Goal: Task Accomplishment & Management: Manage account settings

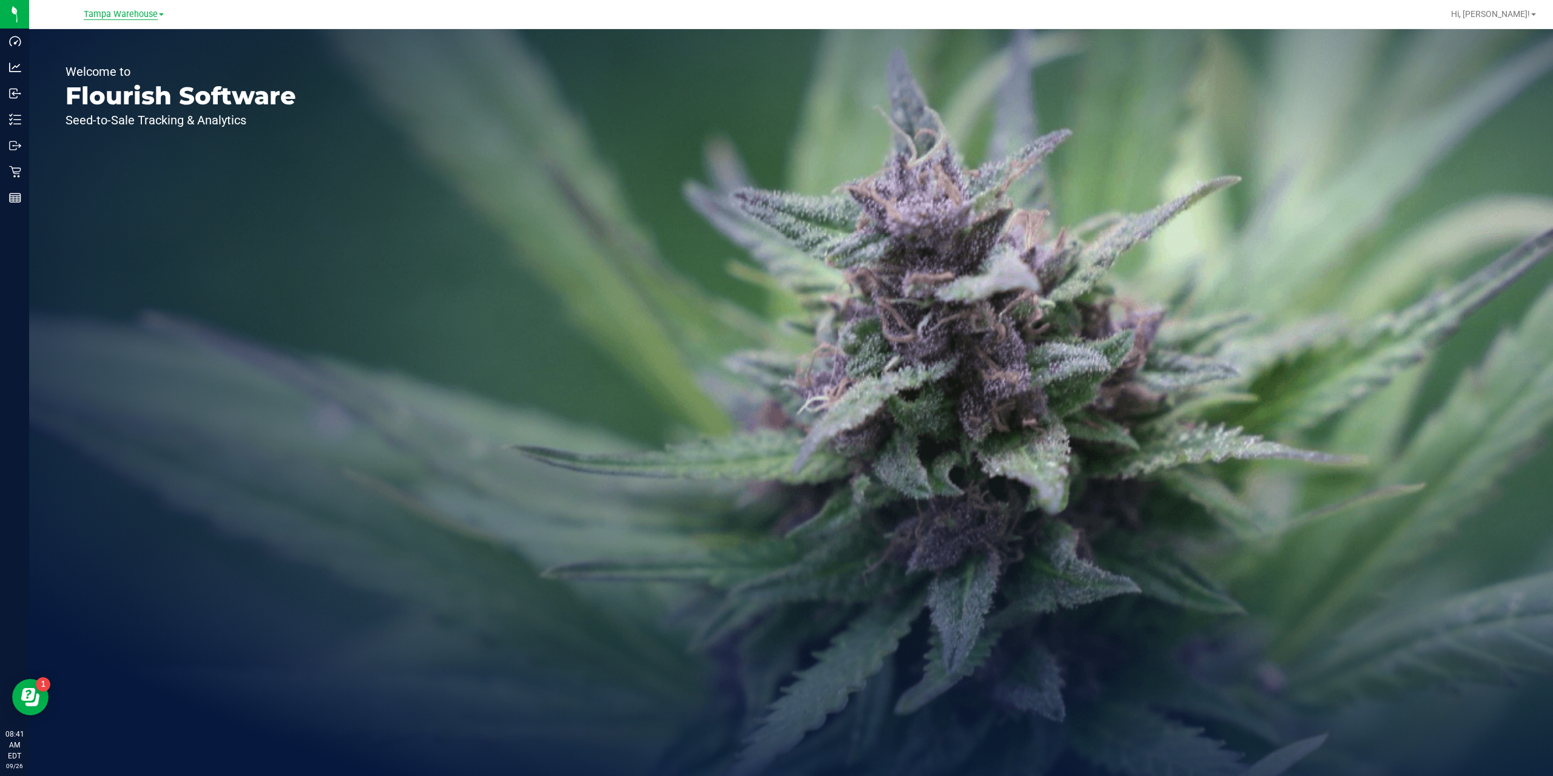
click at [104, 13] on span "Tampa Warehouse" at bounding box center [121, 14] width 74 height 11
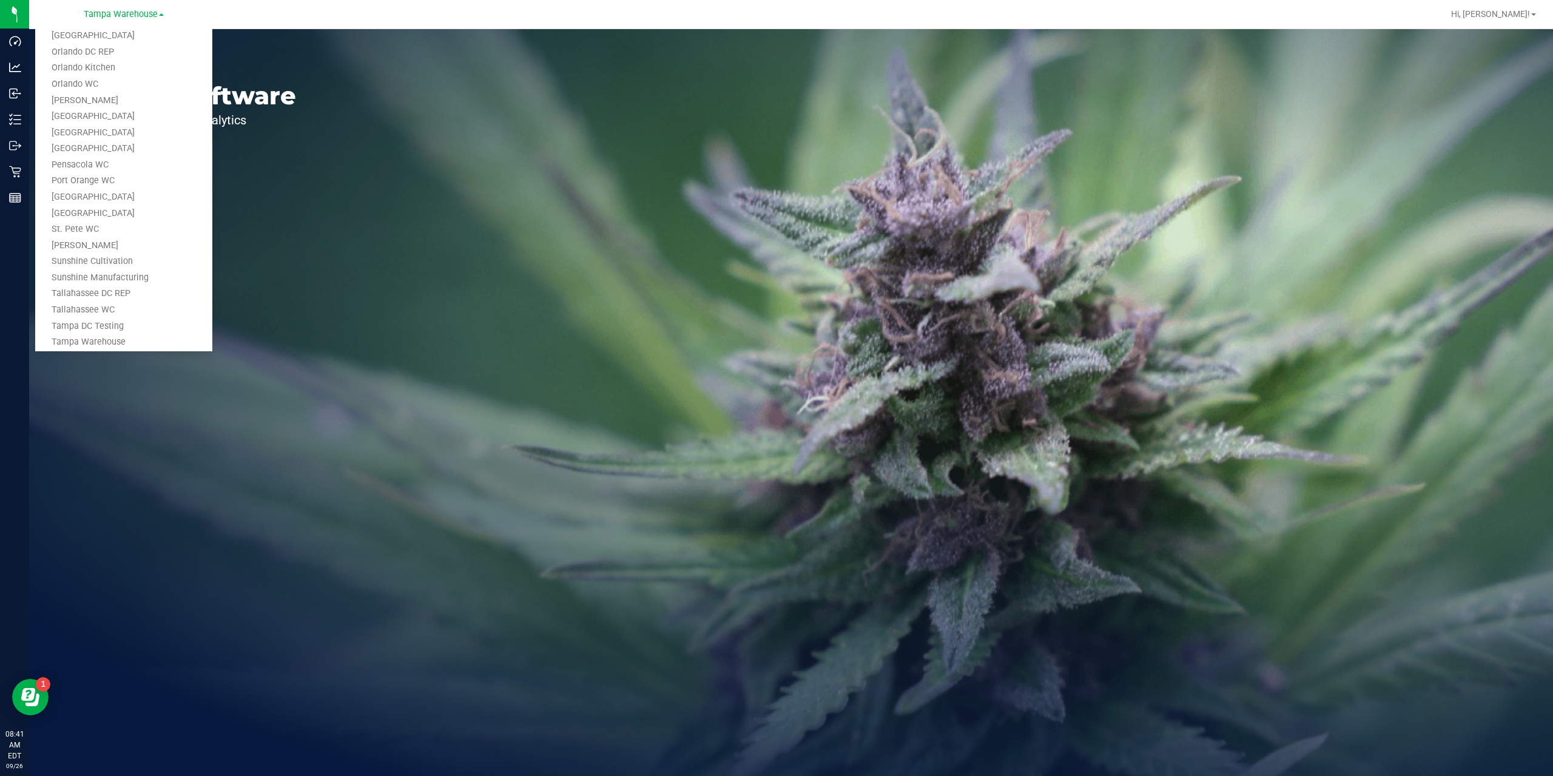
scroll to position [549, 0]
click at [98, 127] on link "[GEOGRAPHIC_DATA]" at bounding box center [123, 123] width 177 height 16
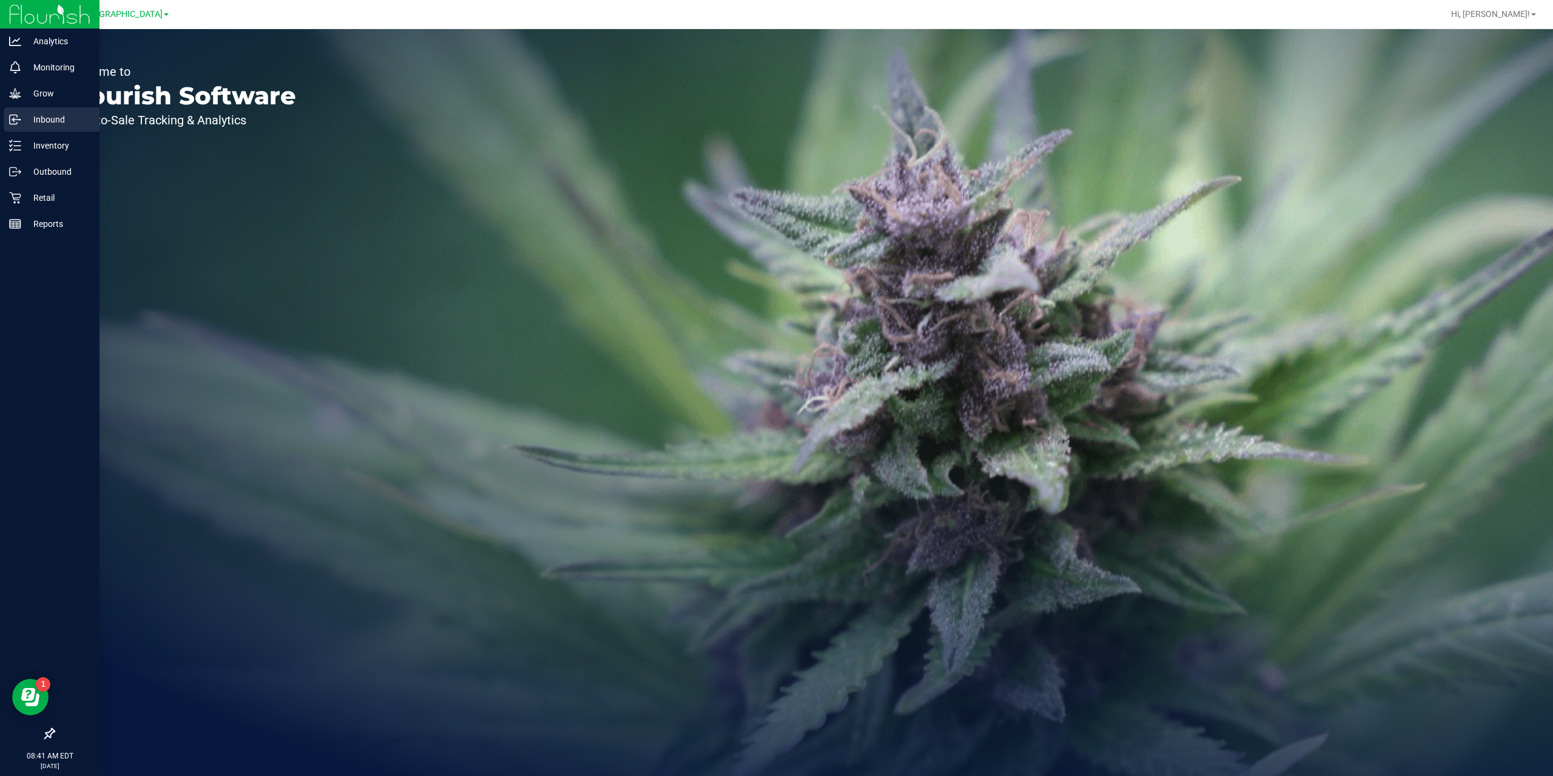
click at [49, 114] on p "Inbound" at bounding box center [57, 119] width 73 height 15
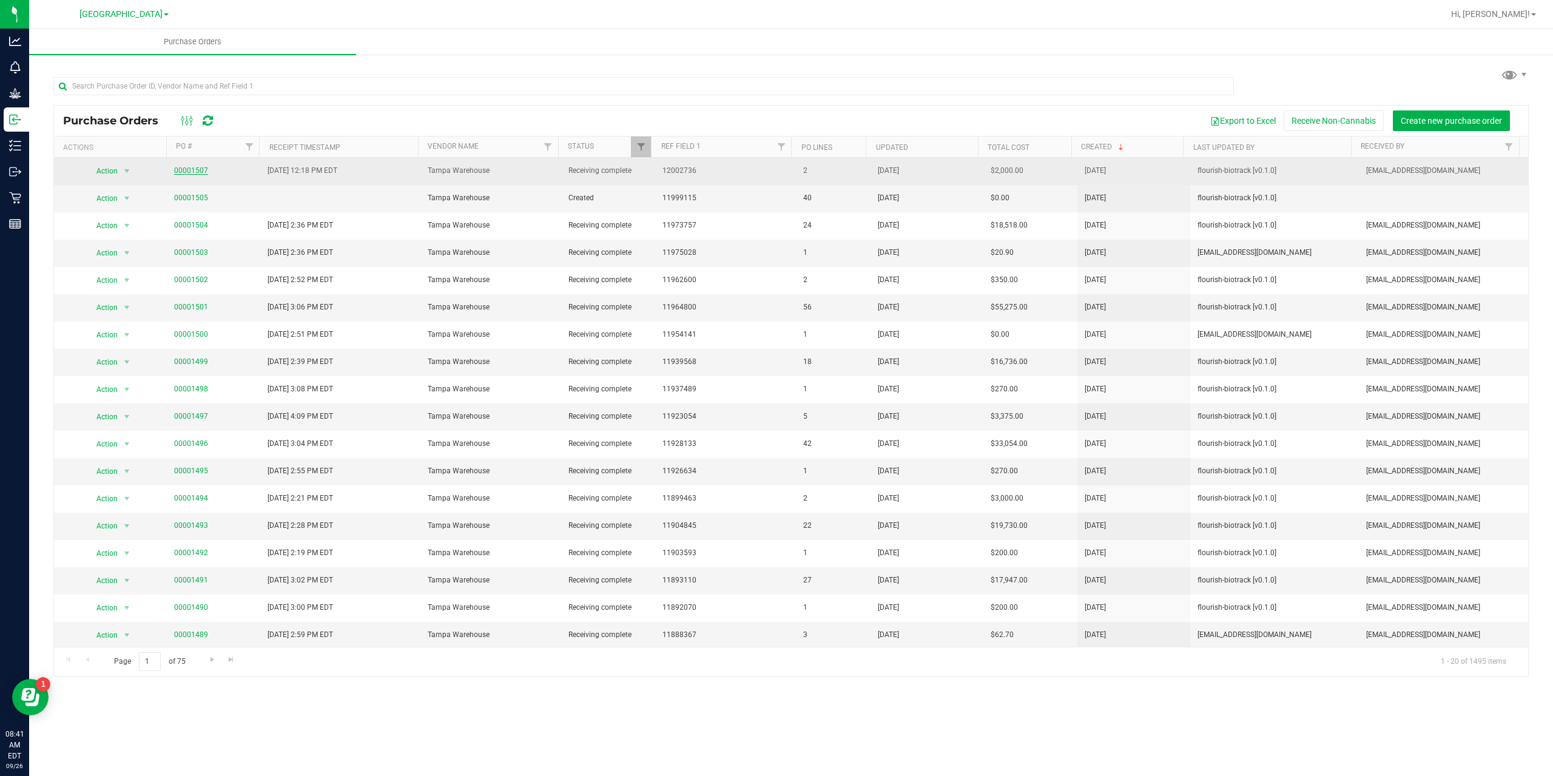
click at [203, 169] on link "00001507" at bounding box center [191, 170] width 34 height 8
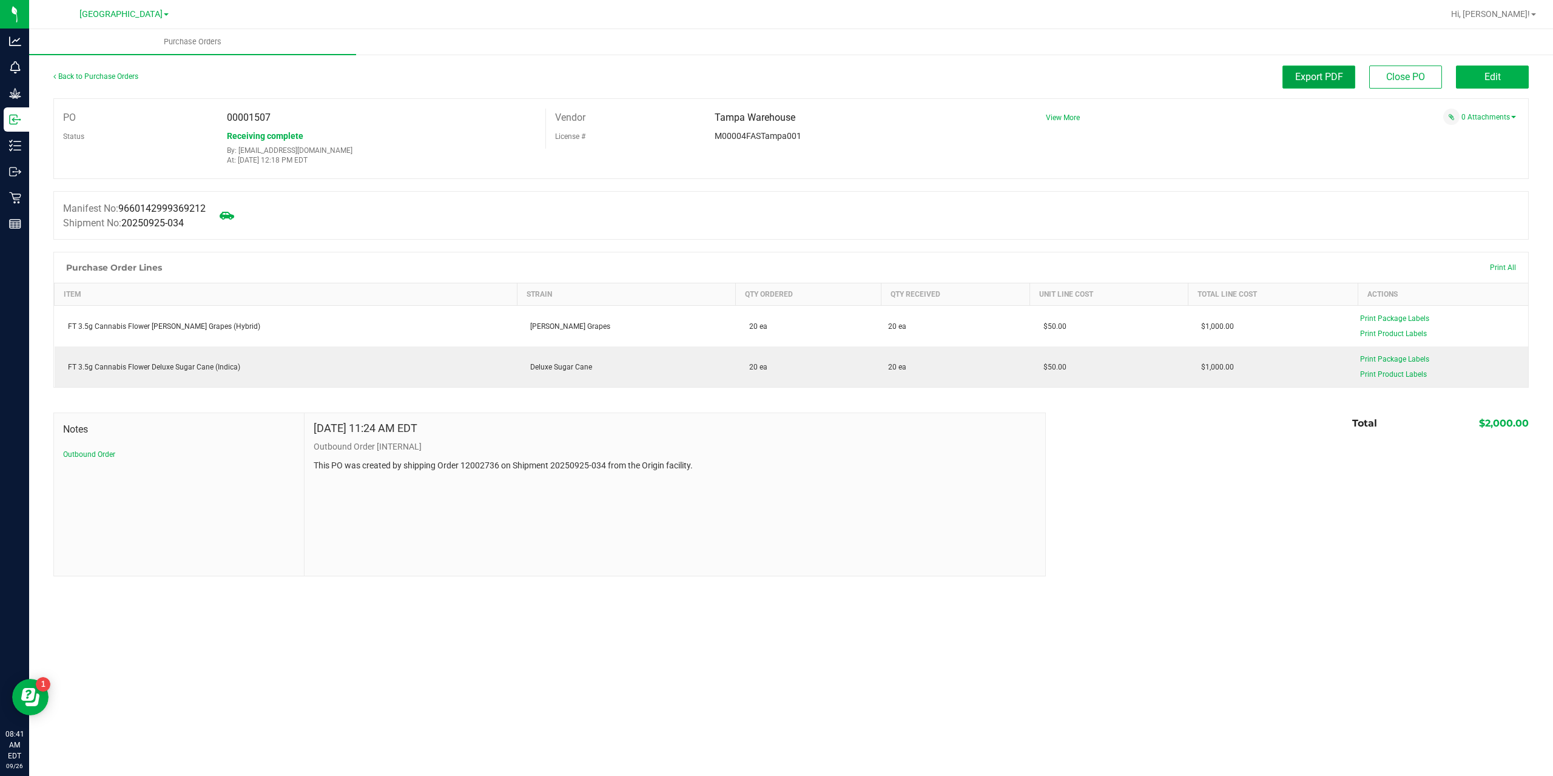
click at [1345, 84] on button "Export PDF" at bounding box center [1318, 77] width 73 height 23
click at [130, 75] on link "Back to Purchase Orders" at bounding box center [95, 76] width 85 height 8
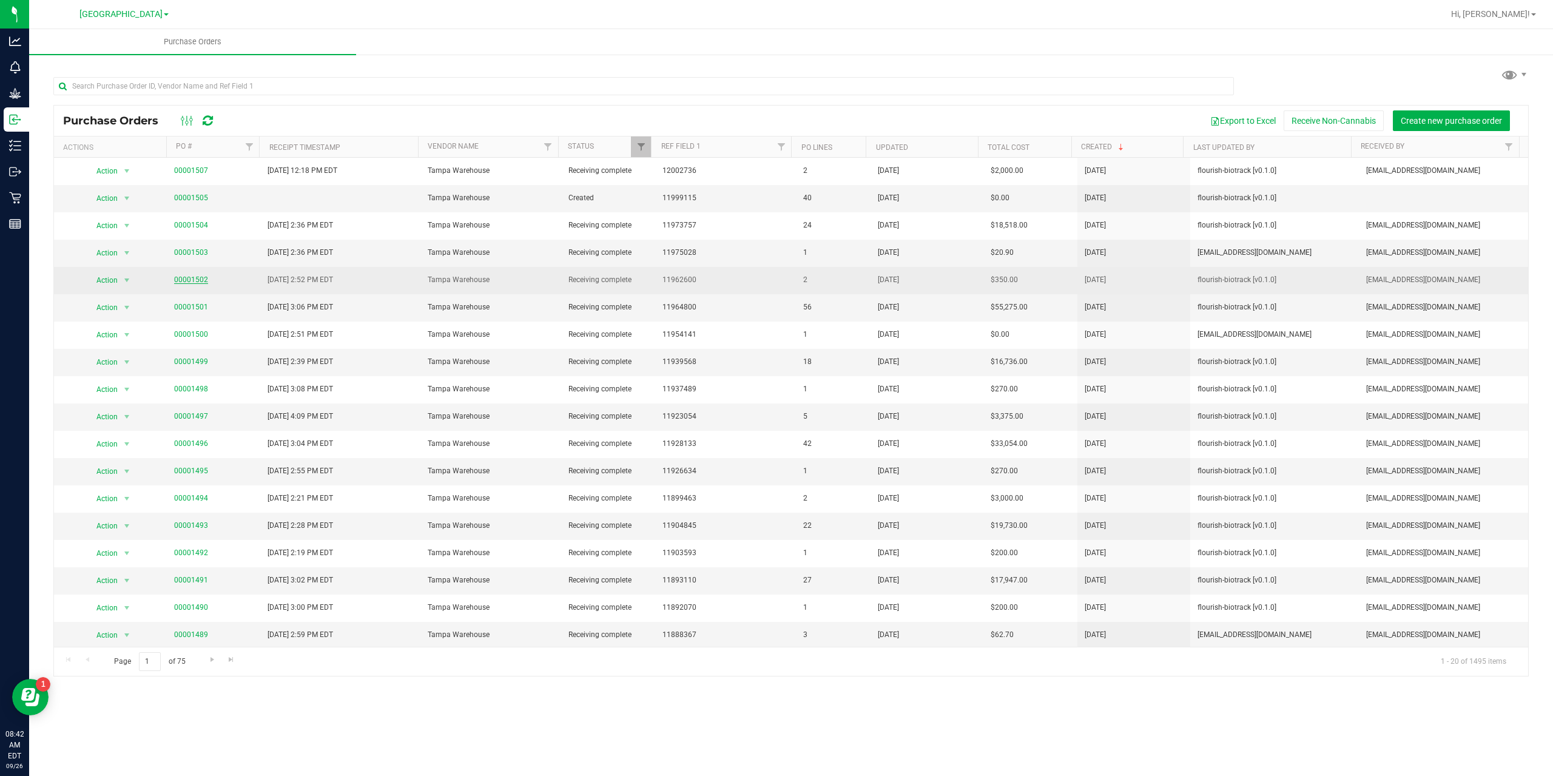
click at [196, 281] on link "00001502" at bounding box center [191, 279] width 34 height 8
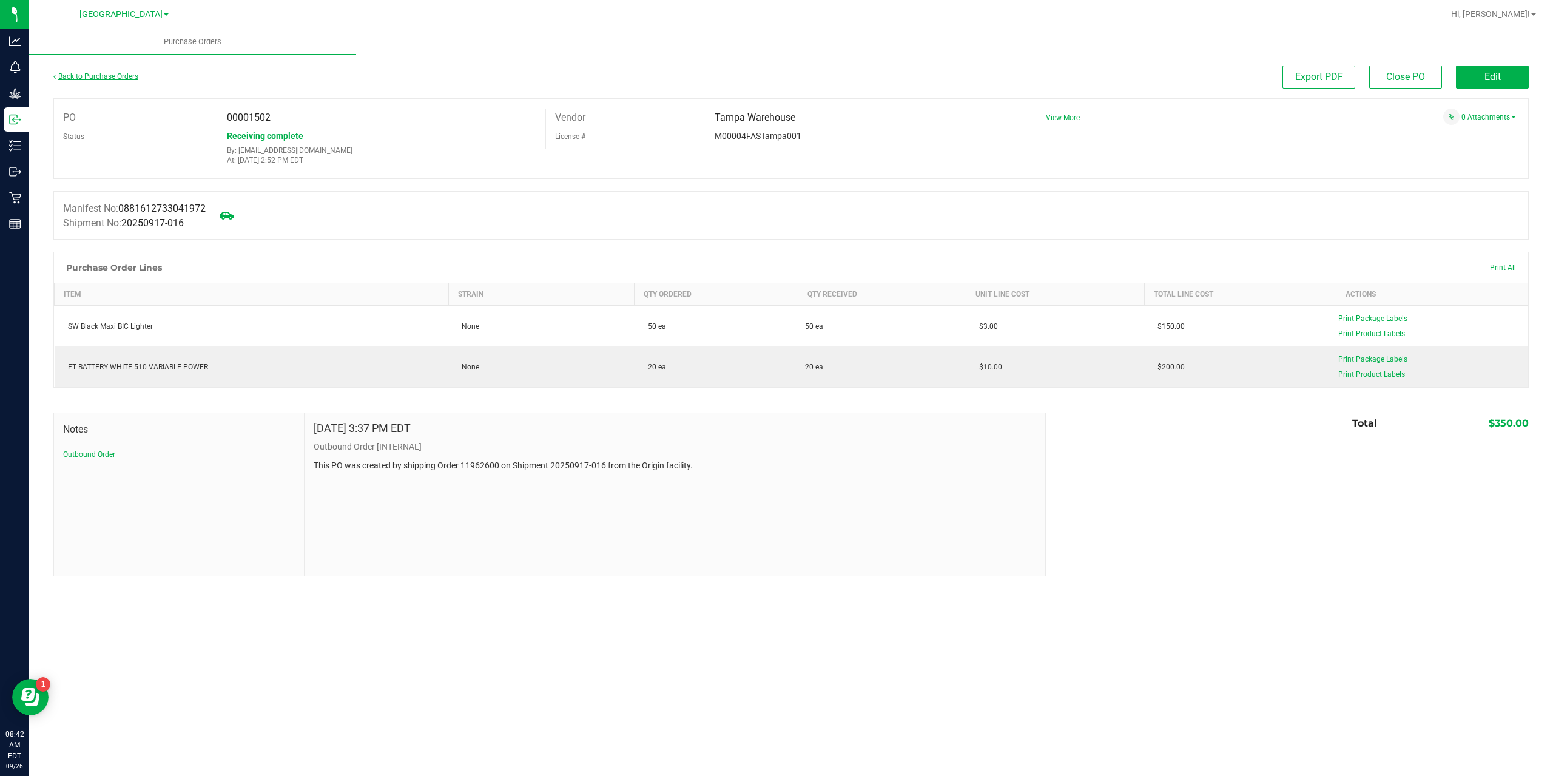
click at [96, 75] on link "Back to Purchase Orders" at bounding box center [95, 76] width 85 height 8
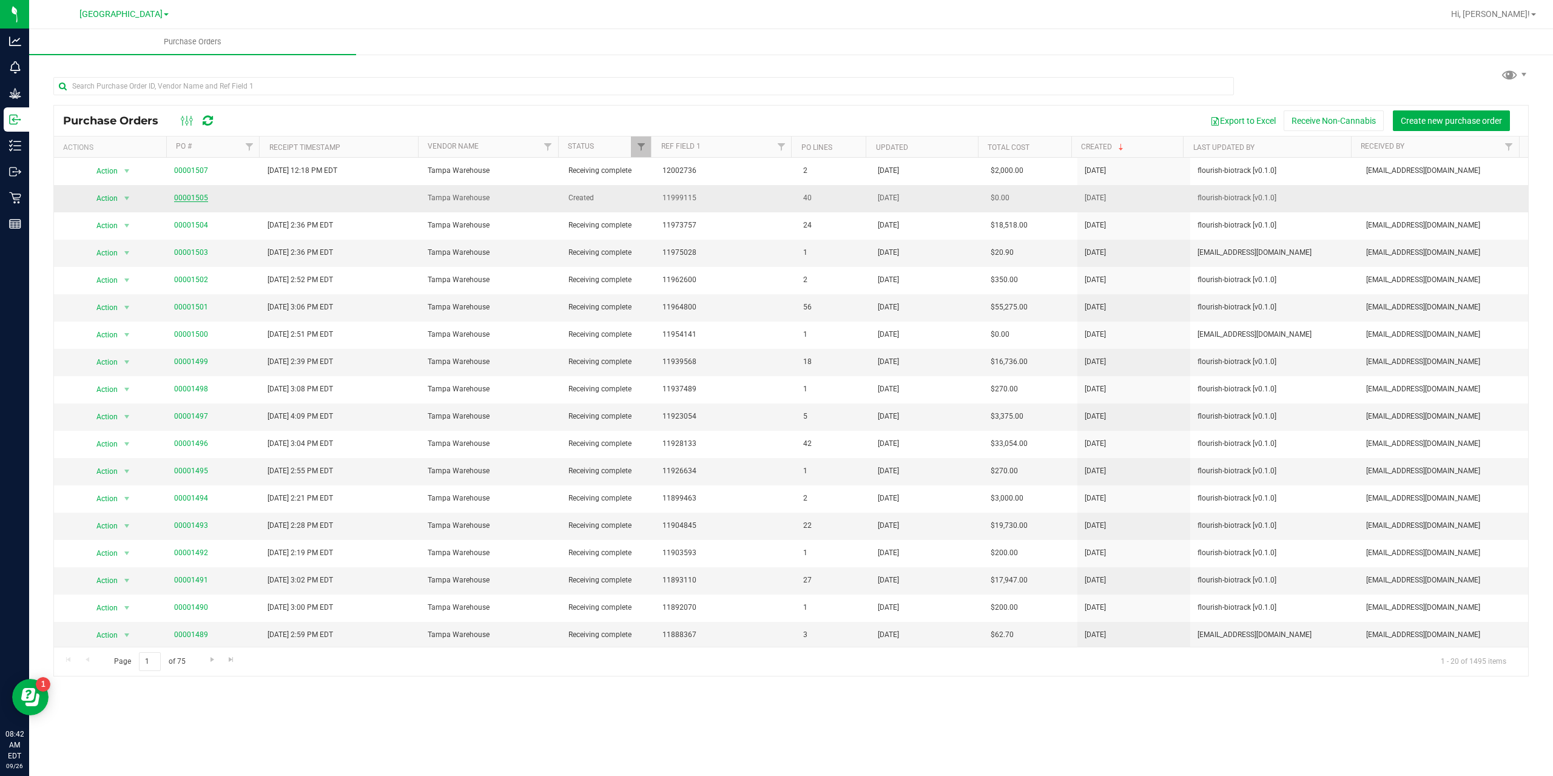
click at [194, 198] on link "00001505" at bounding box center [191, 198] width 34 height 8
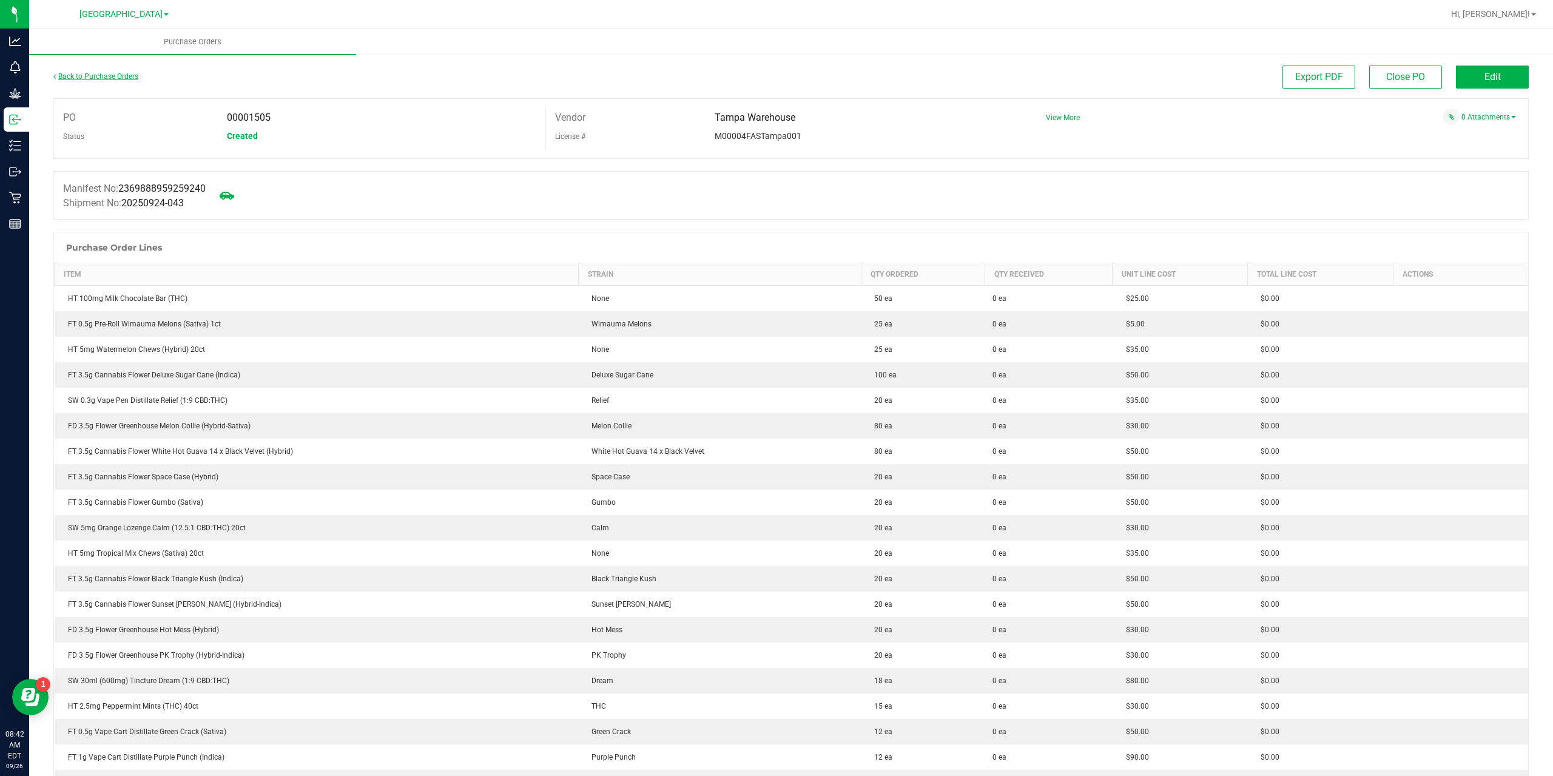
click at [108, 76] on link "Back to Purchase Orders" at bounding box center [95, 76] width 85 height 8
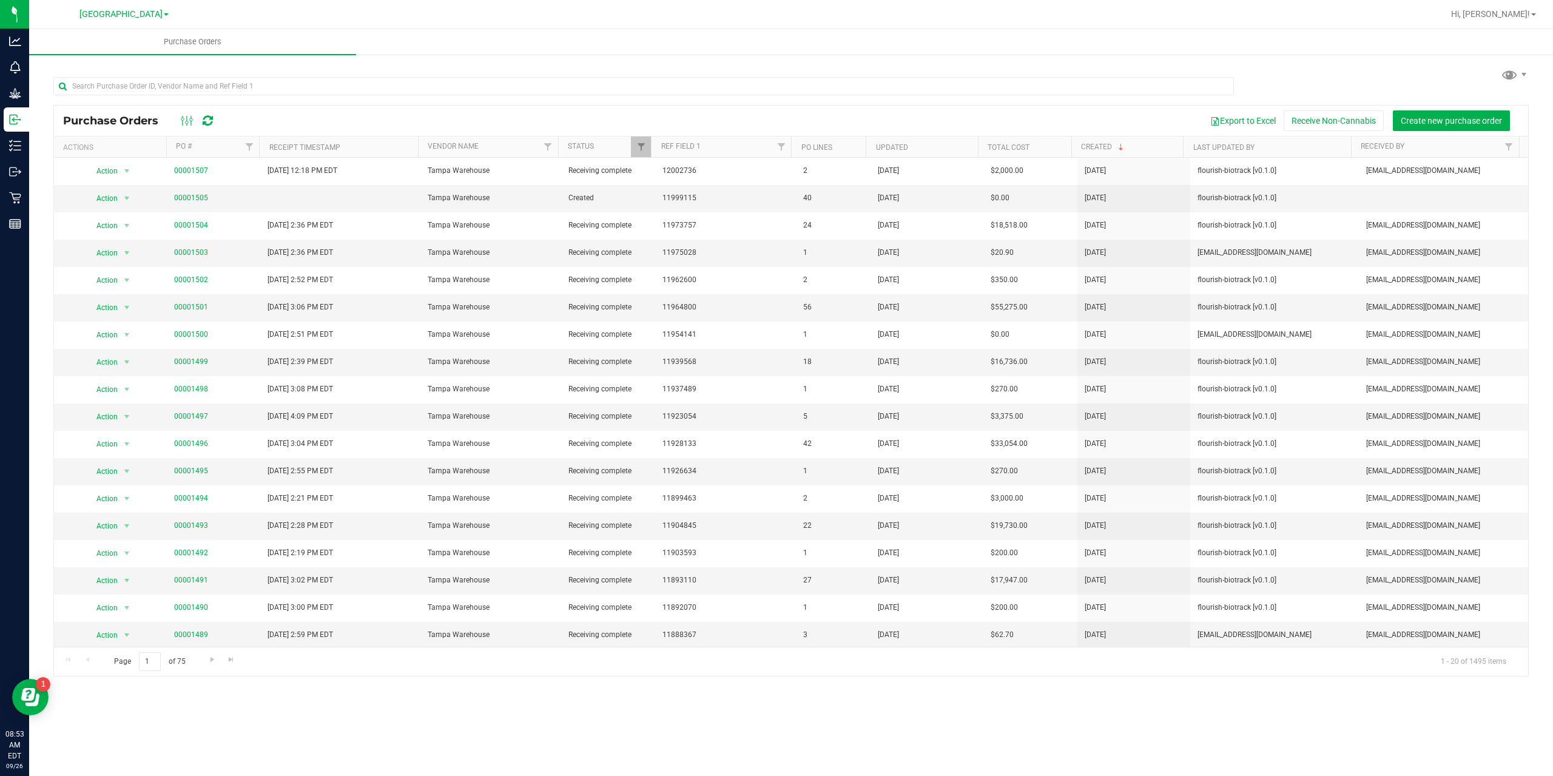
click at [203, 117] on icon at bounding box center [208, 121] width 10 height 12
click at [639, 34] on ul "Purchase Orders" at bounding box center [805, 42] width 1553 height 26
click at [115, 21] on div "[GEOGRAPHIC_DATA] WC [PERSON_NAME][GEOGRAPHIC_DATA] [PERSON_NAME][GEOGRAPHIC_DA…" at bounding box center [123, 14] width 89 height 15
click at [115, 15] on span "[GEOGRAPHIC_DATA]" at bounding box center [120, 14] width 83 height 11
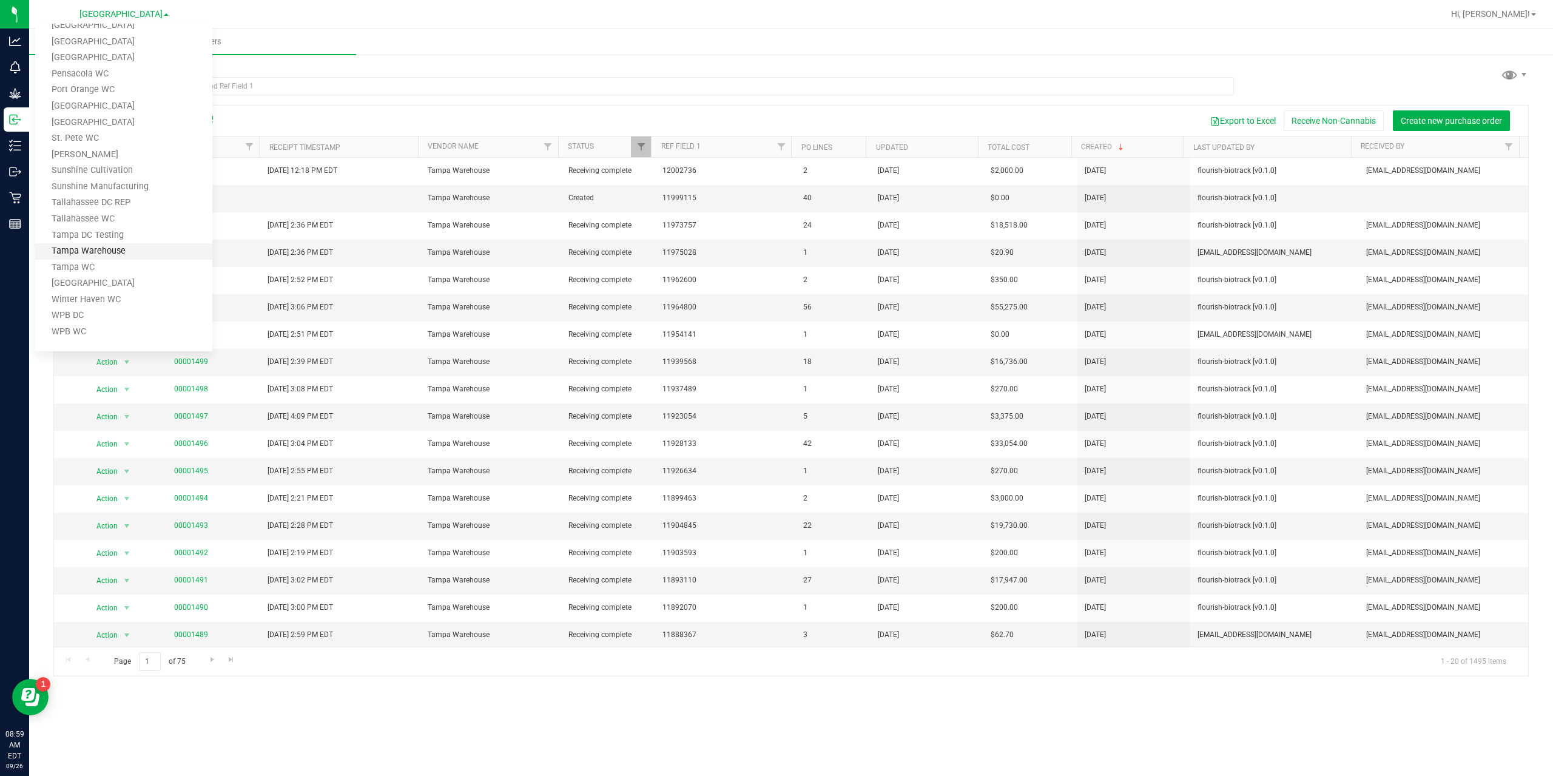
click at [125, 258] on link "Tampa Warehouse" at bounding box center [123, 251] width 177 height 16
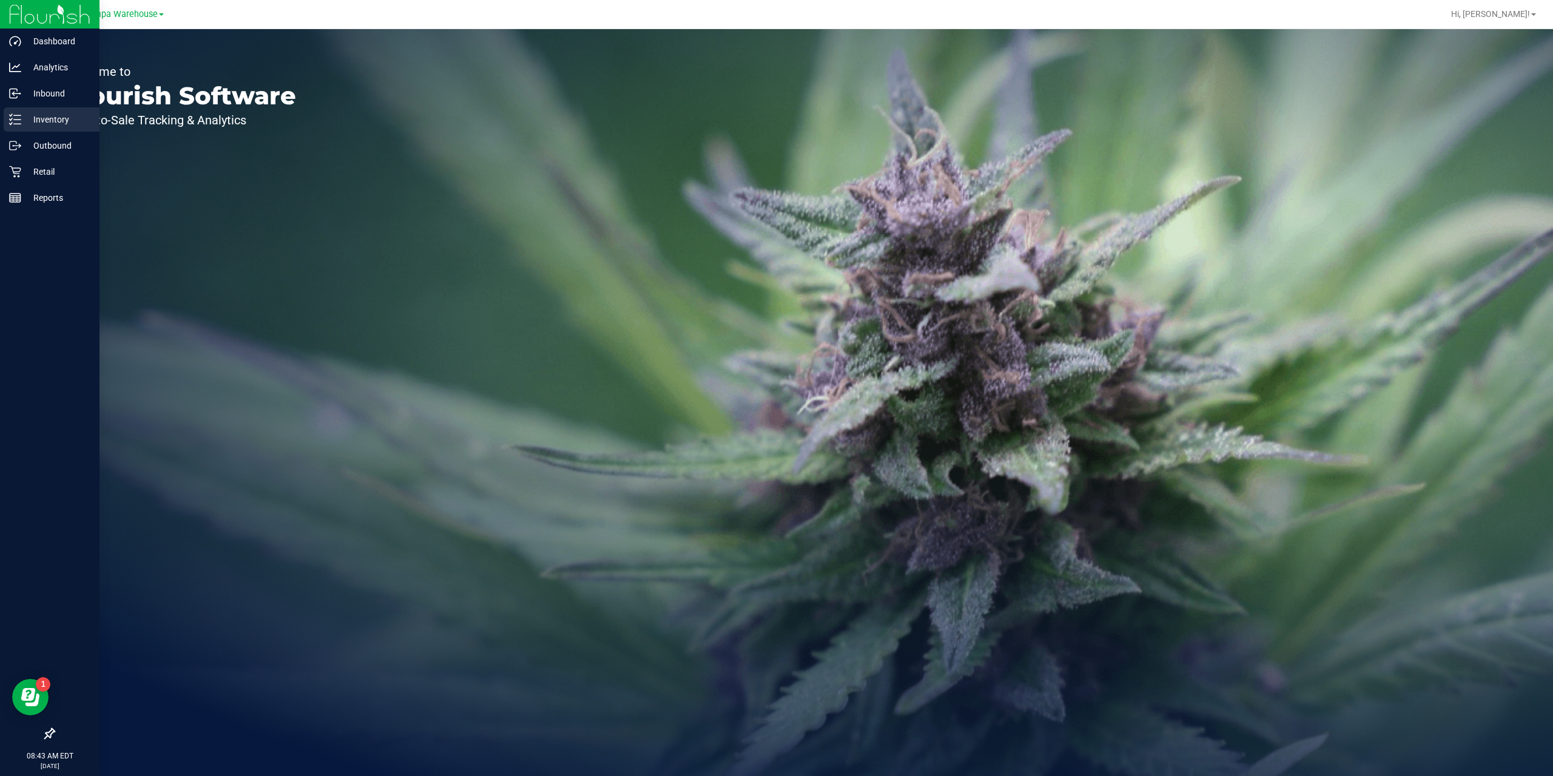
click at [58, 116] on p "Inventory" at bounding box center [57, 119] width 73 height 15
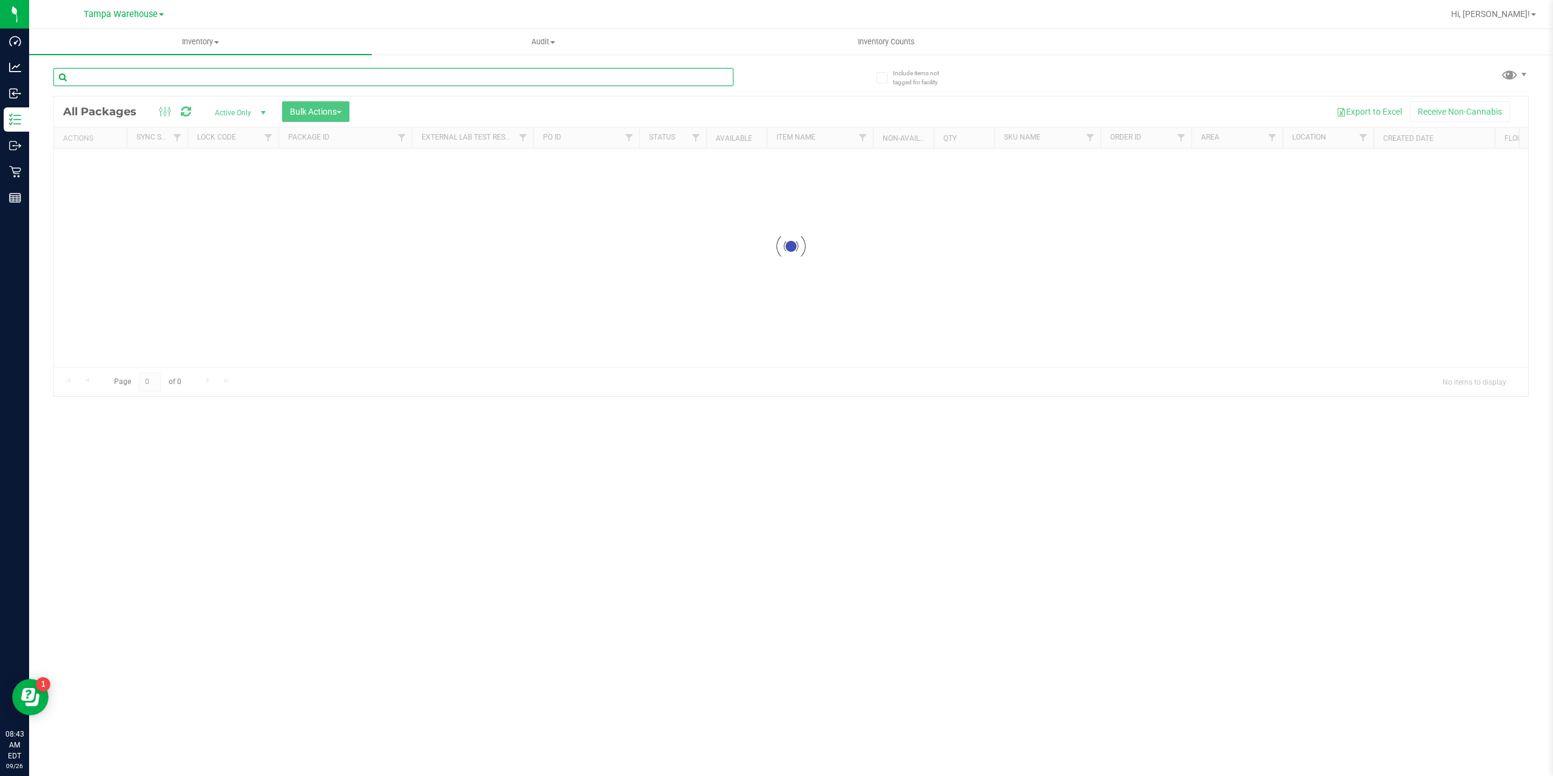
click at [120, 75] on input "text" at bounding box center [393, 77] width 680 height 18
paste input "2861752451062876"
type input "2861752451062876"
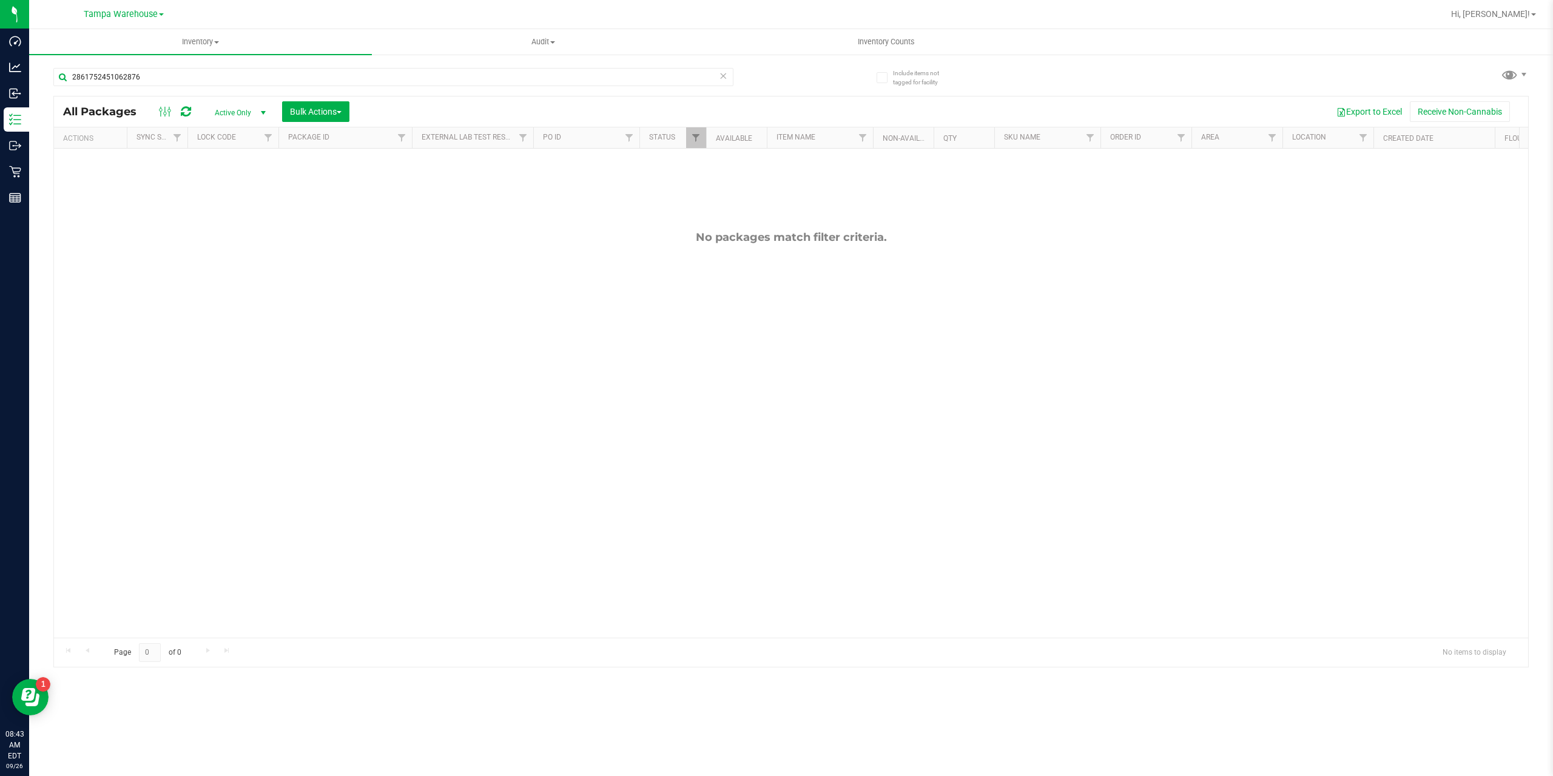
click at [681, 141] on th "Status" at bounding box center [672, 137] width 67 height 21
click at [689, 137] on div at bounding box center [791, 381] width 1474 height 570
click at [697, 139] on span "Filter" at bounding box center [696, 138] width 10 height 10
click at [699, 223] on input "Assigned to order" at bounding box center [702, 222] width 8 height 8
checkbox input "false"
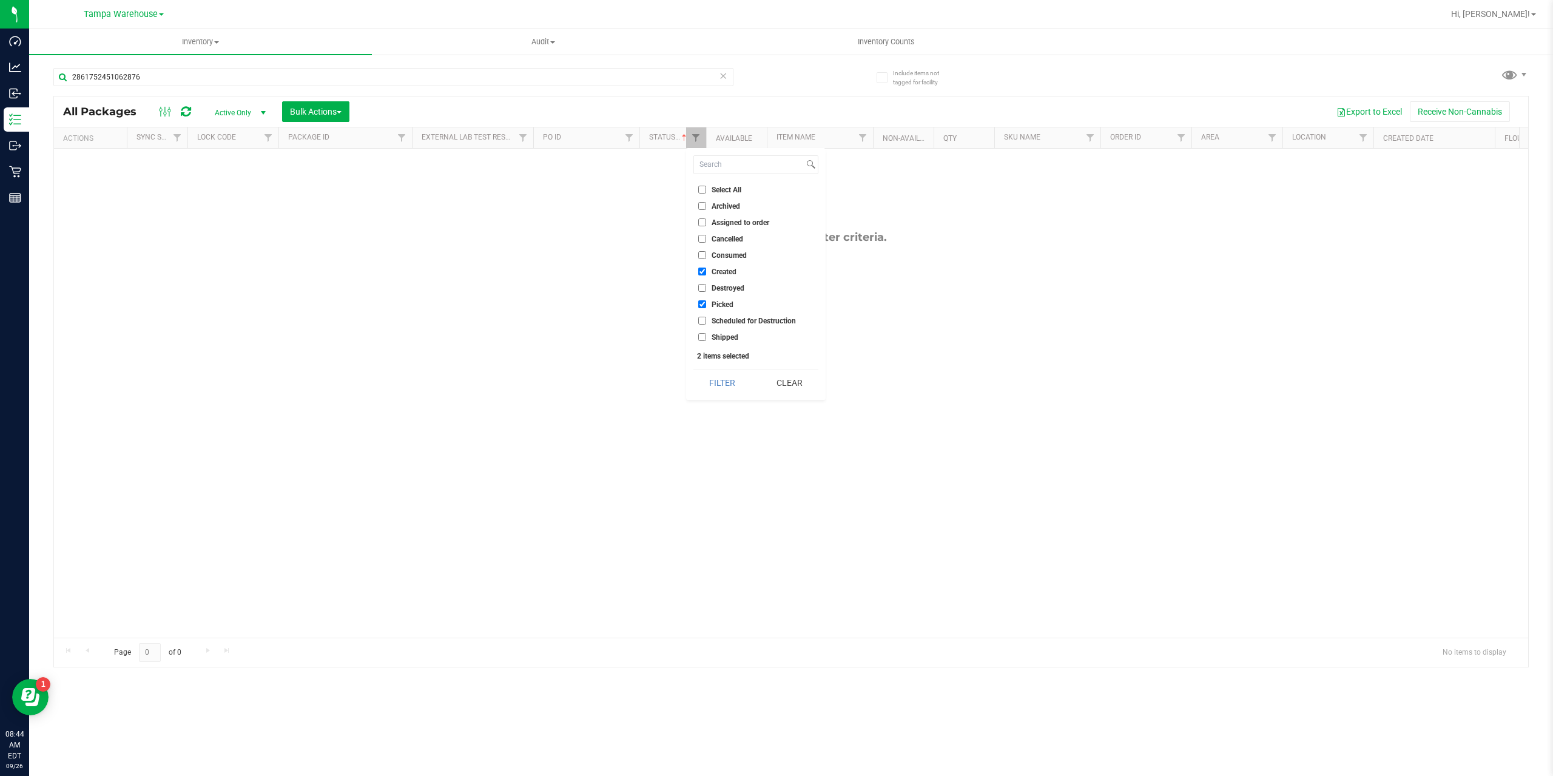
click at [700, 269] on input "Created" at bounding box center [702, 272] width 8 height 8
checkbox input "false"
click at [704, 298] on li "Picked" at bounding box center [755, 304] width 125 height 13
click at [699, 336] on input "Shipped" at bounding box center [702, 337] width 8 height 8
checkbox input "true"
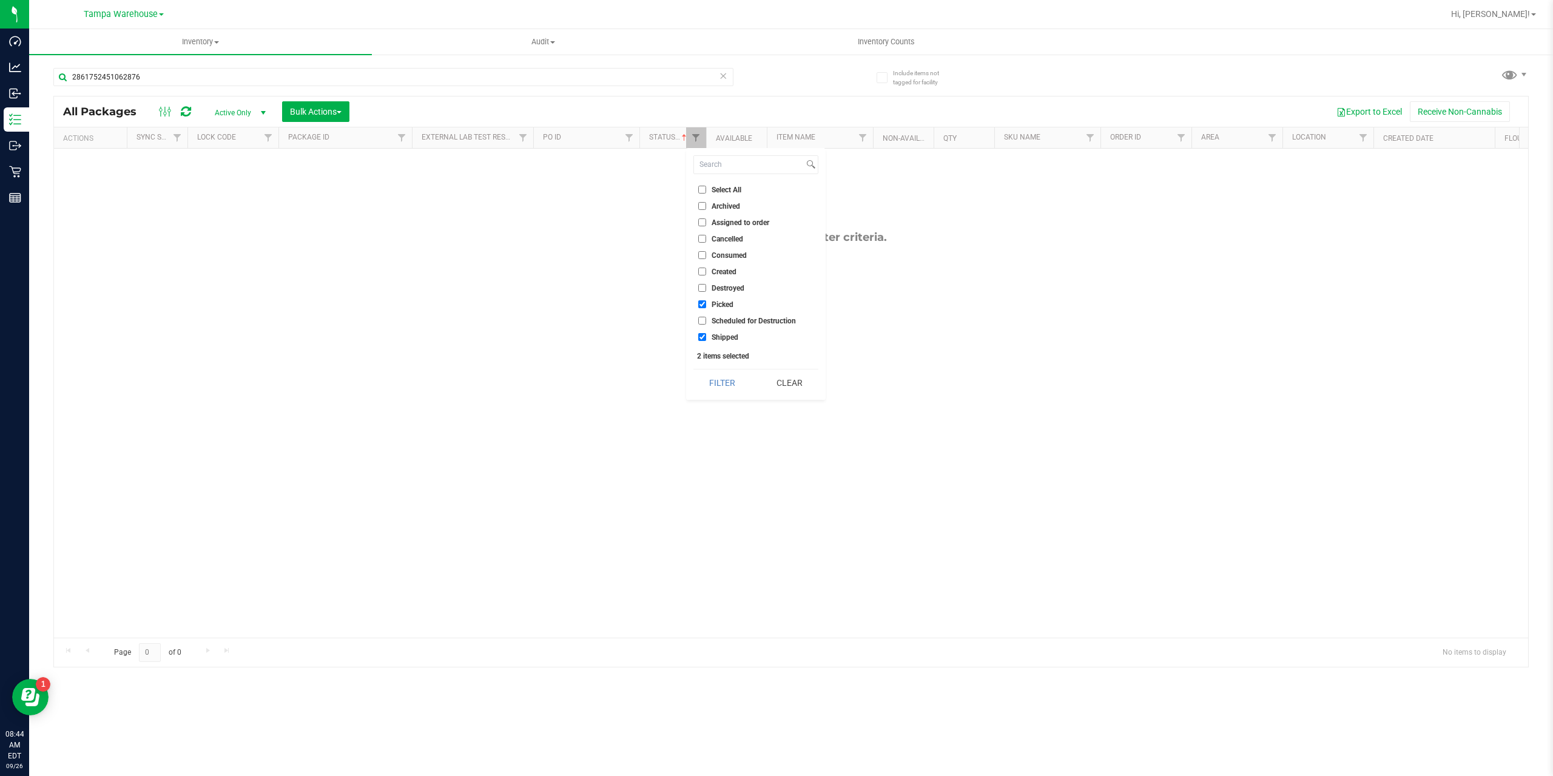
click at [704, 308] on input "Picked" at bounding box center [702, 304] width 8 height 8
checkbox input "false"
click at [712, 392] on button "Filter" at bounding box center [722, 382] width 58 height 27
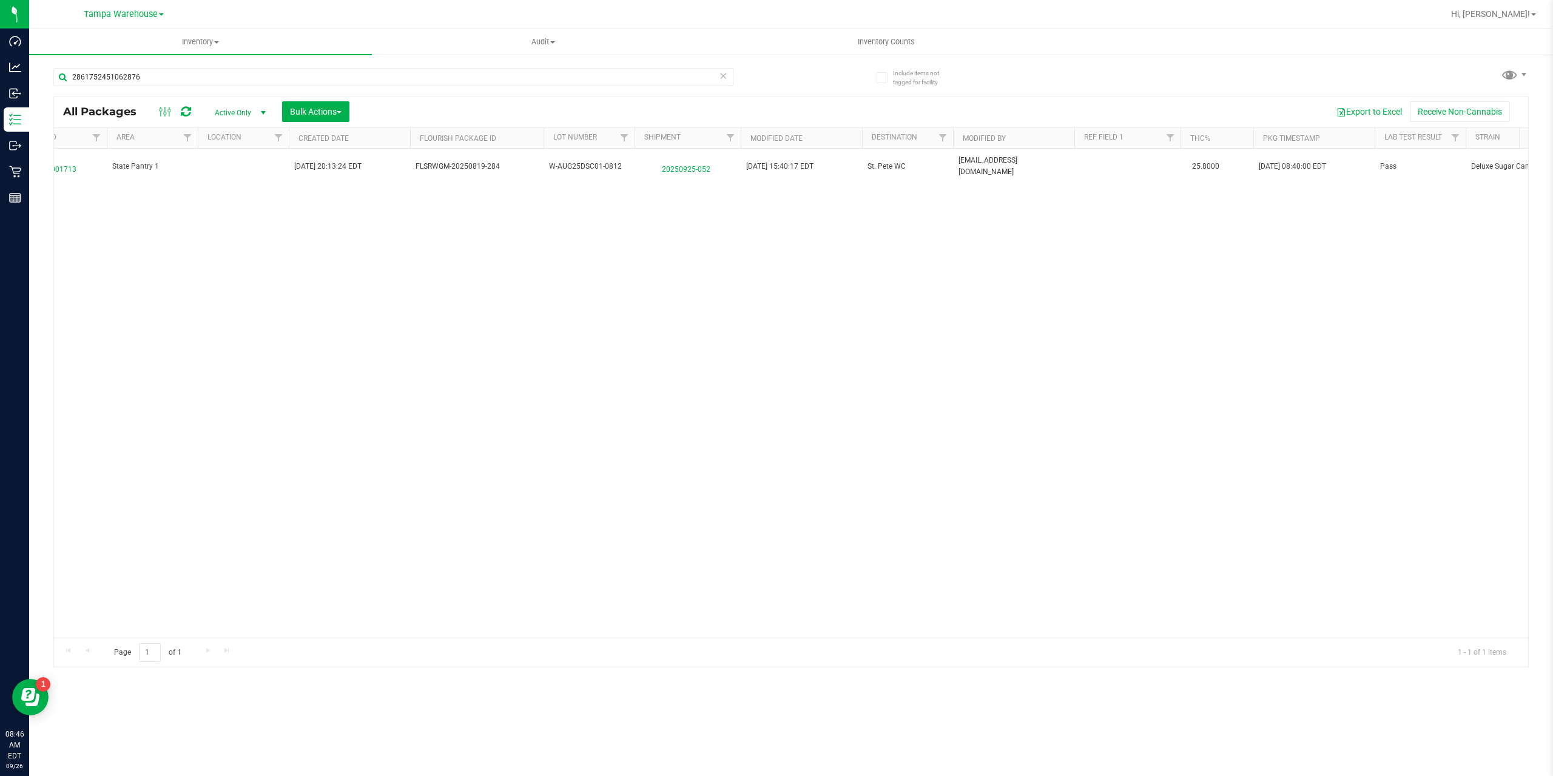
scroll to position [0, 1086]
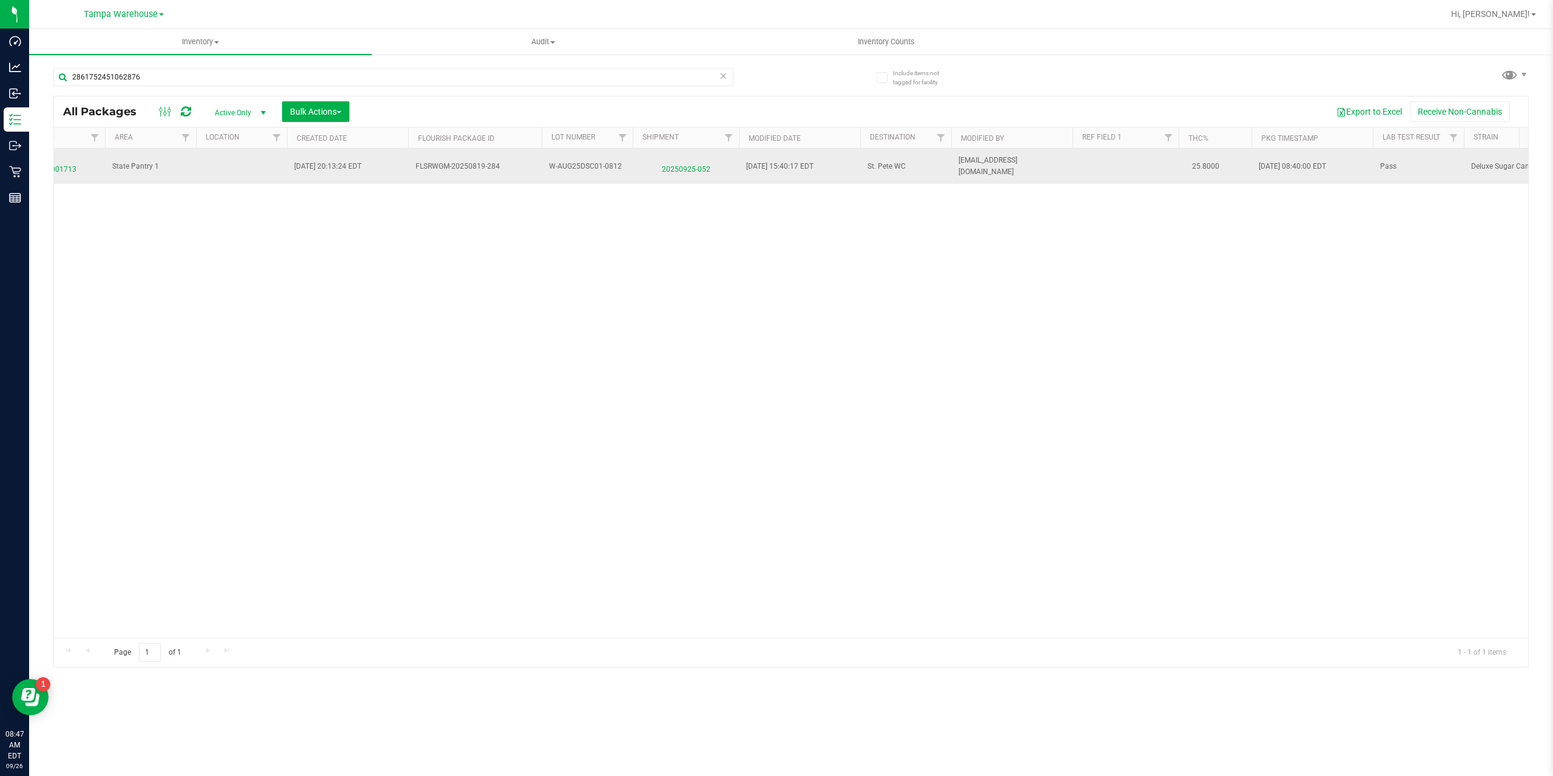
click at [691, 166] on span "20250925-052" at bounding box center [686, 167] width 92 height 18
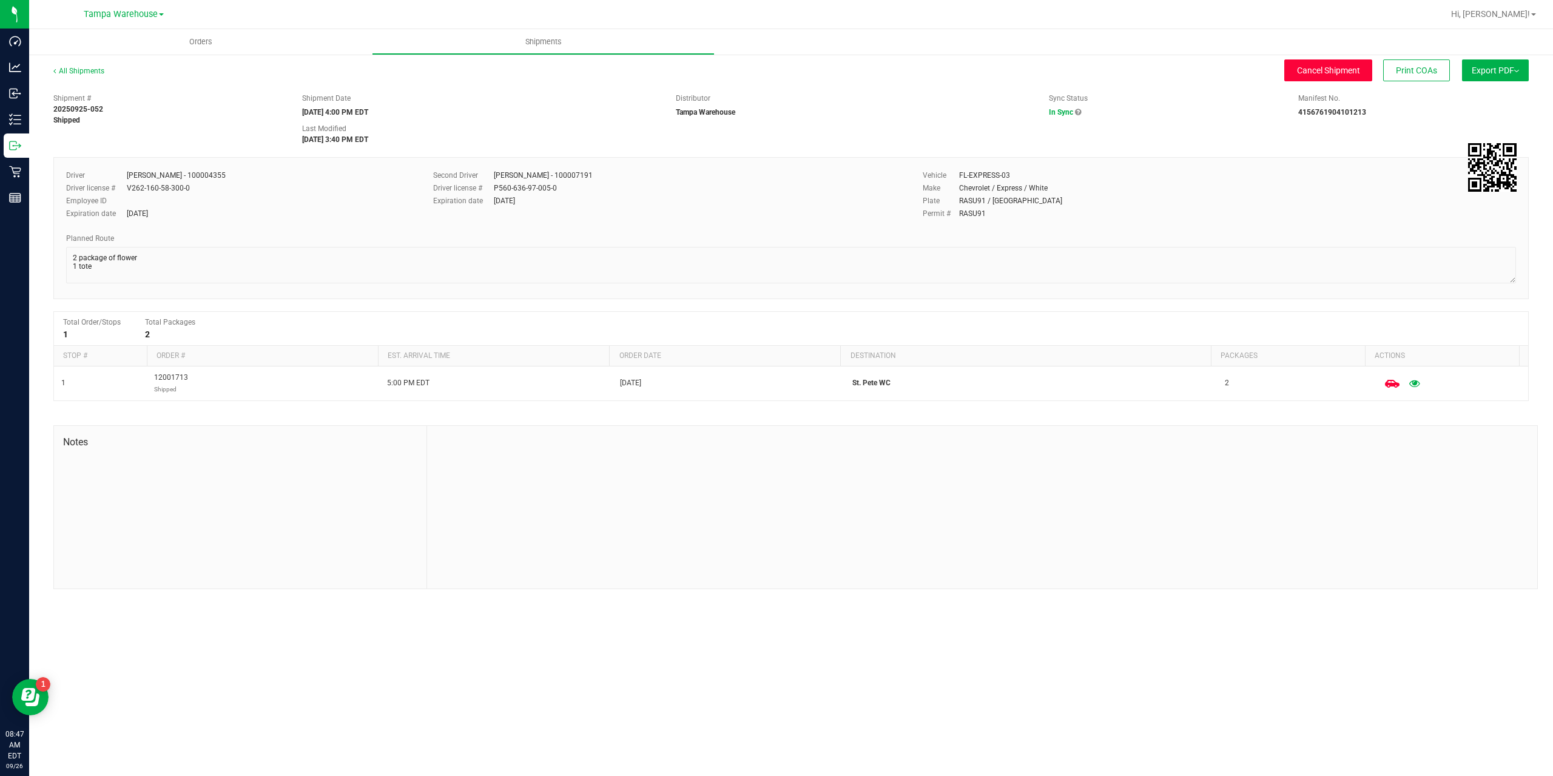
click at [1323, 74] on span "Cancel Shipment" at bounding box center [1328, 71] width 63 height 10
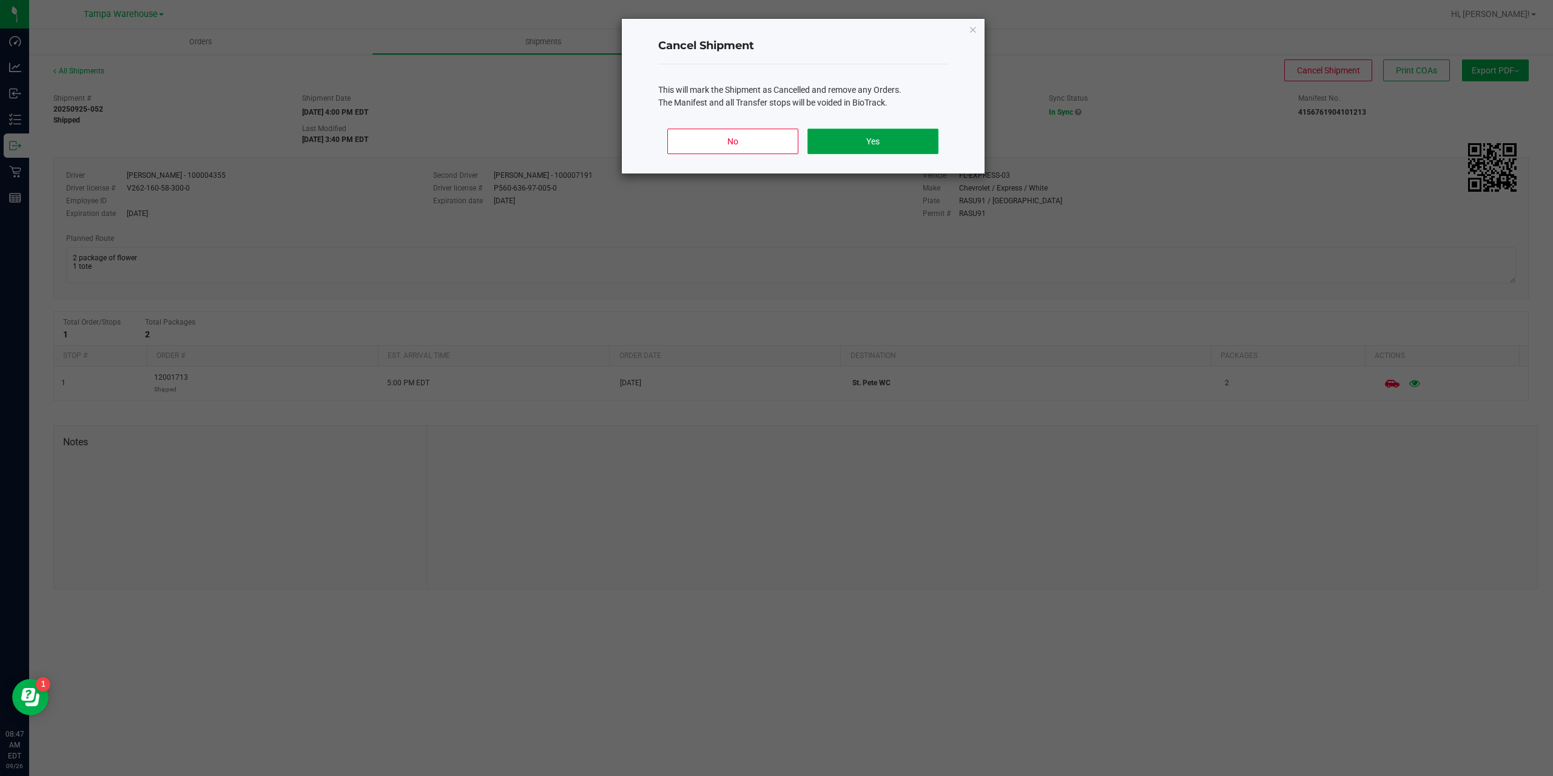
click at [900, 143] on button "Yes" at bounding box center [872, 141] width 130 height 25
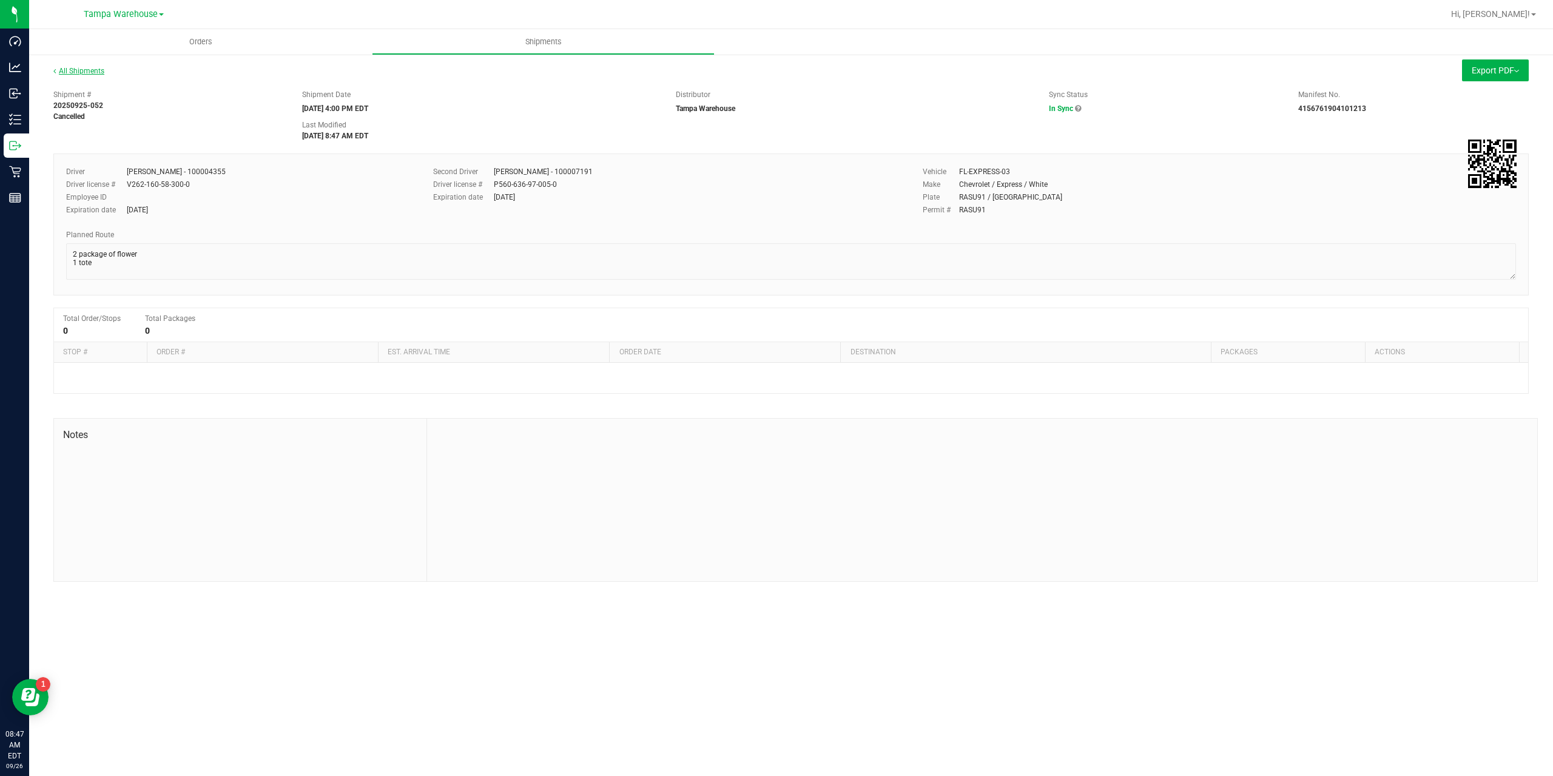
click at [78, 69] on link "All Shipments" at bounding box center [78, 71] width 51 height 8
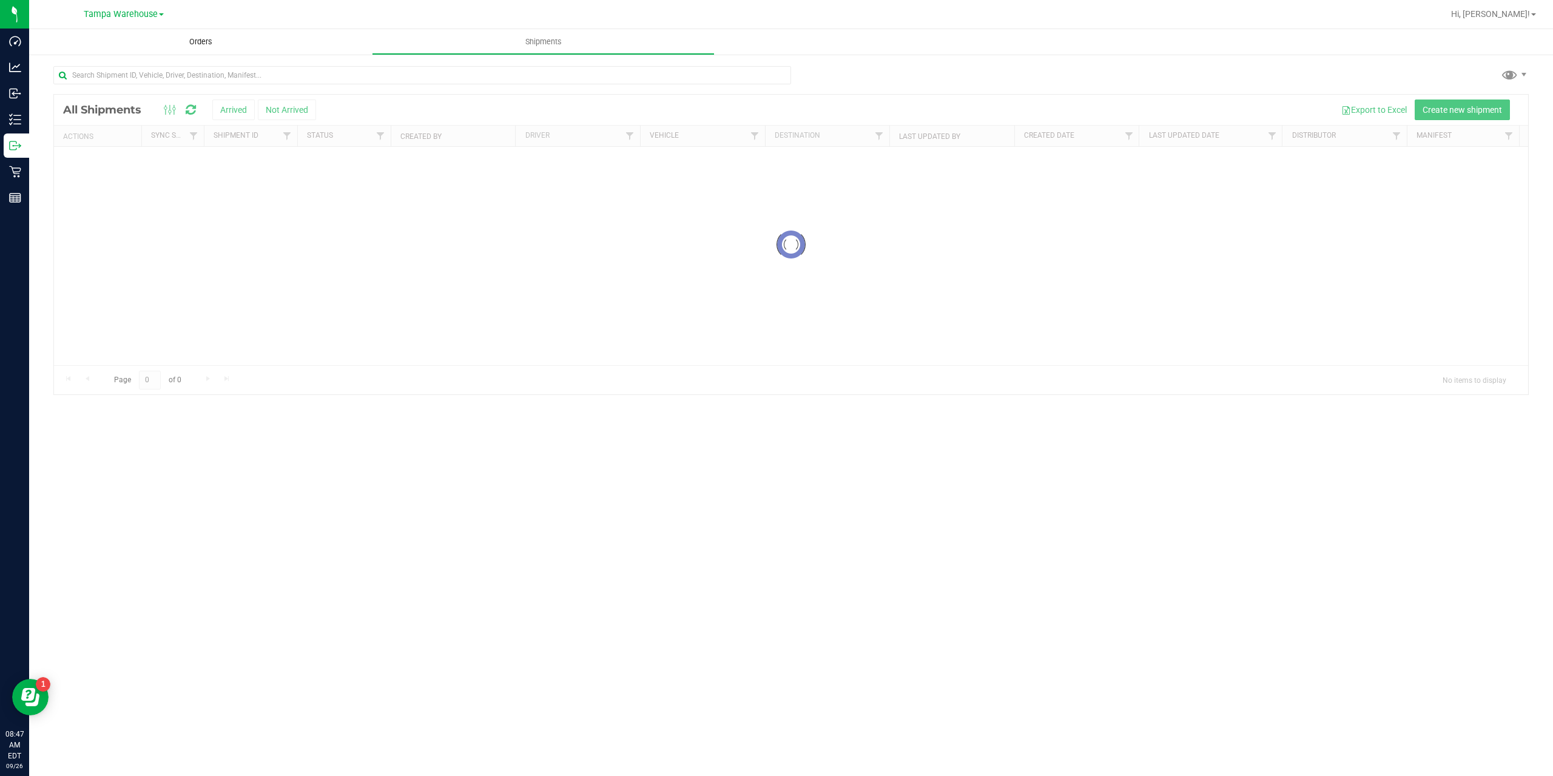
click at [199, 40] on span "Orders" at bounding box center [201, 41] width 56 height 11
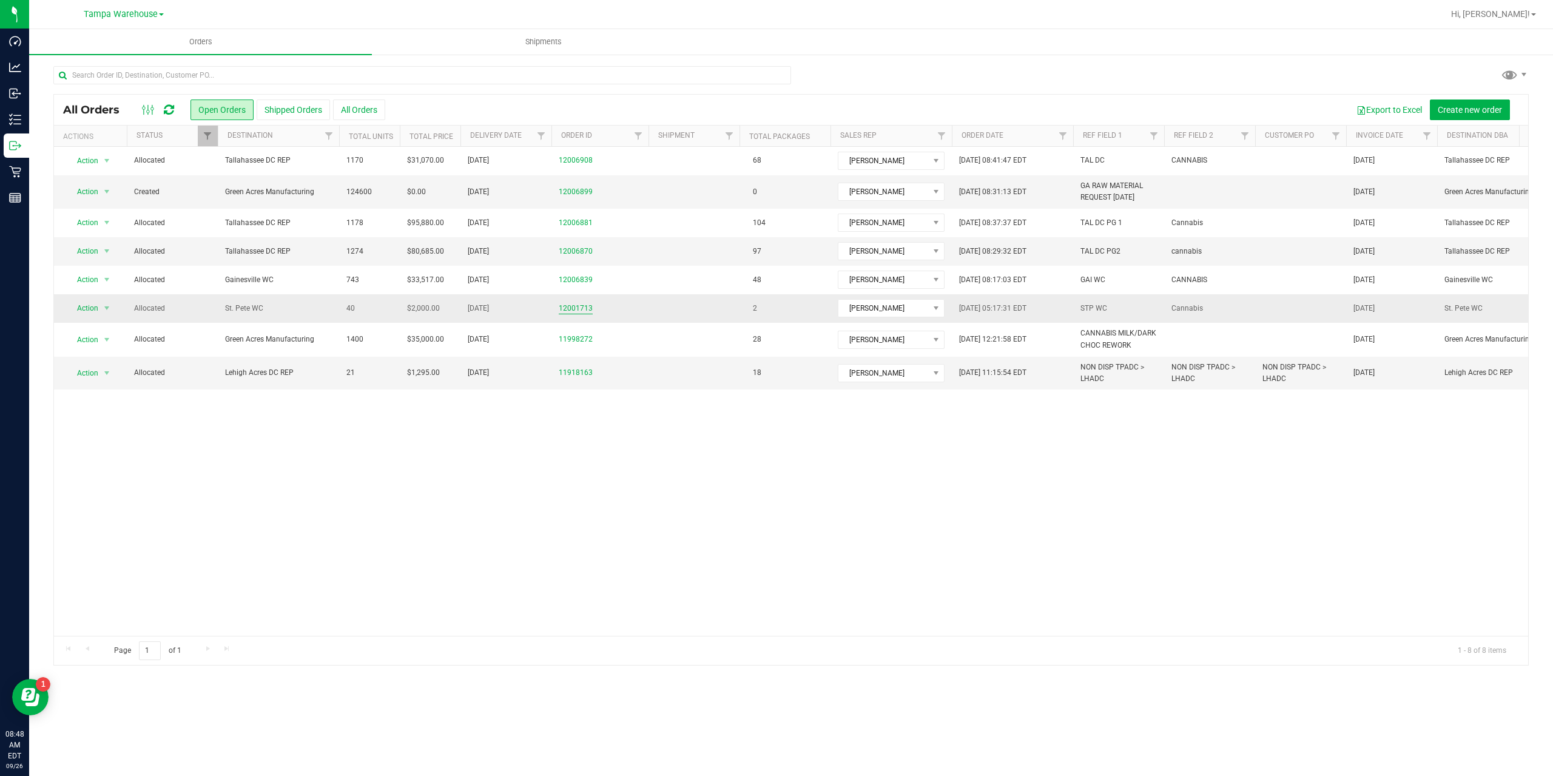
click at [580, 312] on link "12001713" at bounding box center [576, 309] width 34 height 12
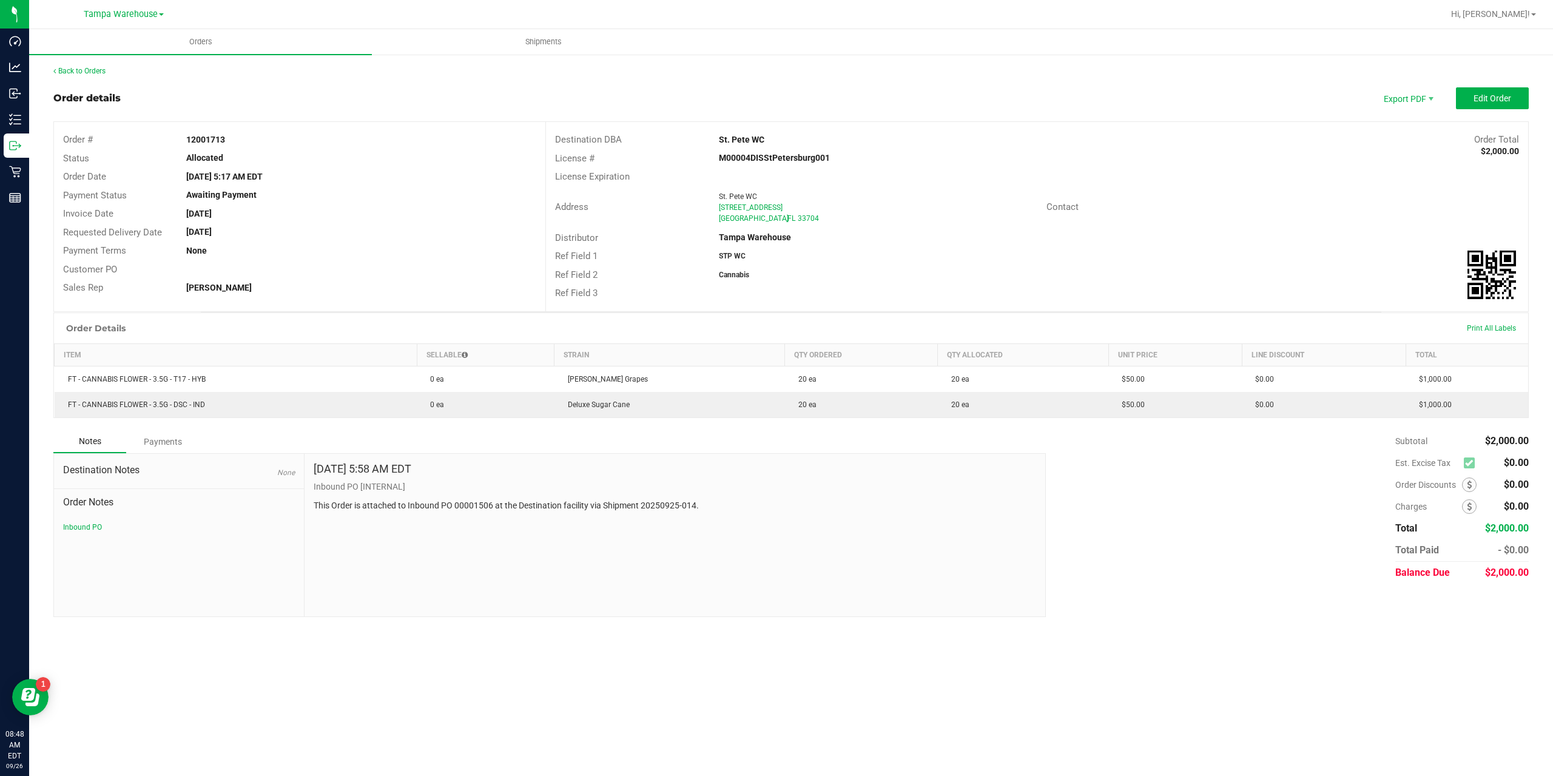
click at [1310, 58] on div "Back to Orders Order details Export PDF Edit Order Order # 12001713 Status Allo…" at bounding box center [791, 341] width 1524 height 576
click at [1480, 106] on button "Edit Order" at bounding box center [1492, 98] width 73 height 22
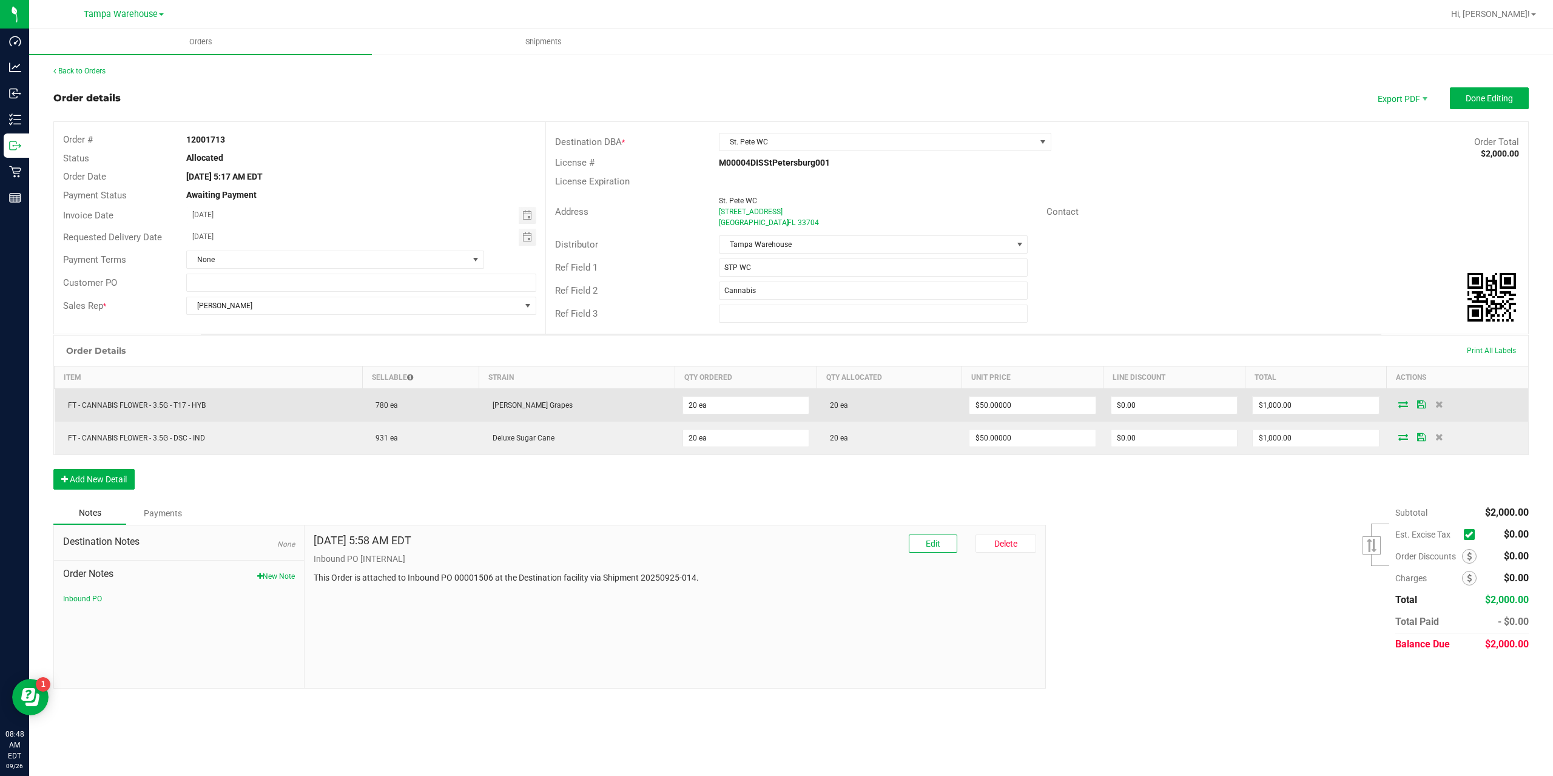
click at [1401, 403] on icon at bounding box center [1403, 403] width 10 height 7
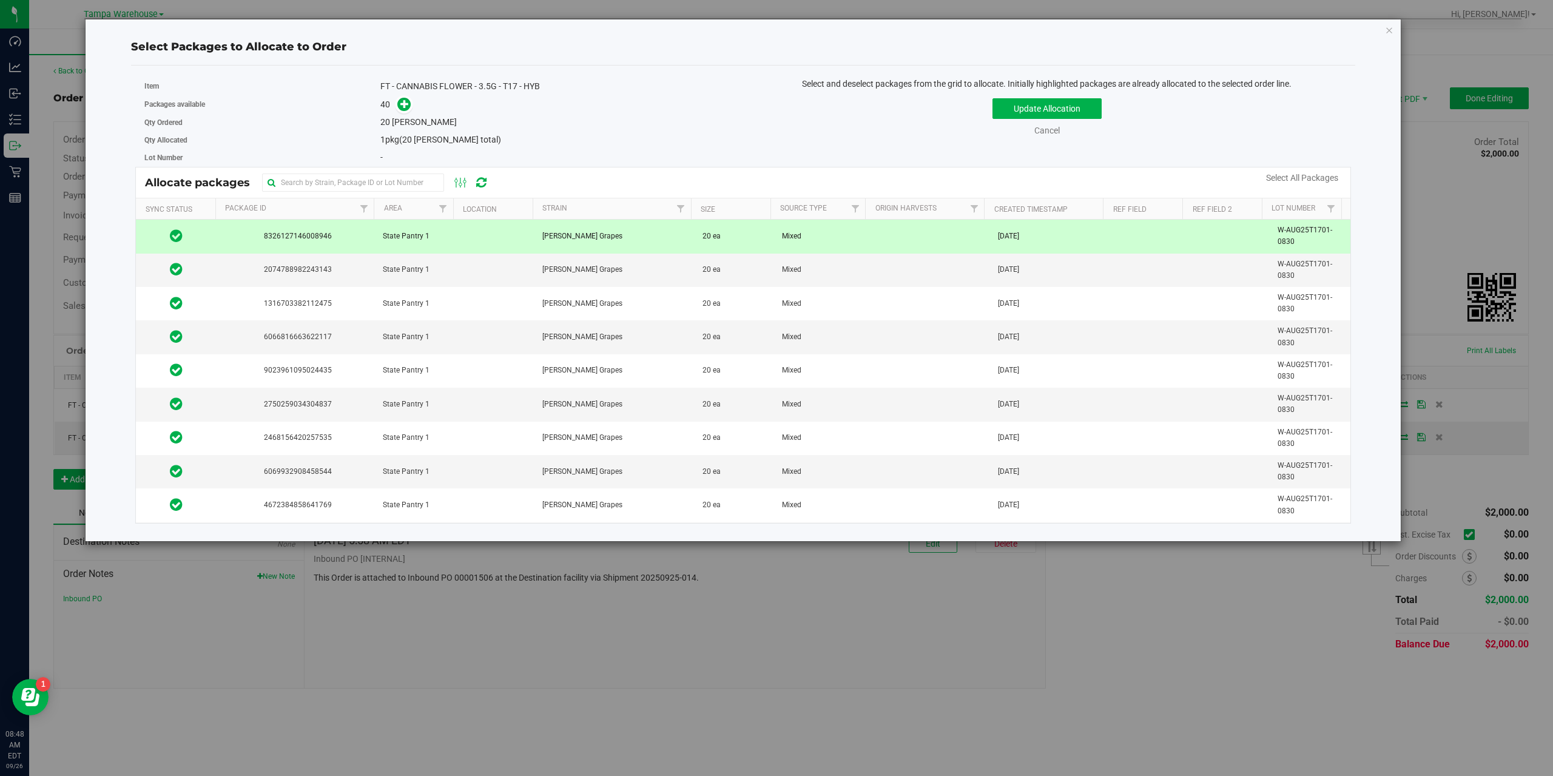
click at [318, 241] on span "8326127146008946" at bounding box center [295, 237] width 145 height 12
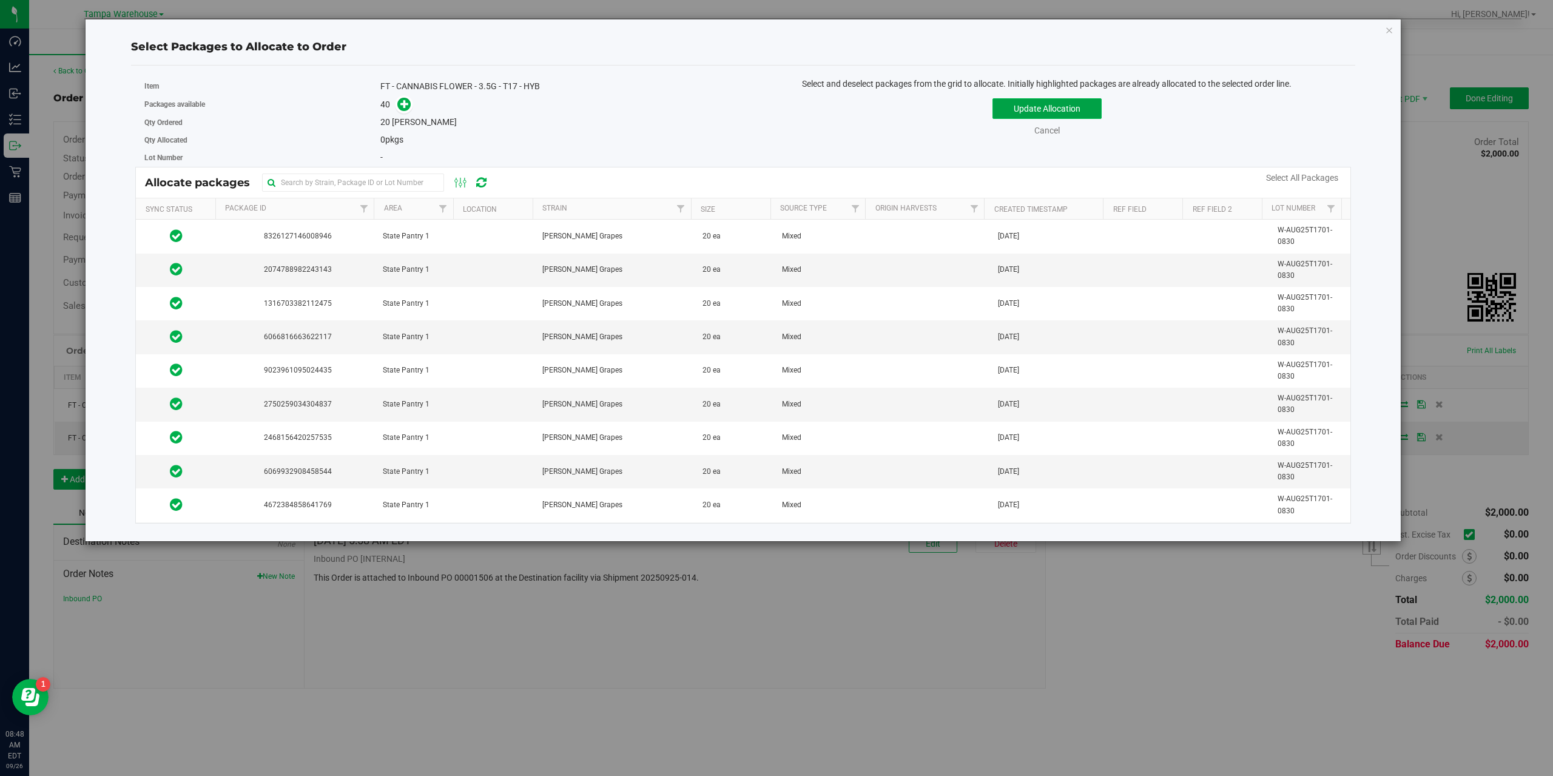
click at [1069, 107] on button "Update Allocation" at bounding box center [1046, 108] width 109 height 21
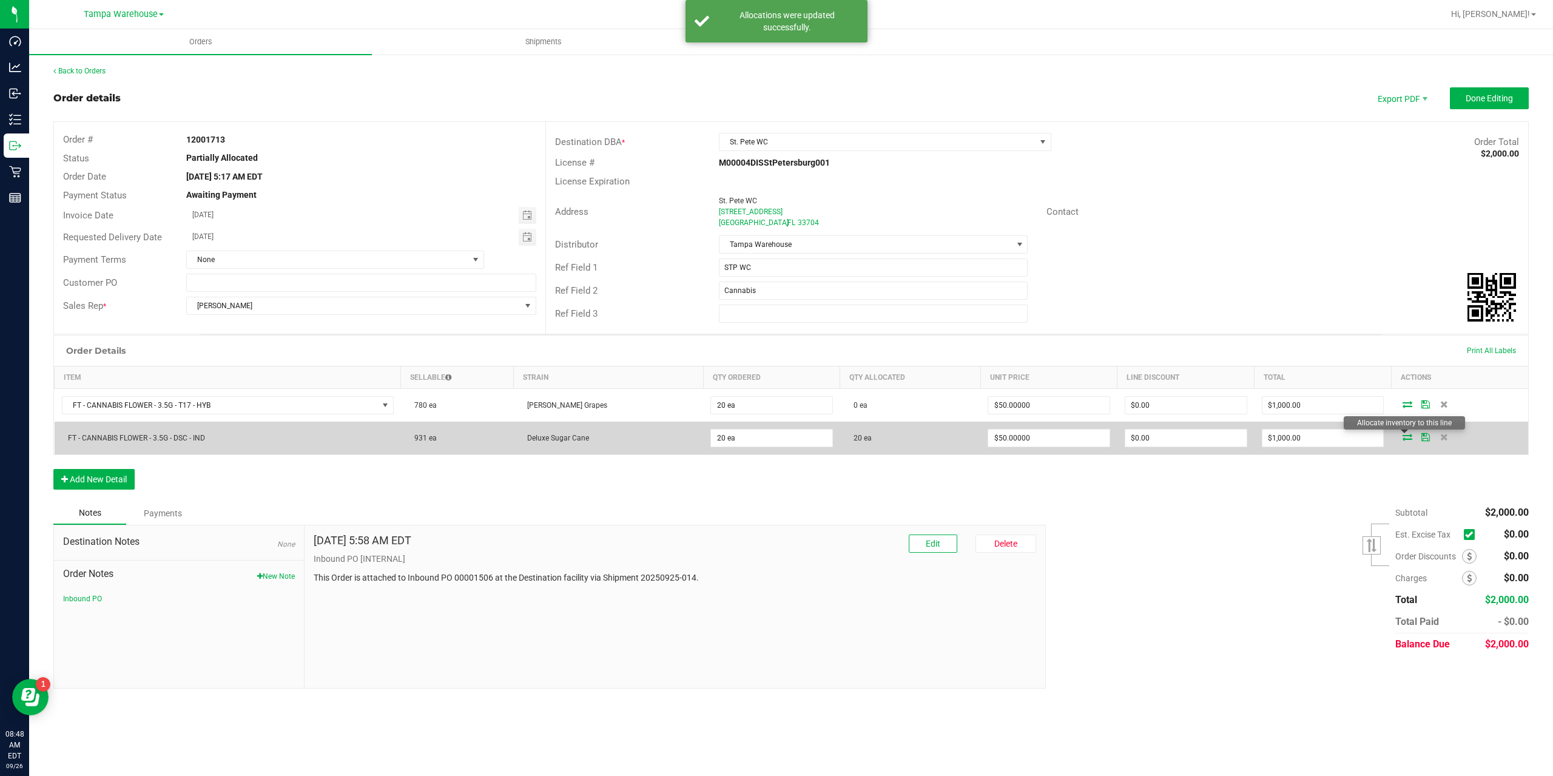
click at [1402, 439] on icon at bounding box center [1407, 436] width 10 height 7
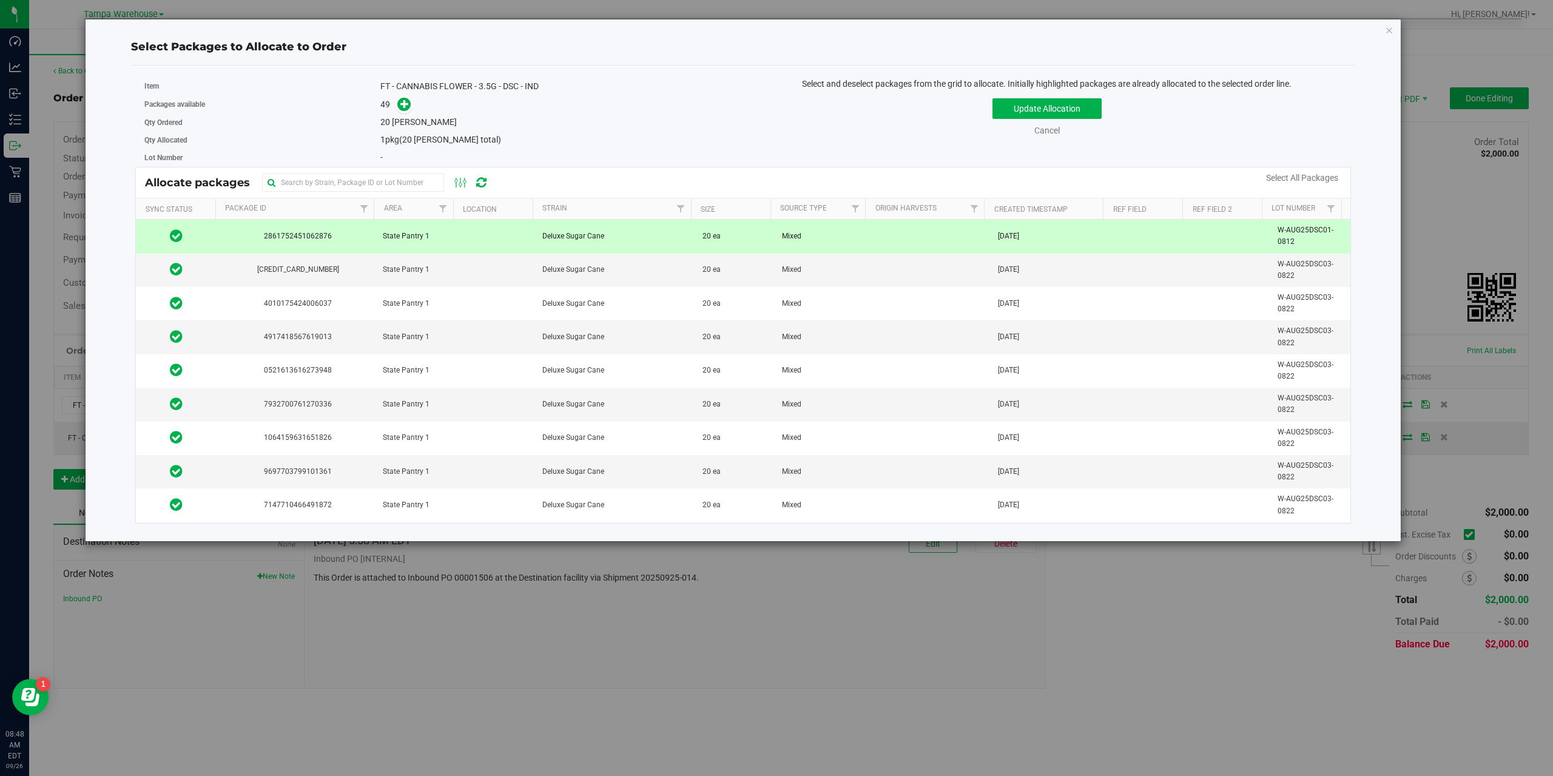
click at [309, 241] on span "2861752451062876" at bounding box center [295, 237] width 145 height 12
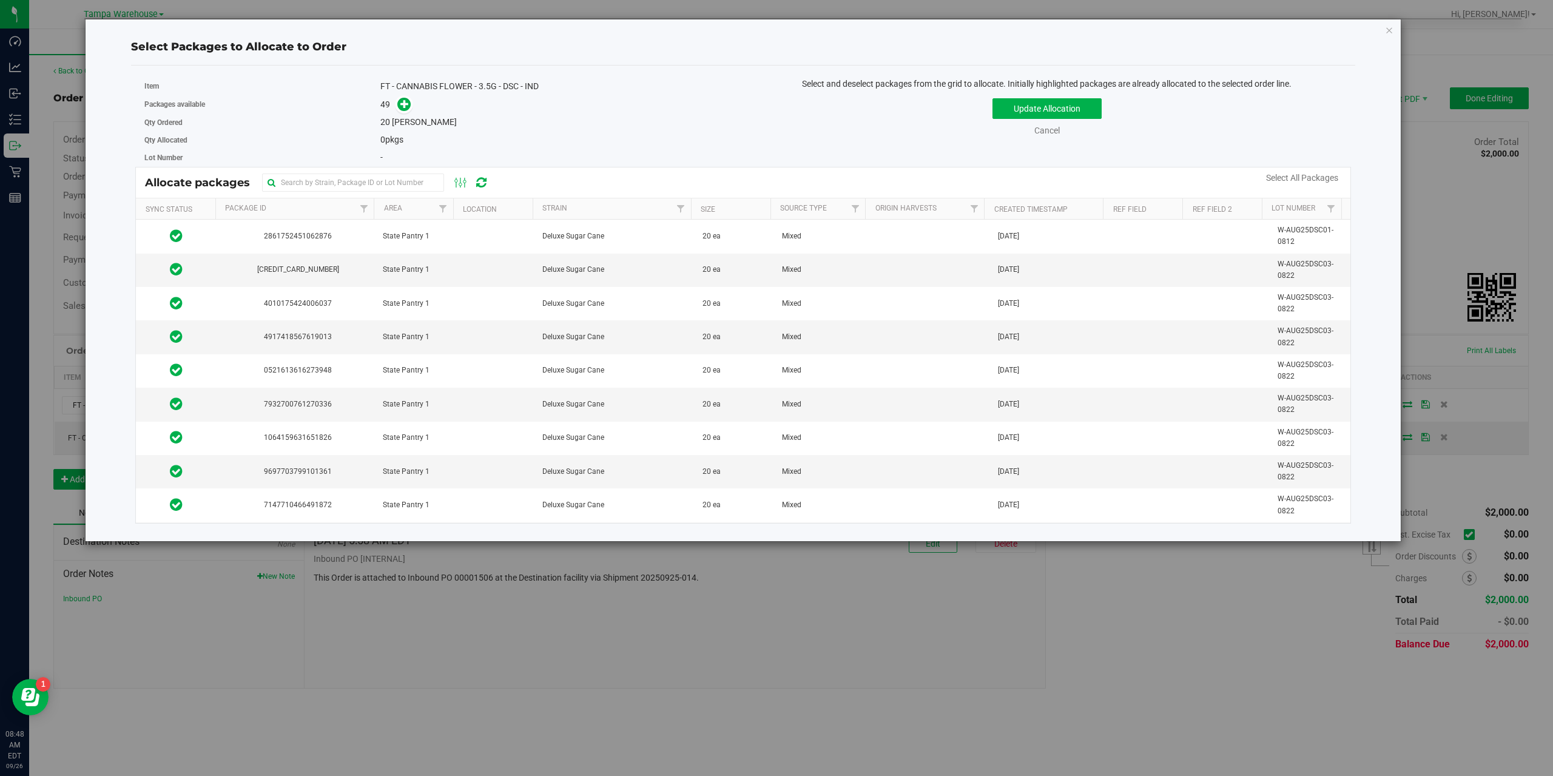
click at [1018, 123] on div "Update Allocation Cancel Select All Packages" at bounding box center [1047, 115] width 590 height 44
click at [1019, 116] on button "Update Allocation" at bounding box center [1046, 108] width 109 height 21
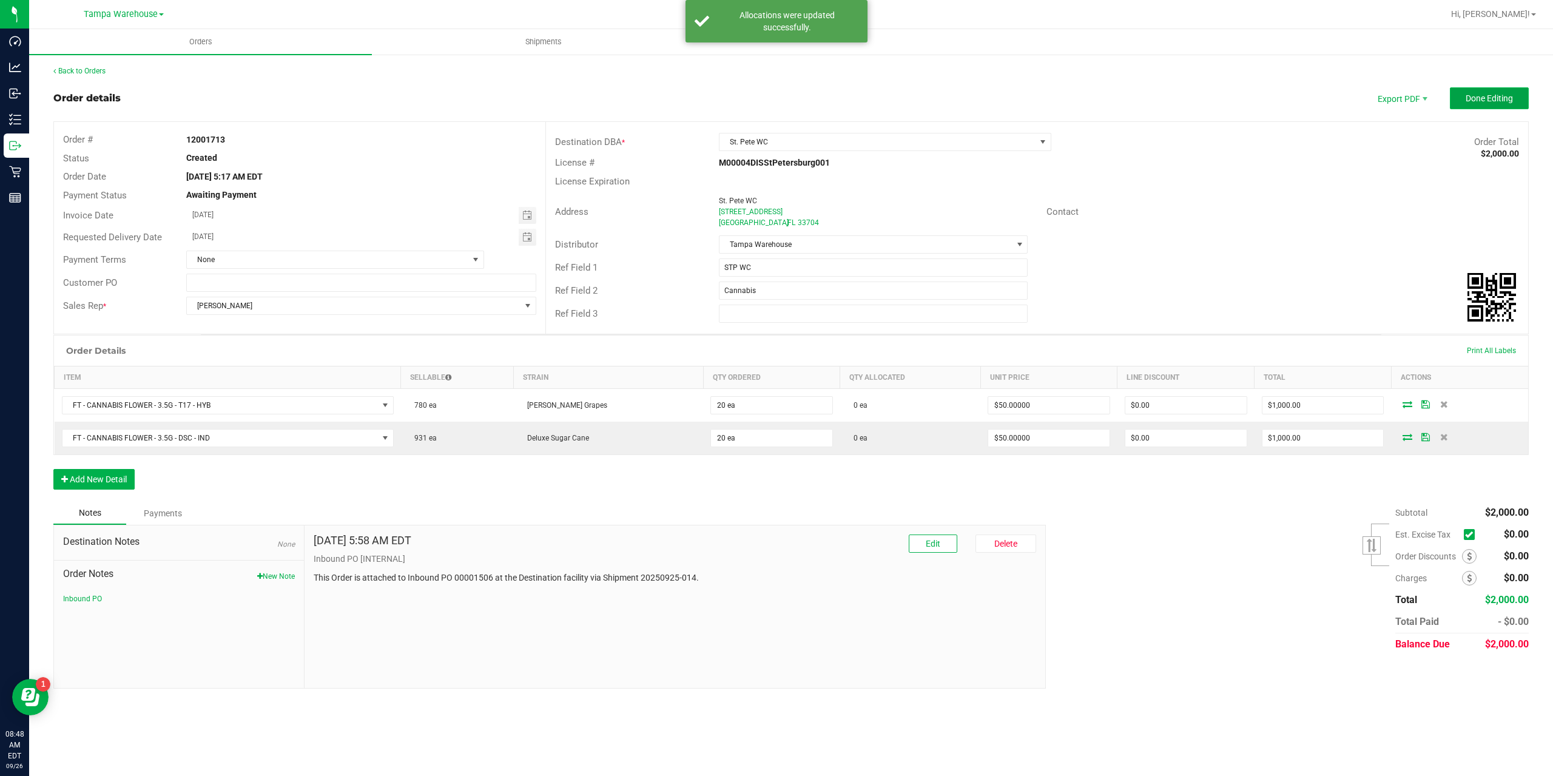
click at [1490, 96] on span "Done Editing" at bounding box center [1489, 98] width 47 height 10
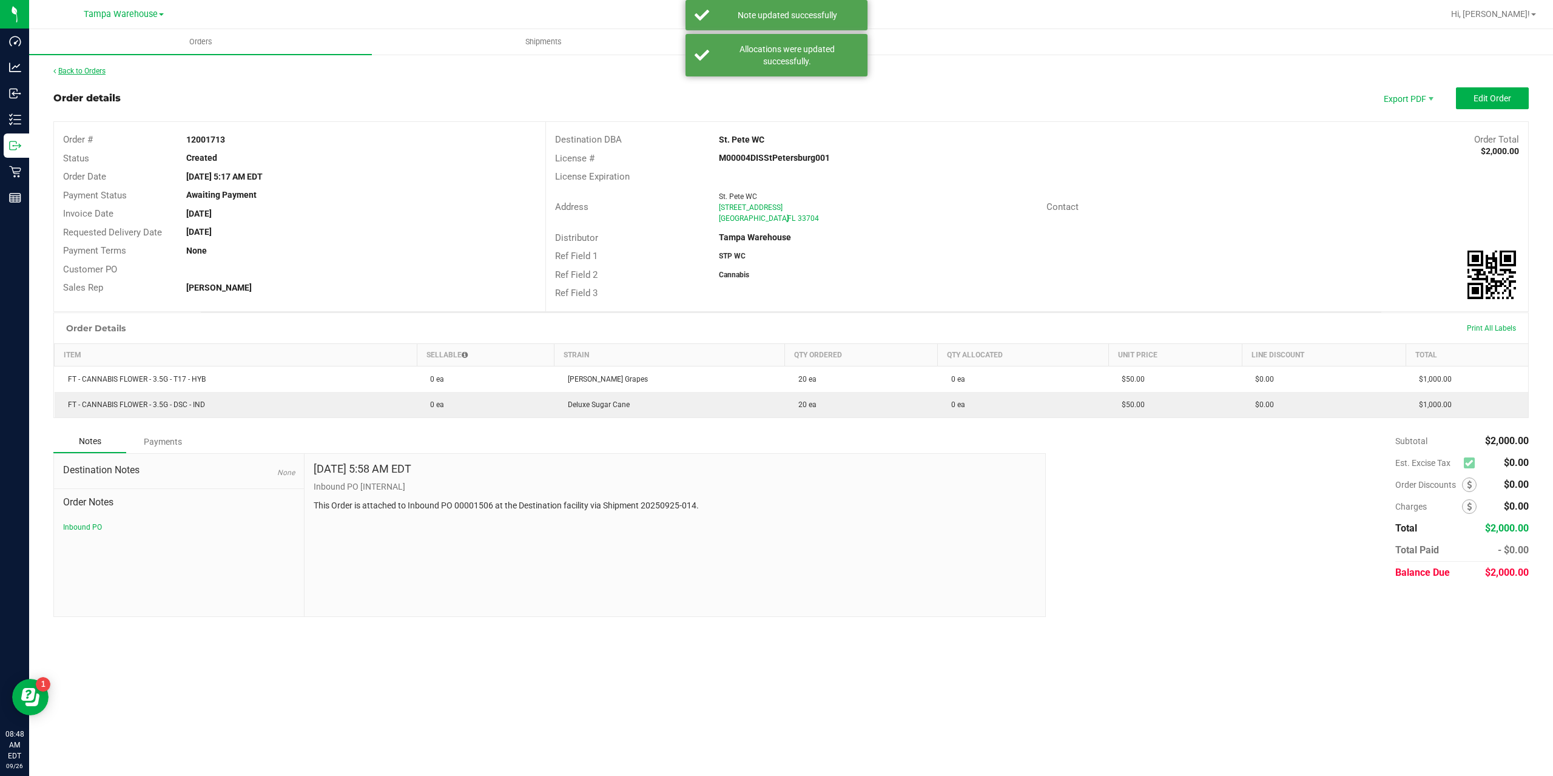
click at [96, 73] on link "Back to Orders" at bounding box center [79, 71] width 52 height 8
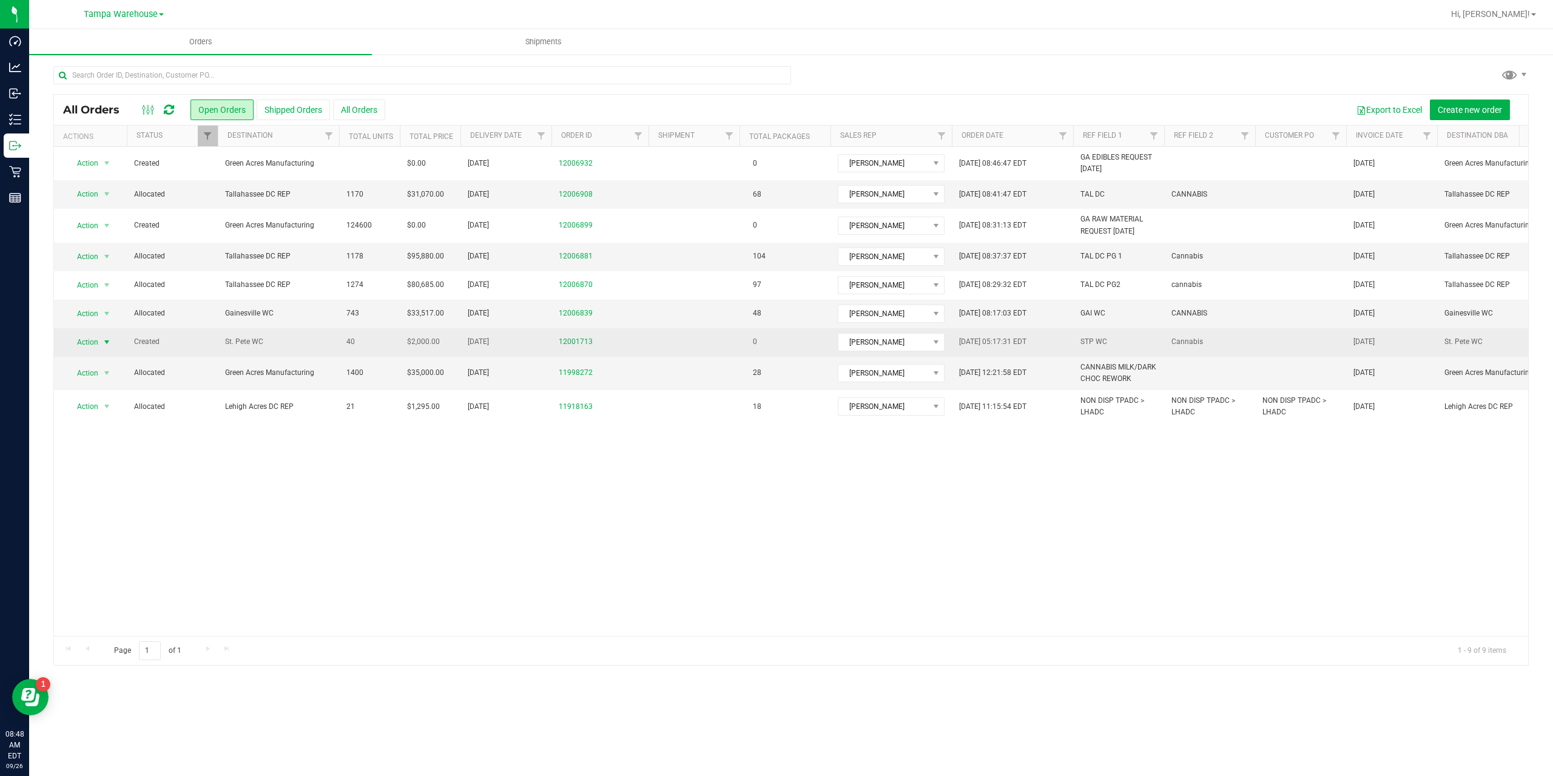
click at [89, 345] on span "Action" at bounding box center [82, 342] width 33 height 17
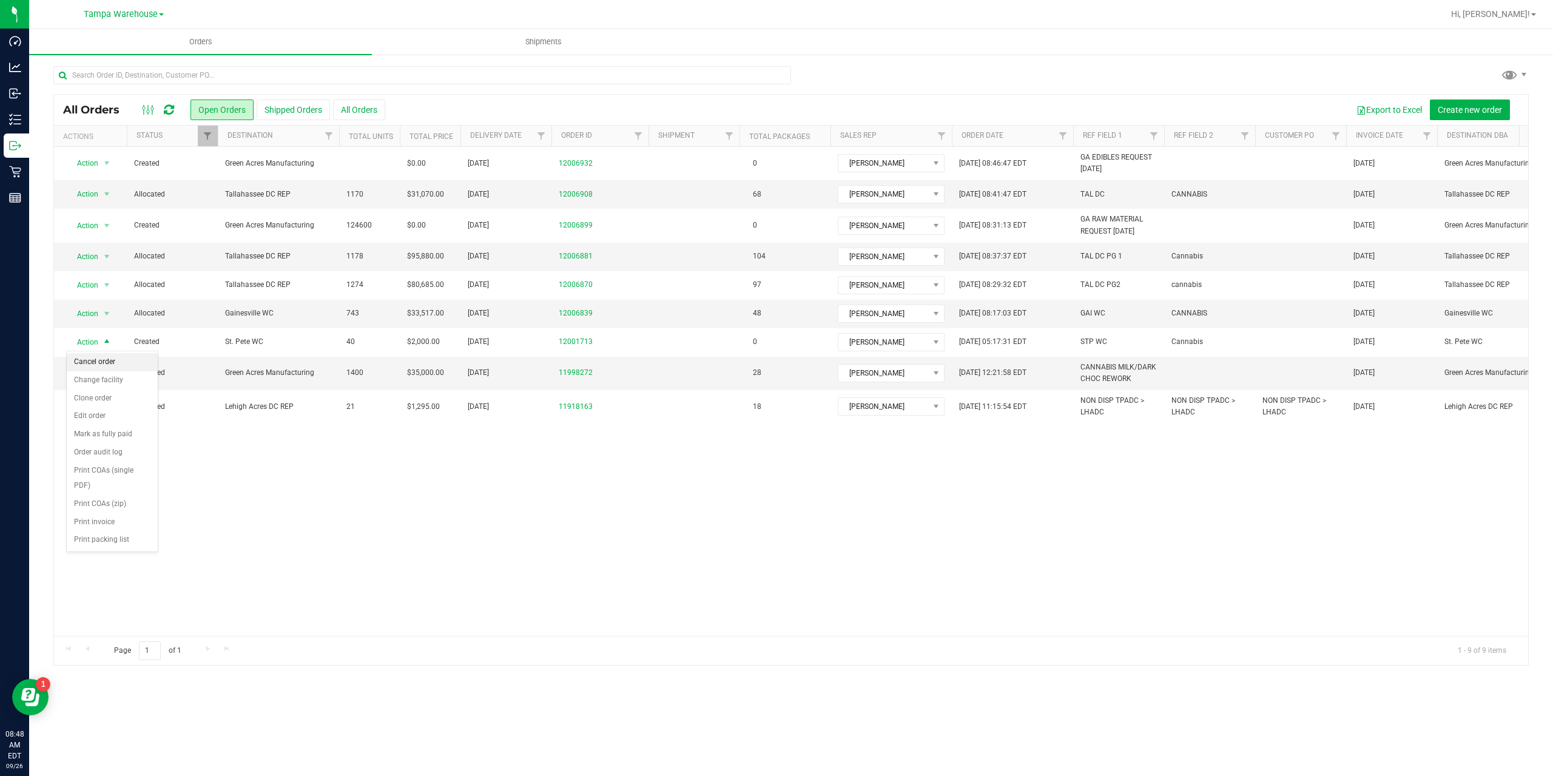
click at [84, 363] on li "Cancel order" at bounding box center [112, 362] width 91 height 18
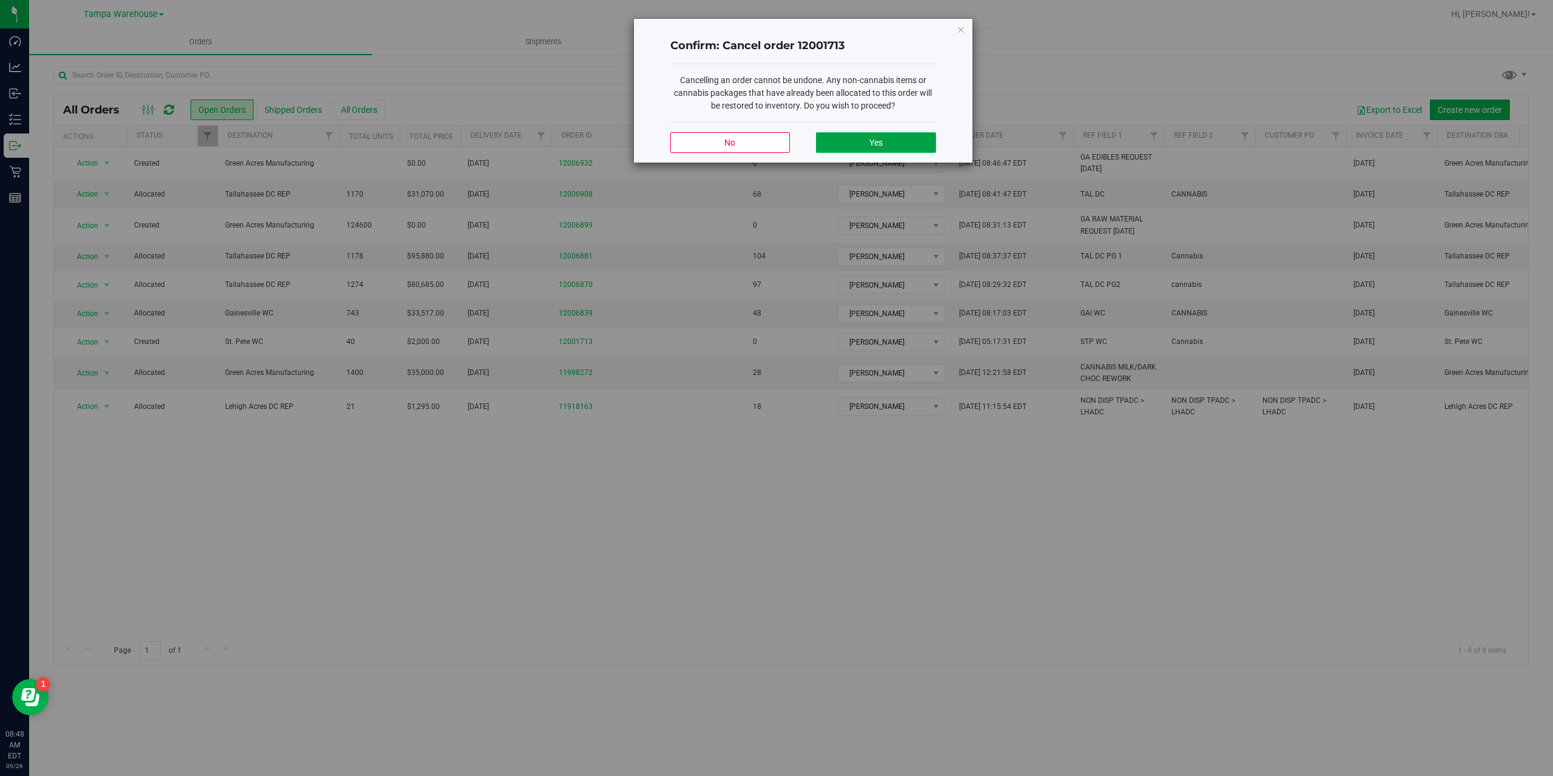
click at [857, 135] on button "Yes" at bounding box center [876, 142] width 120 height 21
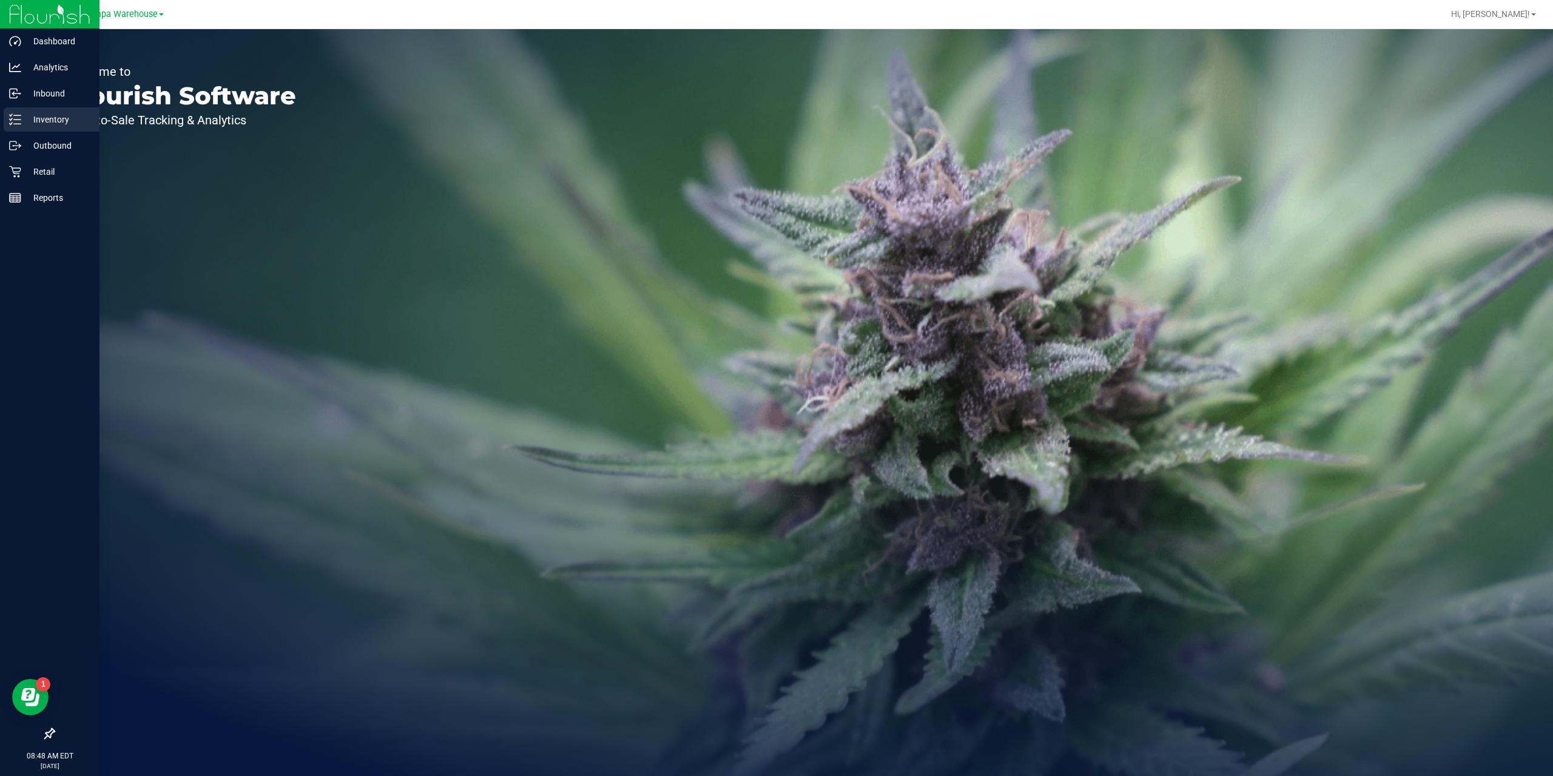
click at [47, 113] on p "Inventory" at bounding box center [57, 119] width 73 height 15
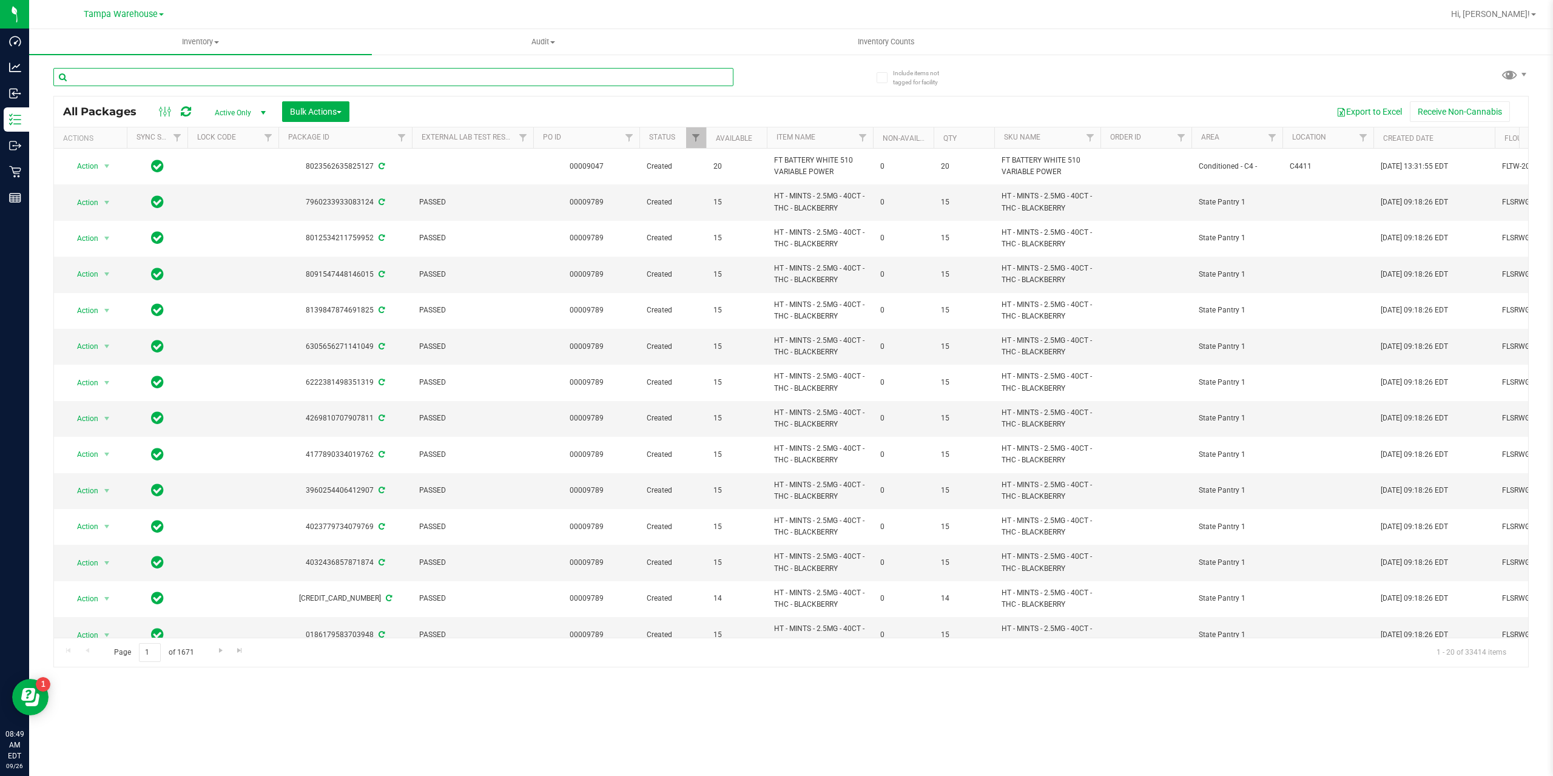
click at [146, 78] on input "text" at bounding box center [393, 77] width 680 height 18
paste input "2861752451062876"
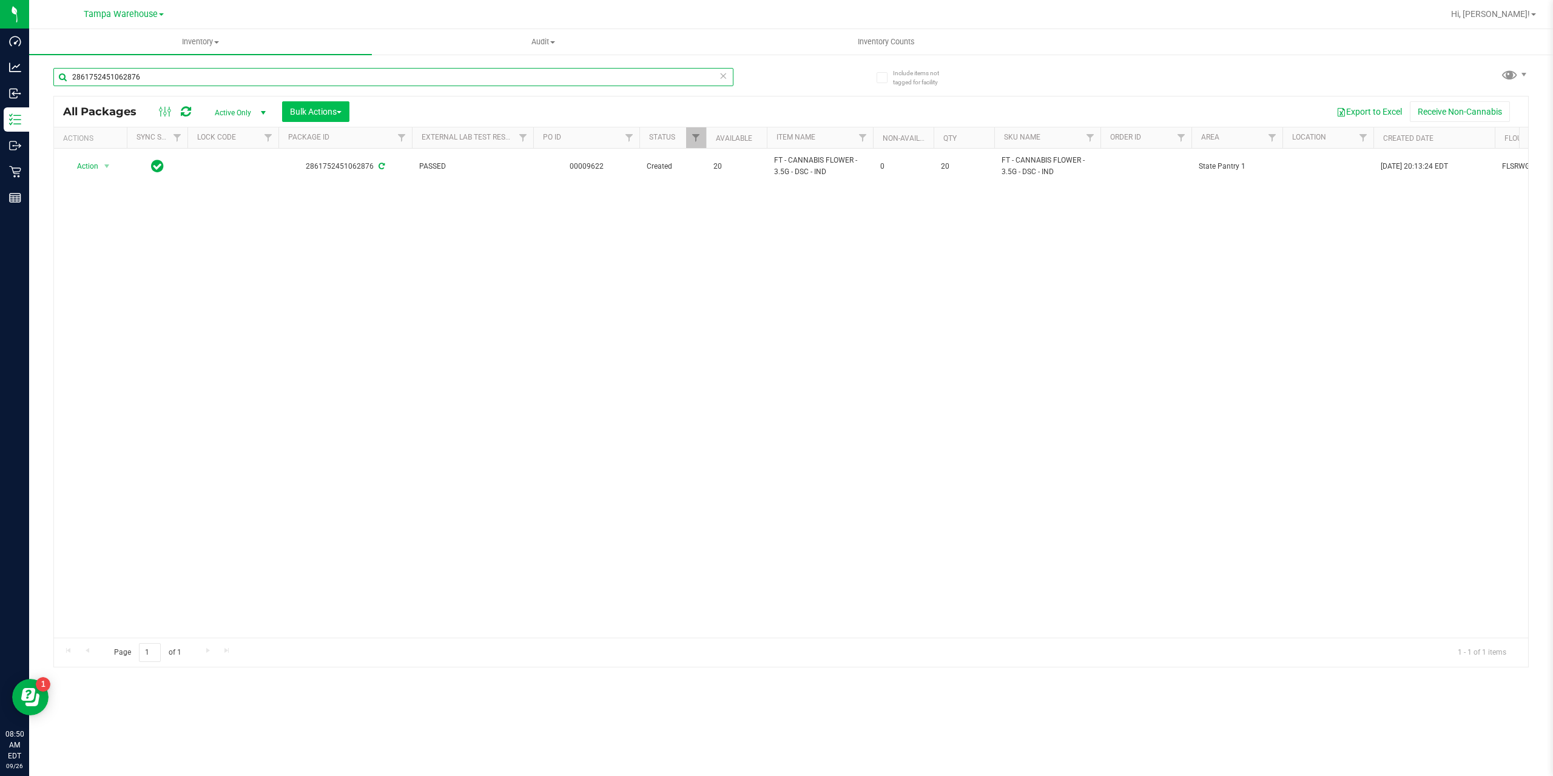
type input "2861752451062876"
click at [349, 112] on button "Bulk Actions" at bounding box center [315, 111] width 67 height 21
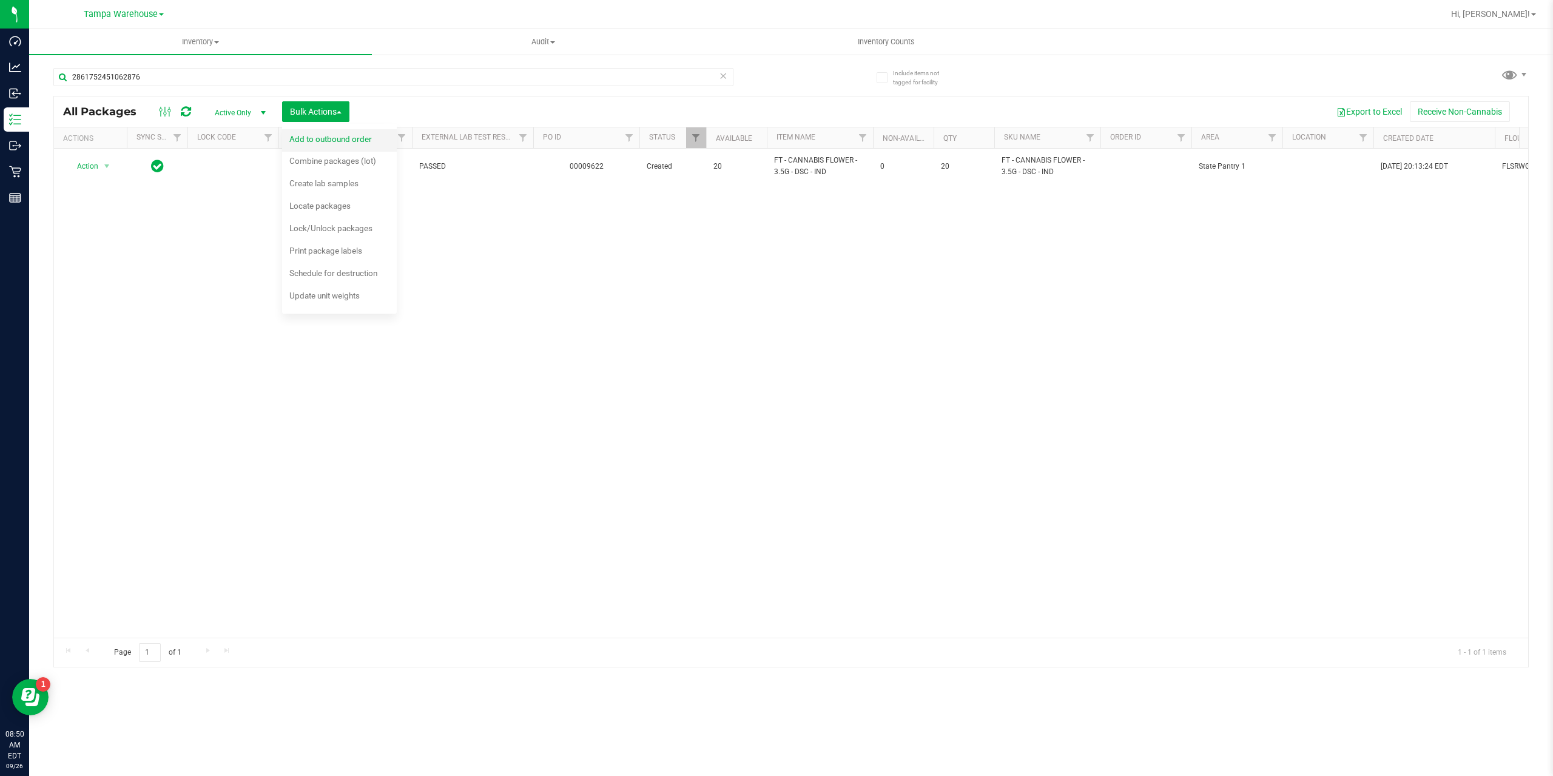
click at [317, 139] on span "Add to outbound order" at bounding box center [330, 139] width 82 height 10
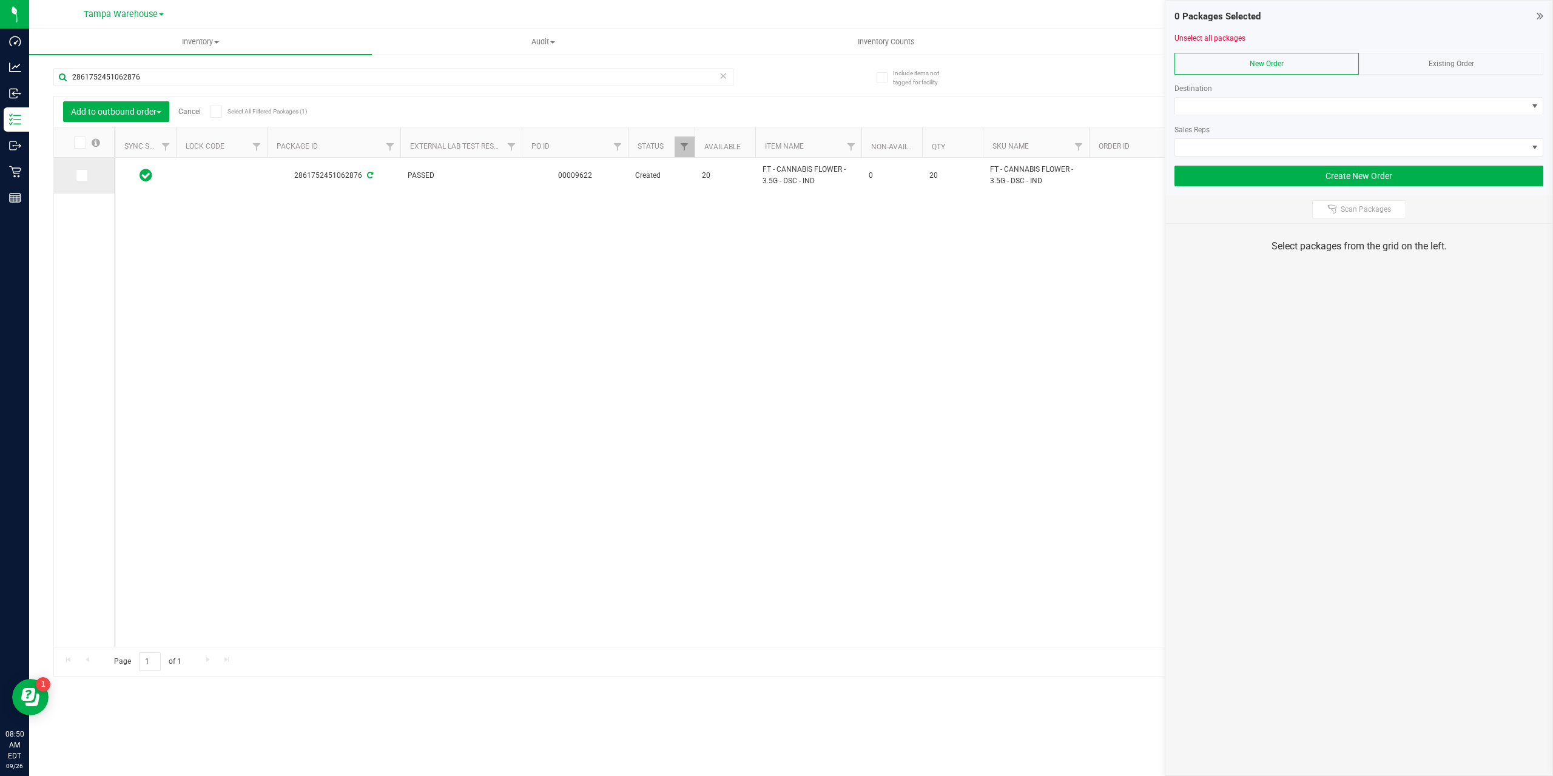
click at [88, 170] on label at bounding box center [85, 175] width 18 height 12
click at [0, 0] on input "checkbox" at bounding box center [0, 0] width 0 height 0
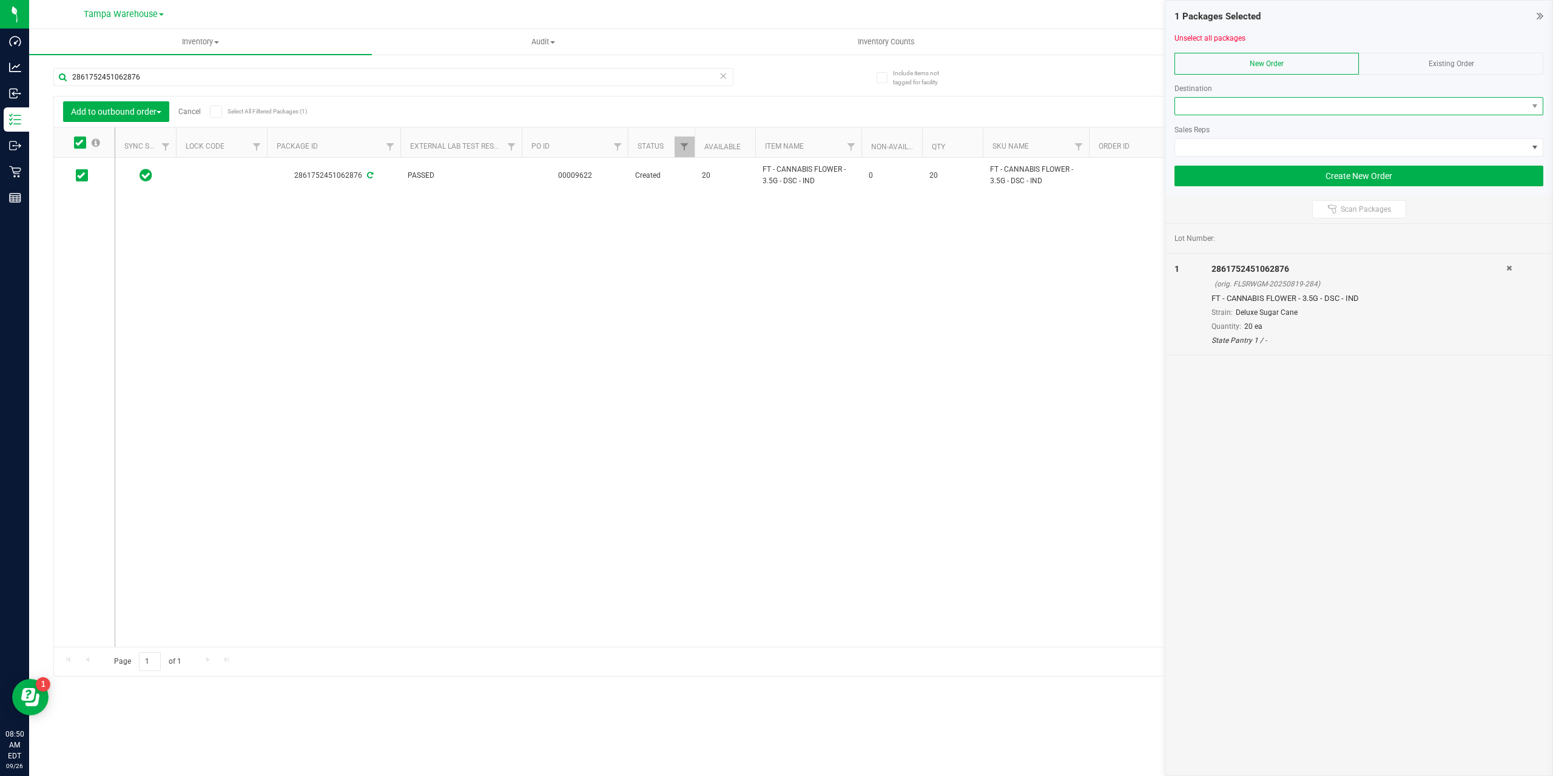
click at [1287, 100] on span at bounding box center [1351, 106] width 352 height 17
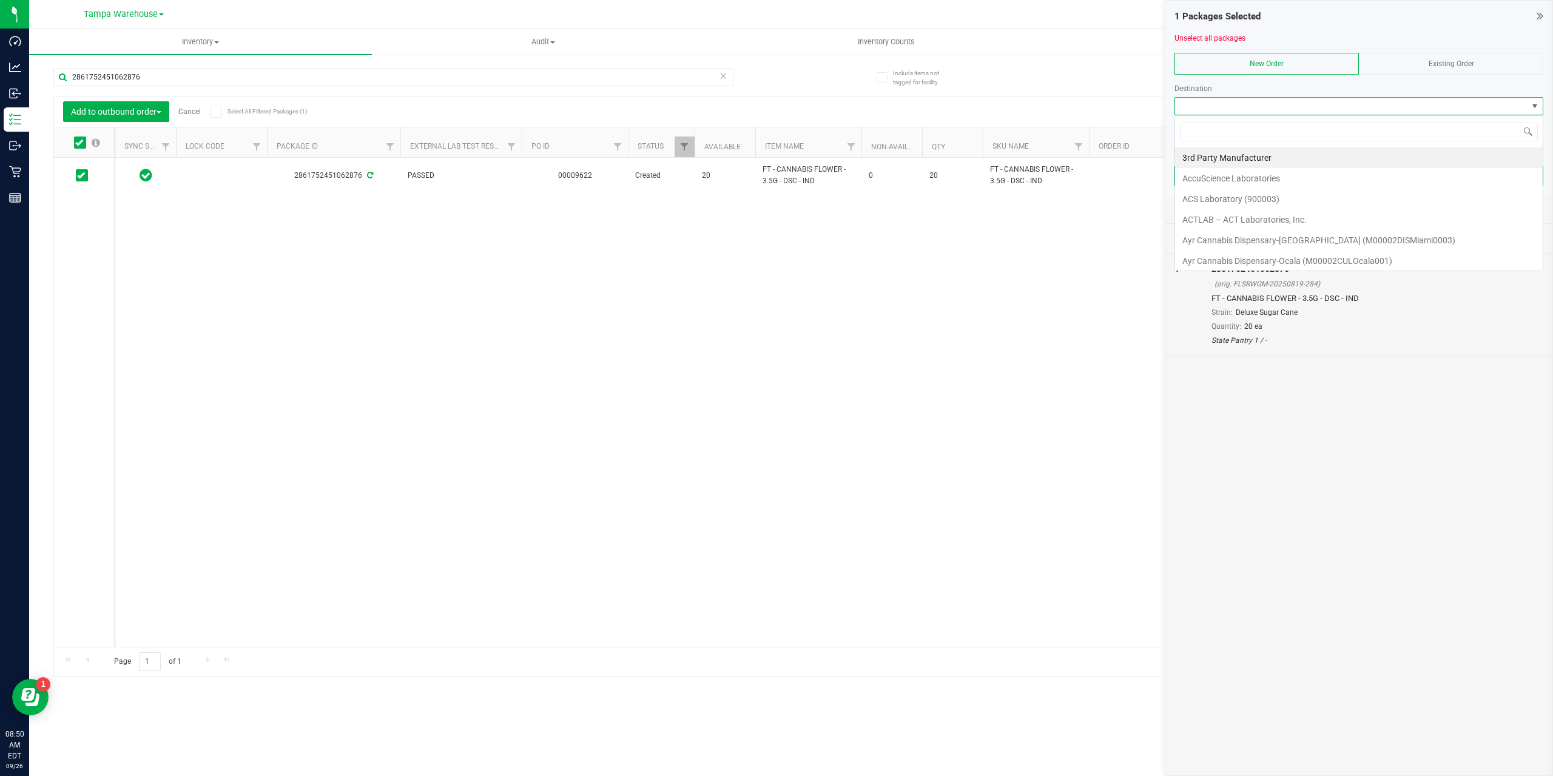
scroll to position [18, 369]
type input "s"
type input "St."
click at [1212, 213] on li "St. Pete WC" at bounding box center [1359, 219] width 368 height 21
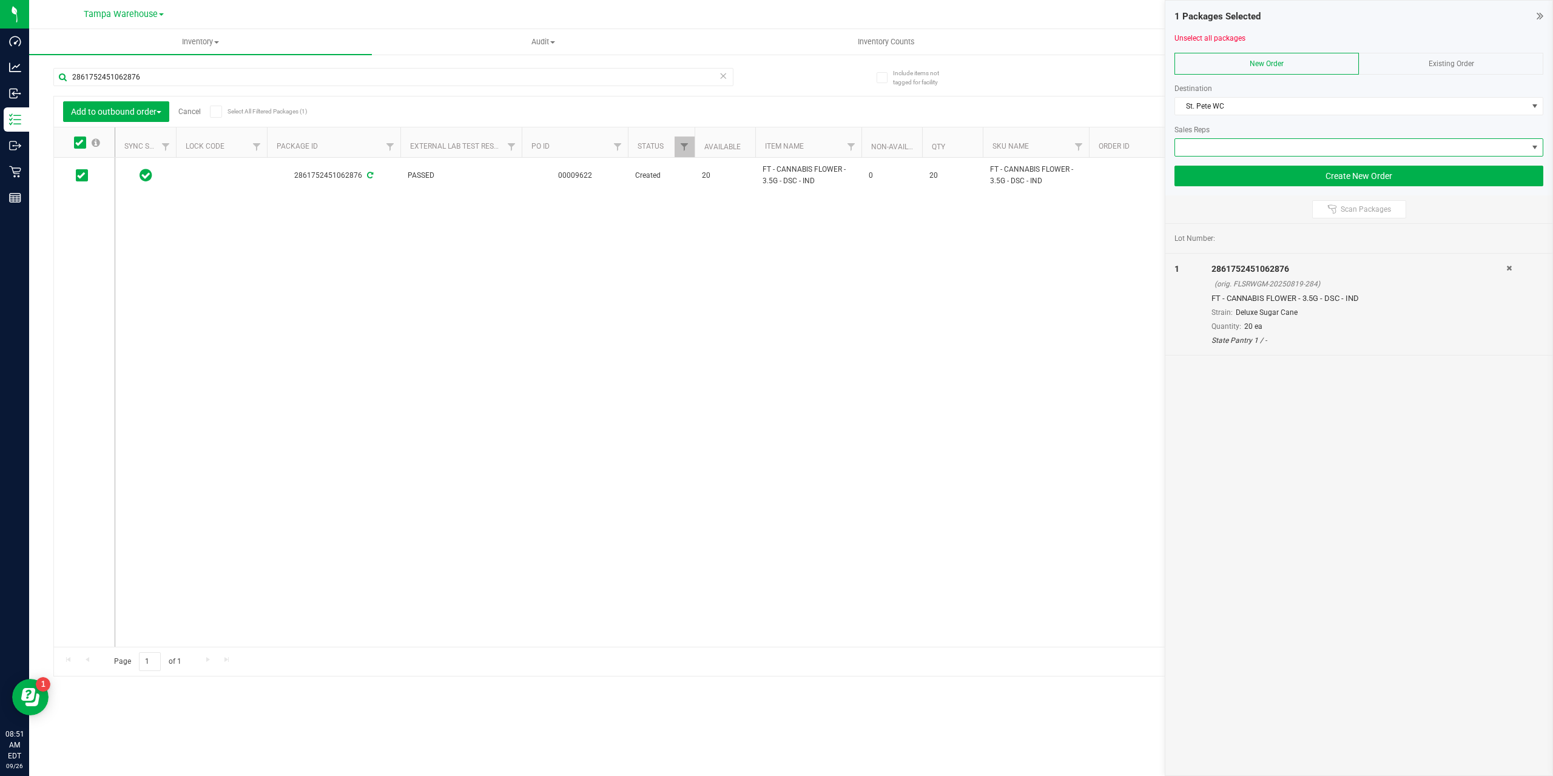
click at [1202, 149] on span at bounding box center [1351, 147] width 352 height 17
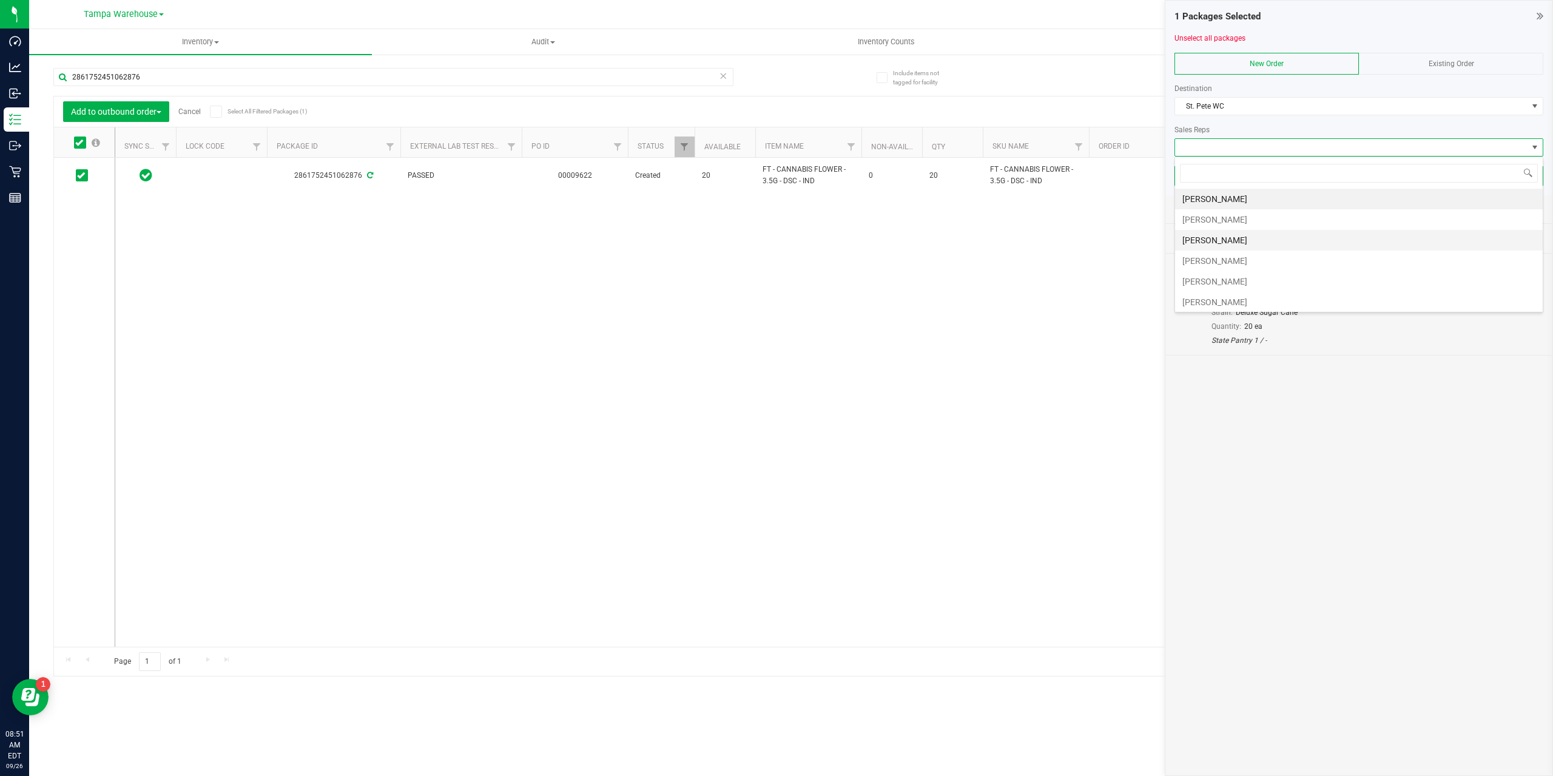
scroll to position [182, 0]
click at [1236, 300] on li "Matthew Panchuk" at bounding box center [1359, 305] width 368 height 21
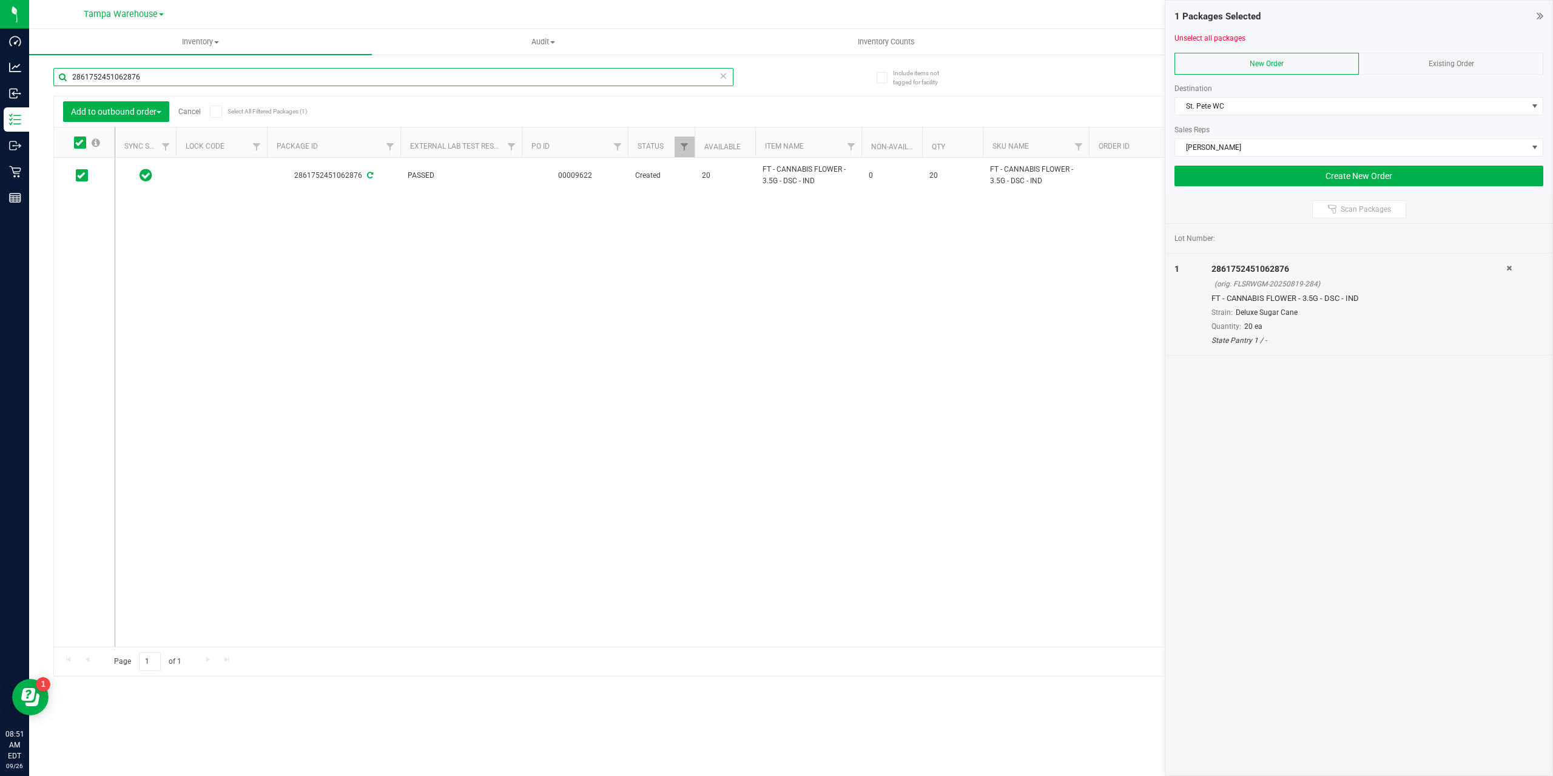
drag, startPoint x: 154, startPoint y: 79, endPoint x: 47, endPoint y: 78, distance: 107.4
click at [47, 78] on div "Include items not tagged for facility 2861752451062876 Add to outbound order Ca…" at bounding box center [791, 238] width 1524 height 370
paste input "832612714600894"
type input "8326127146008946"
click at [84, 175] on icon at bounding box center [81, 175] width 8 height 0
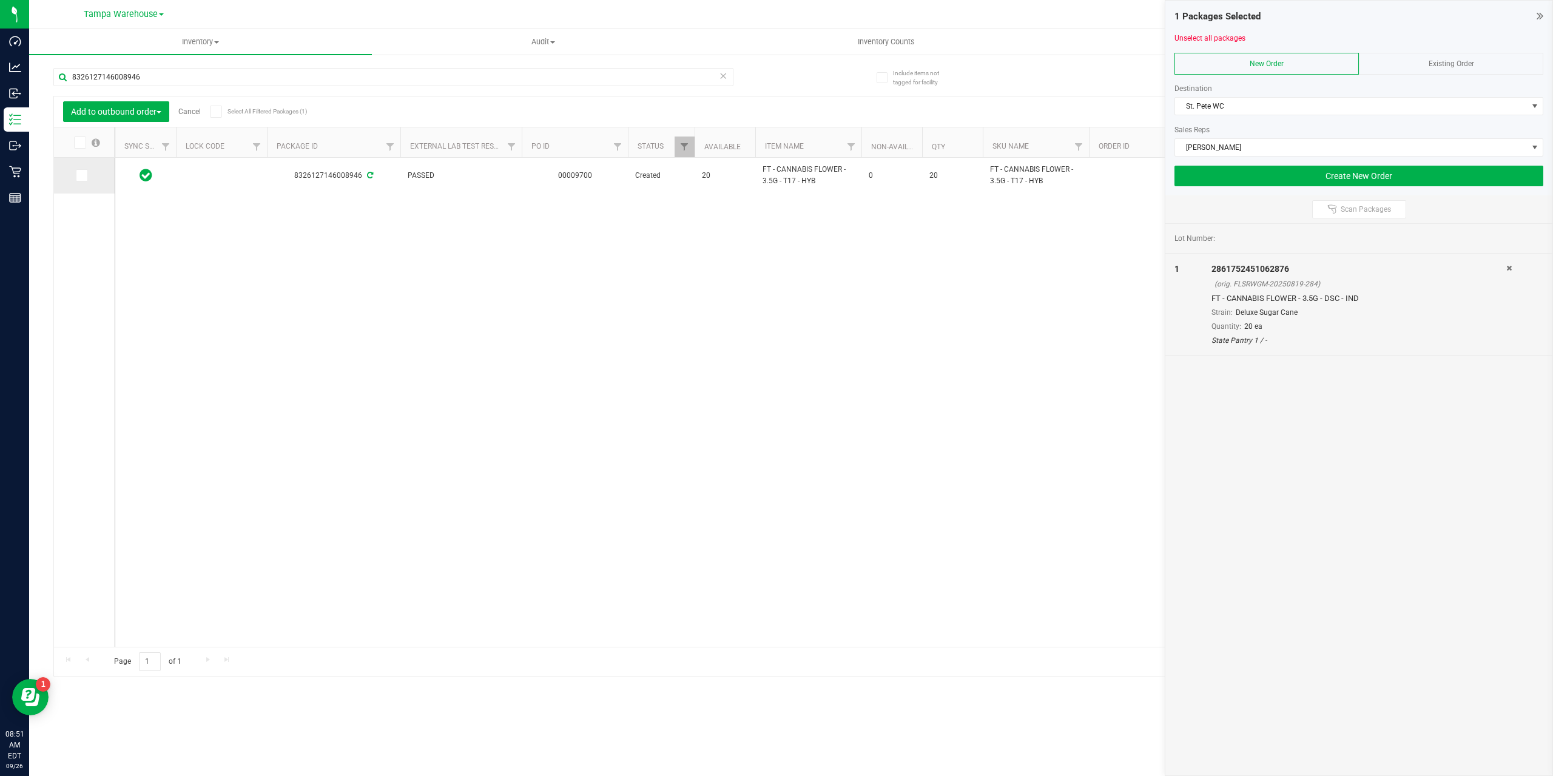
click at [0, 0] on input "checkbox" at bounding box center [0, 0] width 0 height 0
click at [1280, 171] on button "Create New Order" at bounding box center [1358, 176] width 369 height 21
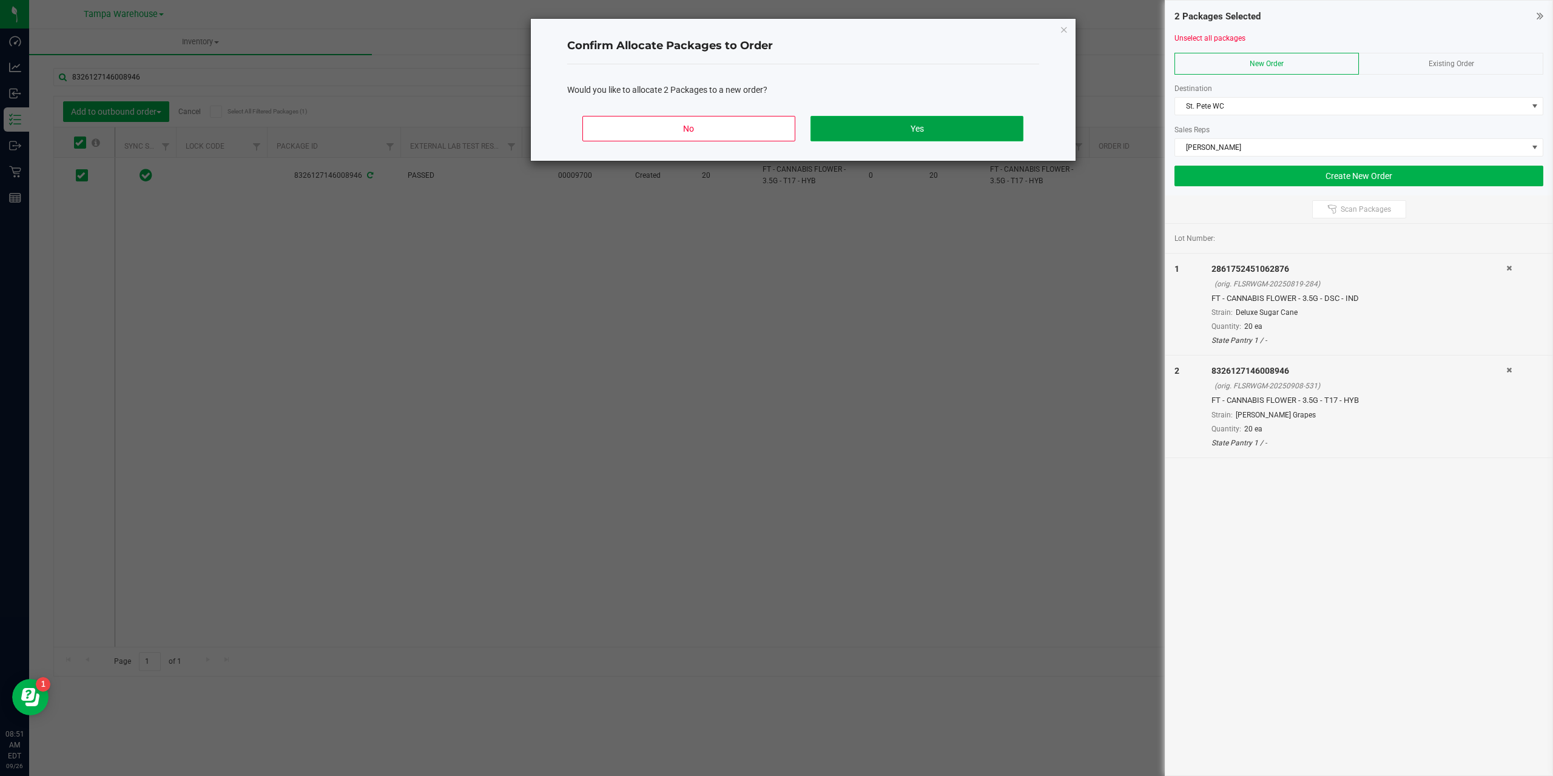
click at [911, 124] on button "Yes" at bounding box center [916, 128] width 212 height 25
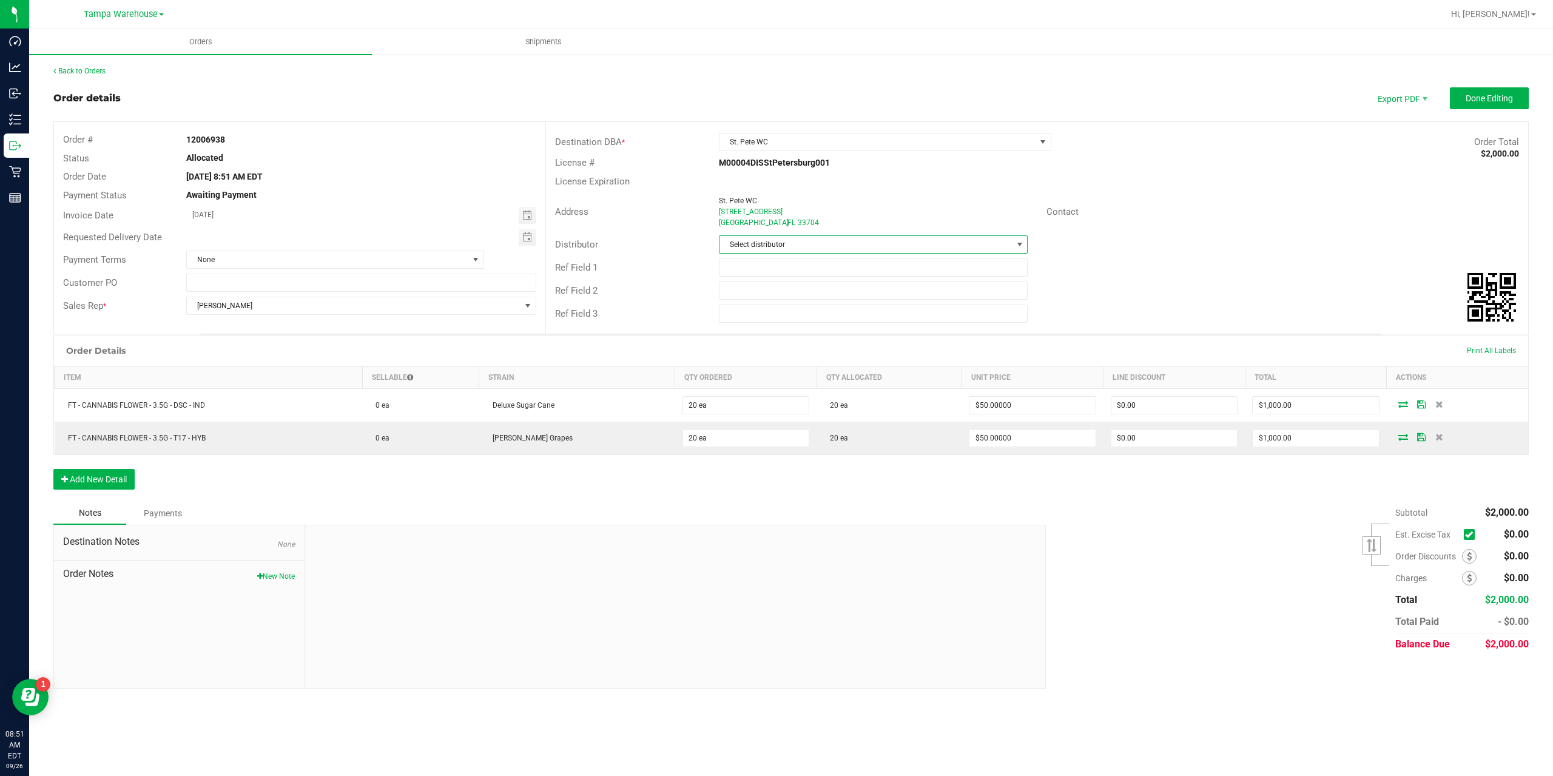
click at [720, 249] on span "Select distributor" at bounding box center [865, 244] width 293 height 17
type input "Tampa"
click at [783, 320] on li "Tampa Warehouse" at bounding box center [873, 317] width 308 height 21
click at [777, 272] on input "text" at bounding box center [873, 267] width 309 height 18
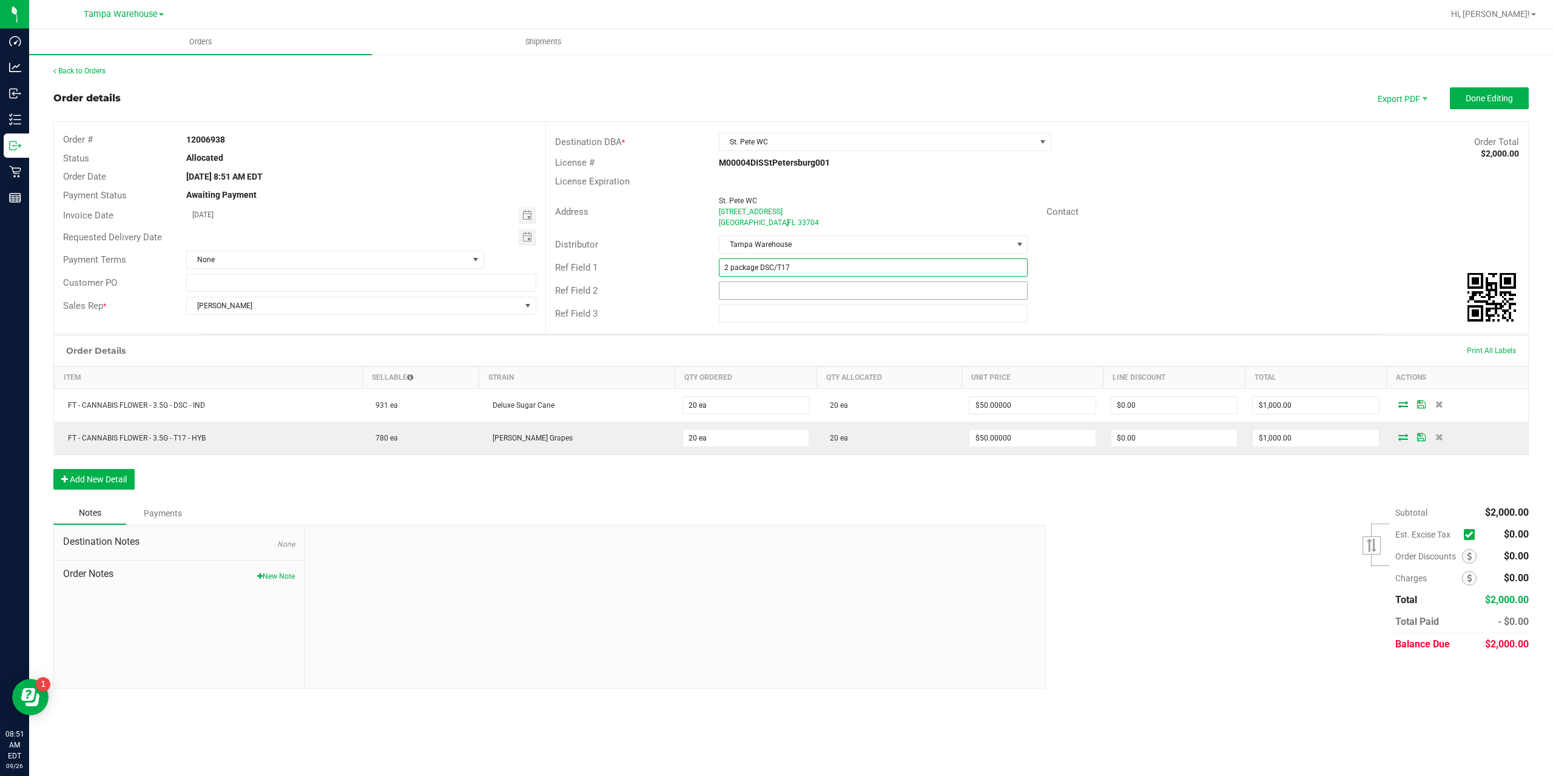
type input "2 package DSC/T17"
drag, startPoint x: 741, startPoint y: 296, endPoint x: 761, endPoint y: 295, distance: 20.1
click at [741, 296] on input "text" at bounding box center [873, 290] width 309 height 18
type input "Cannabis"
click at [1128, 286] on div "Ref Field 2 Cannabis" at bounding box center [1037, 290] width 982 height 23
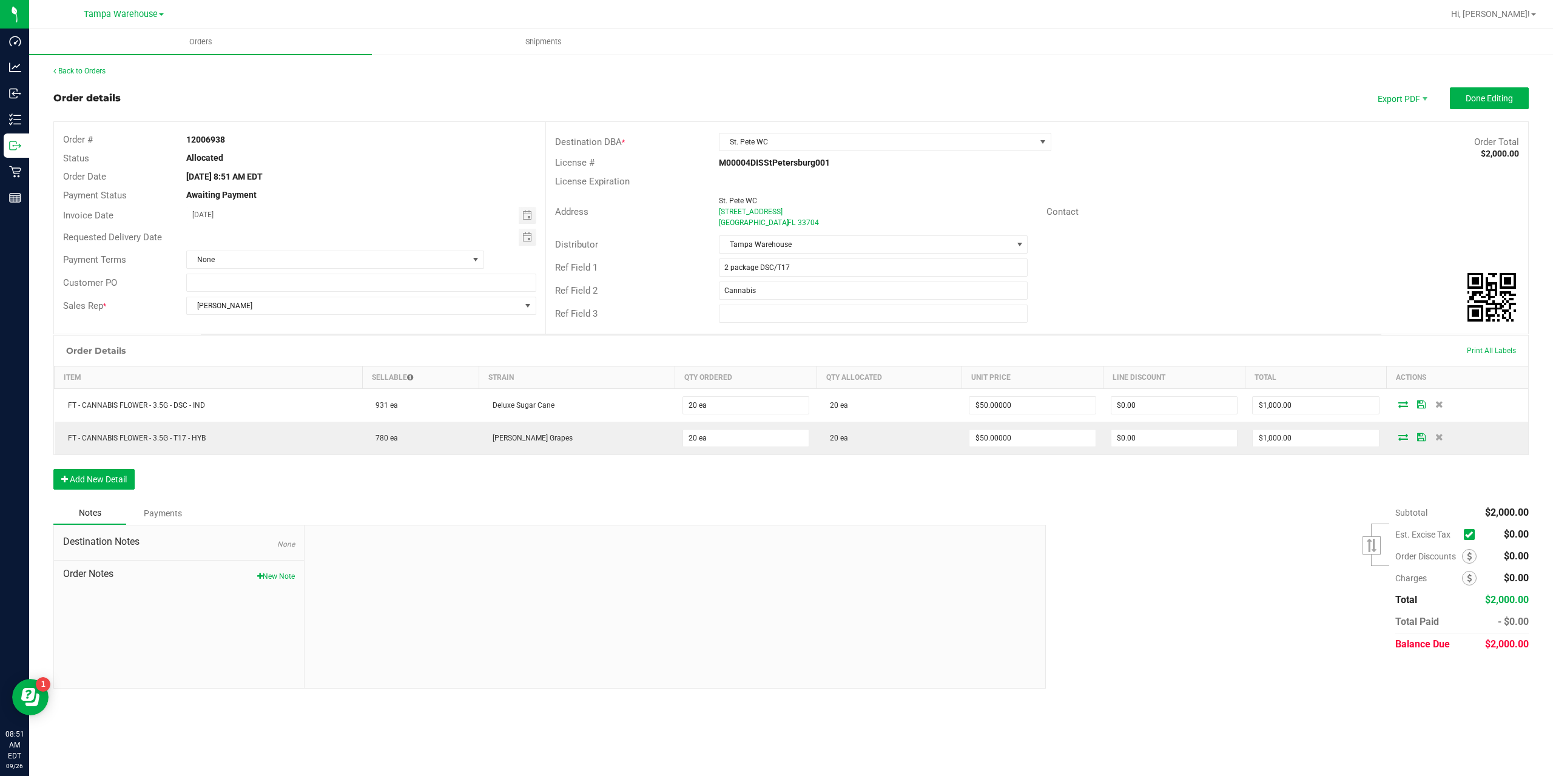
click at [1185, 207] on div "Contact" at bounding box center [1119, 212] width 164 height 14
click at [1489, 101] on span "Done Editing" at bounding box center [1489, 98] width 47 height 10
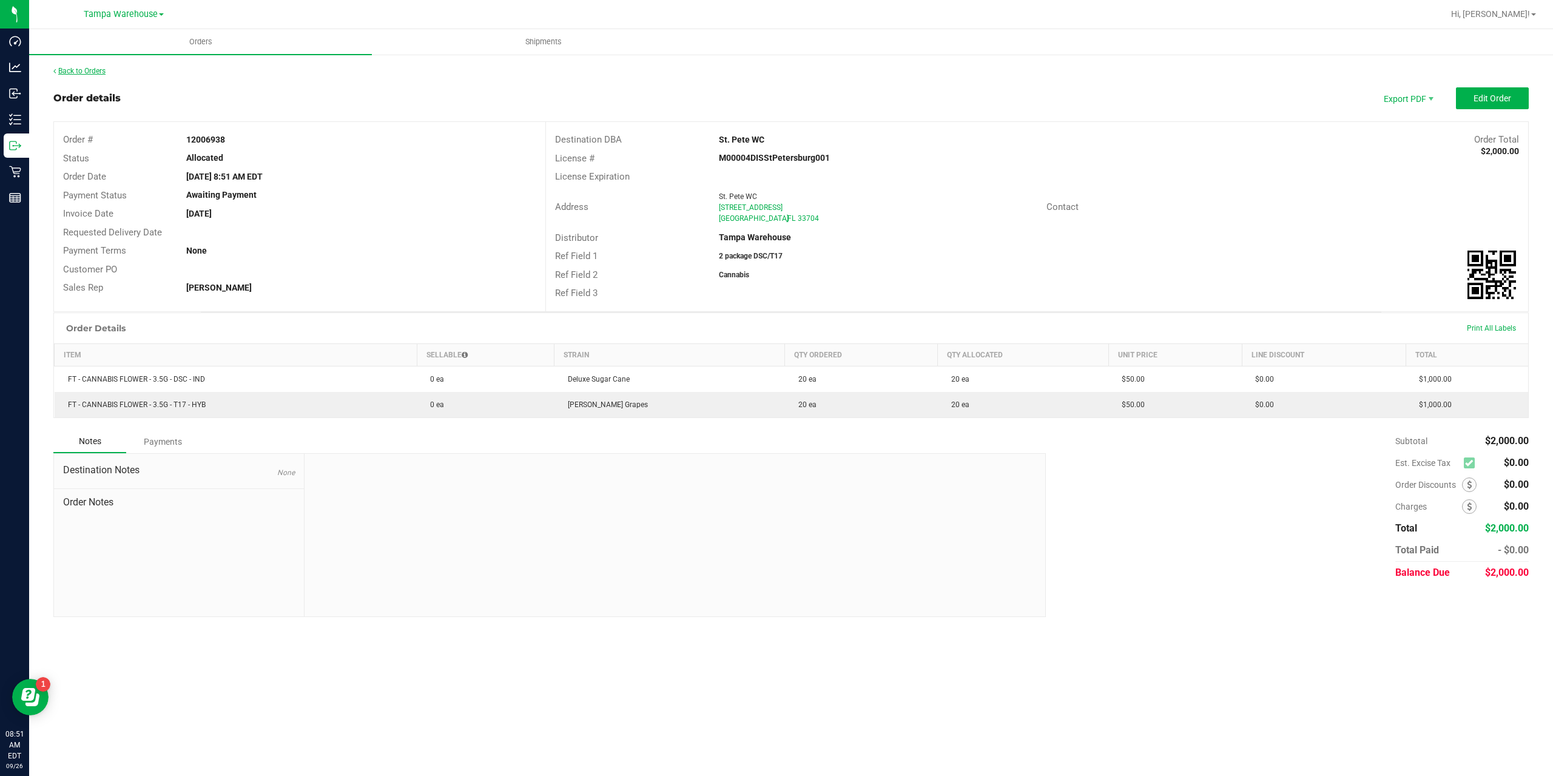
click at [93, 72] on link "Back to Orders" at bounding box center [79, 71] width 52 height 8
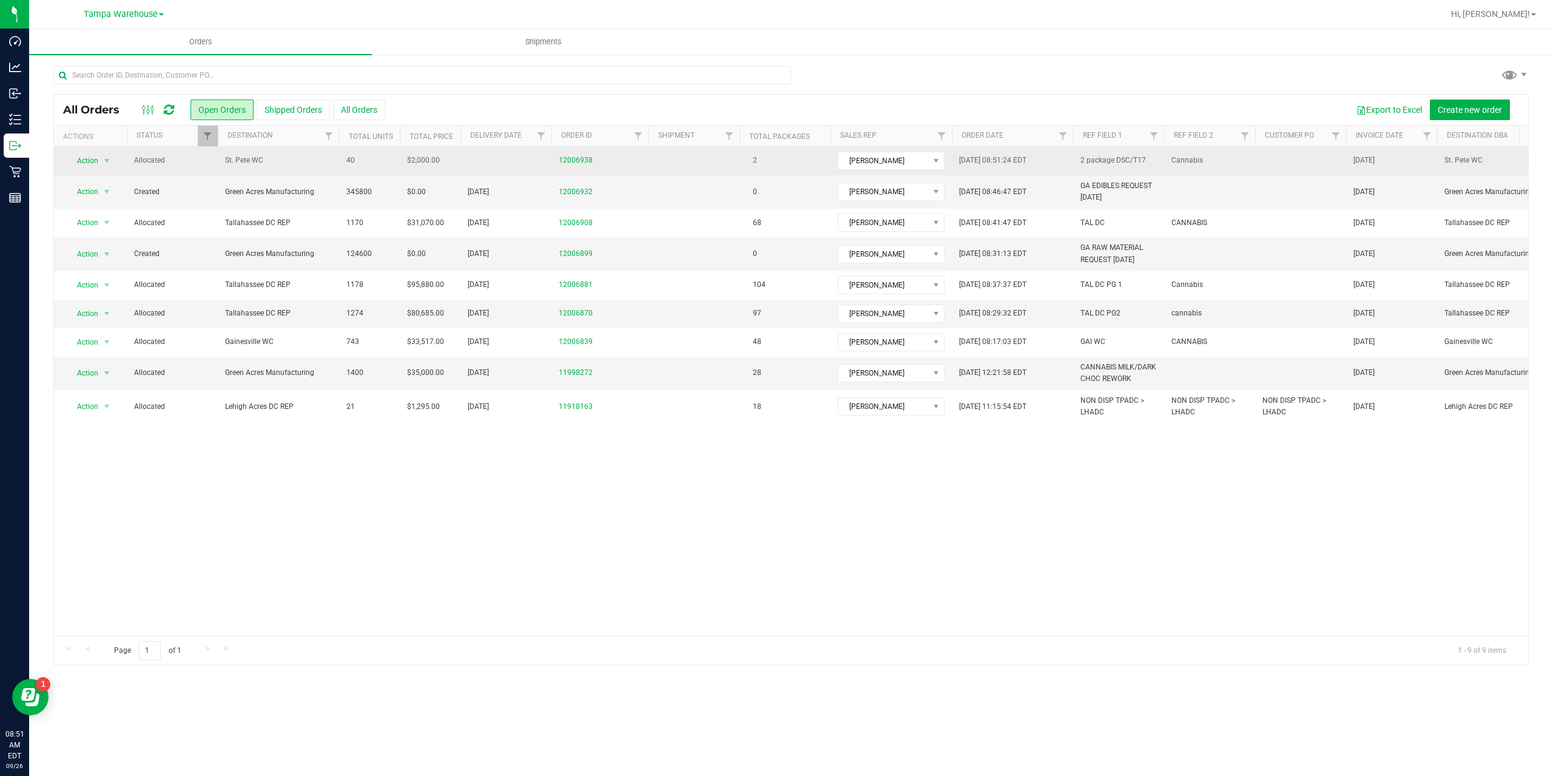
click at [293, 163] on span "St. Pete WC" at bounding box center [278, 161] width 107 height 12
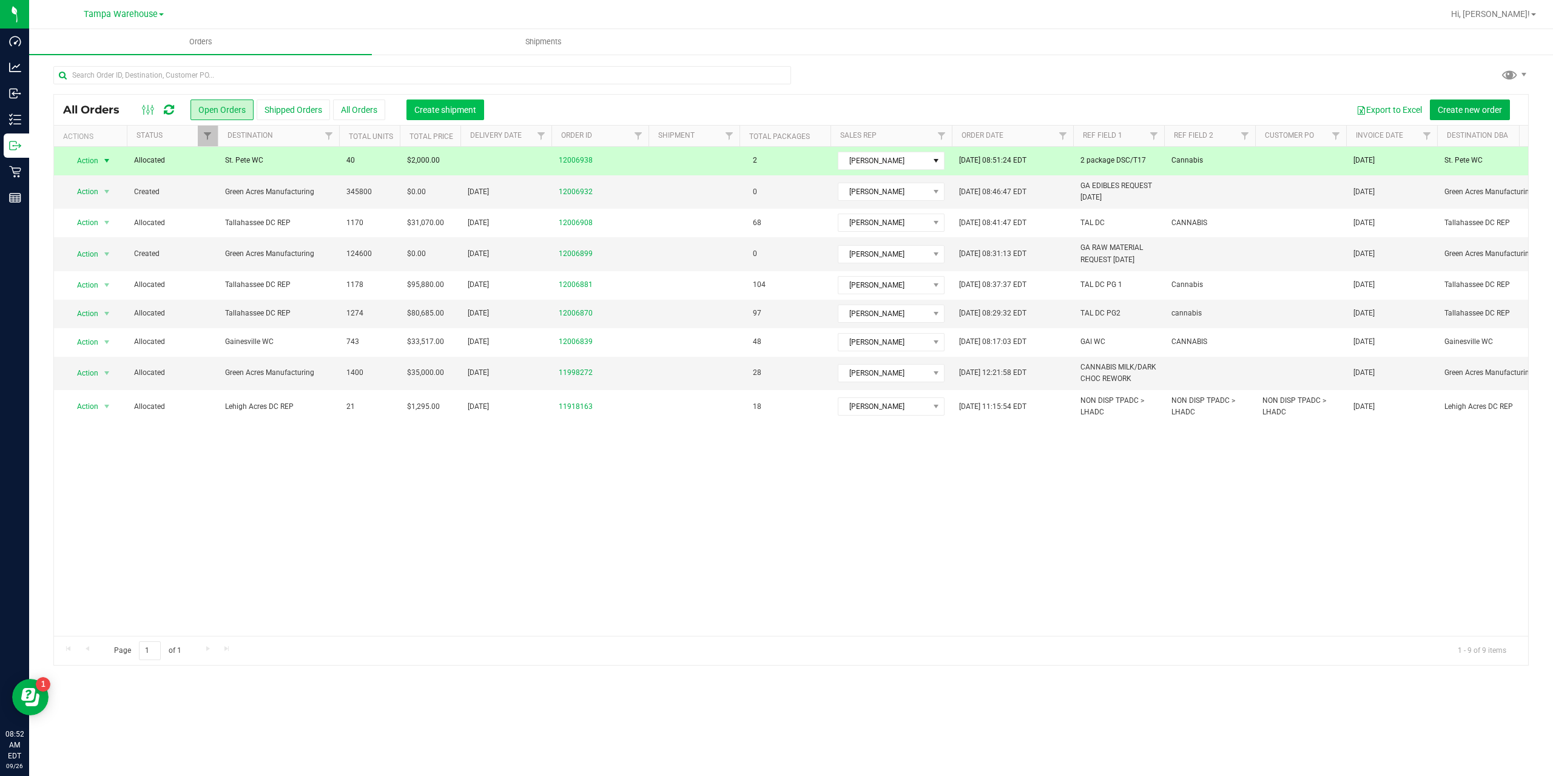
click at [459, 108] on span "Create shipment" at bounding box center [445, 110] width 62 height 10
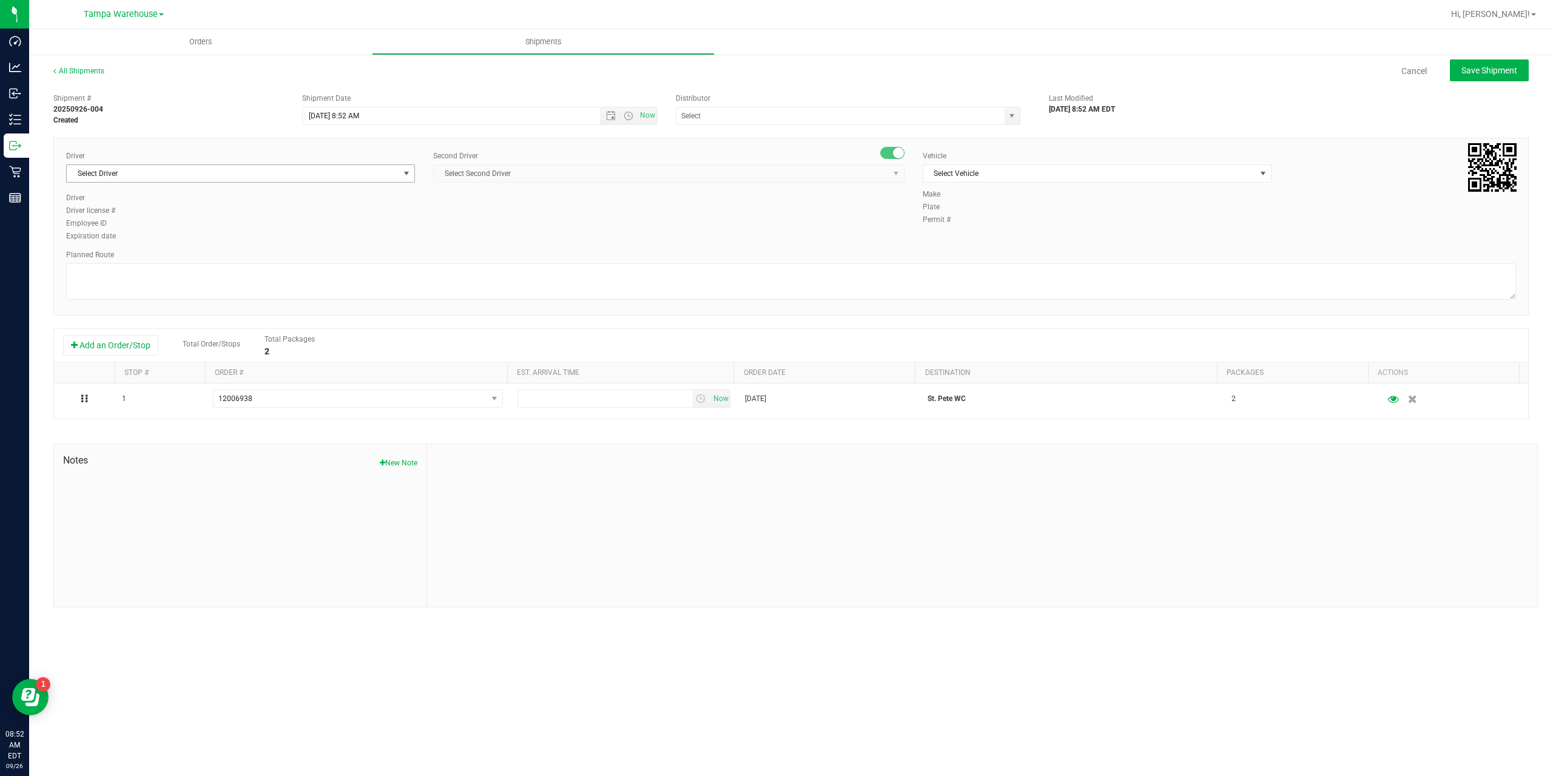
click at [332, 173] on span "Select Driver" at bounding box center [233, 173] width 332 height 17
click at [144, 224] on span "Danny Vickers - 100004355" at bounding box center [123, 225] width 99 height 16
type input "danny"
click at [554, 174] on span "Select Second Driver" at bounding box center [661, 173] width 455 height 17
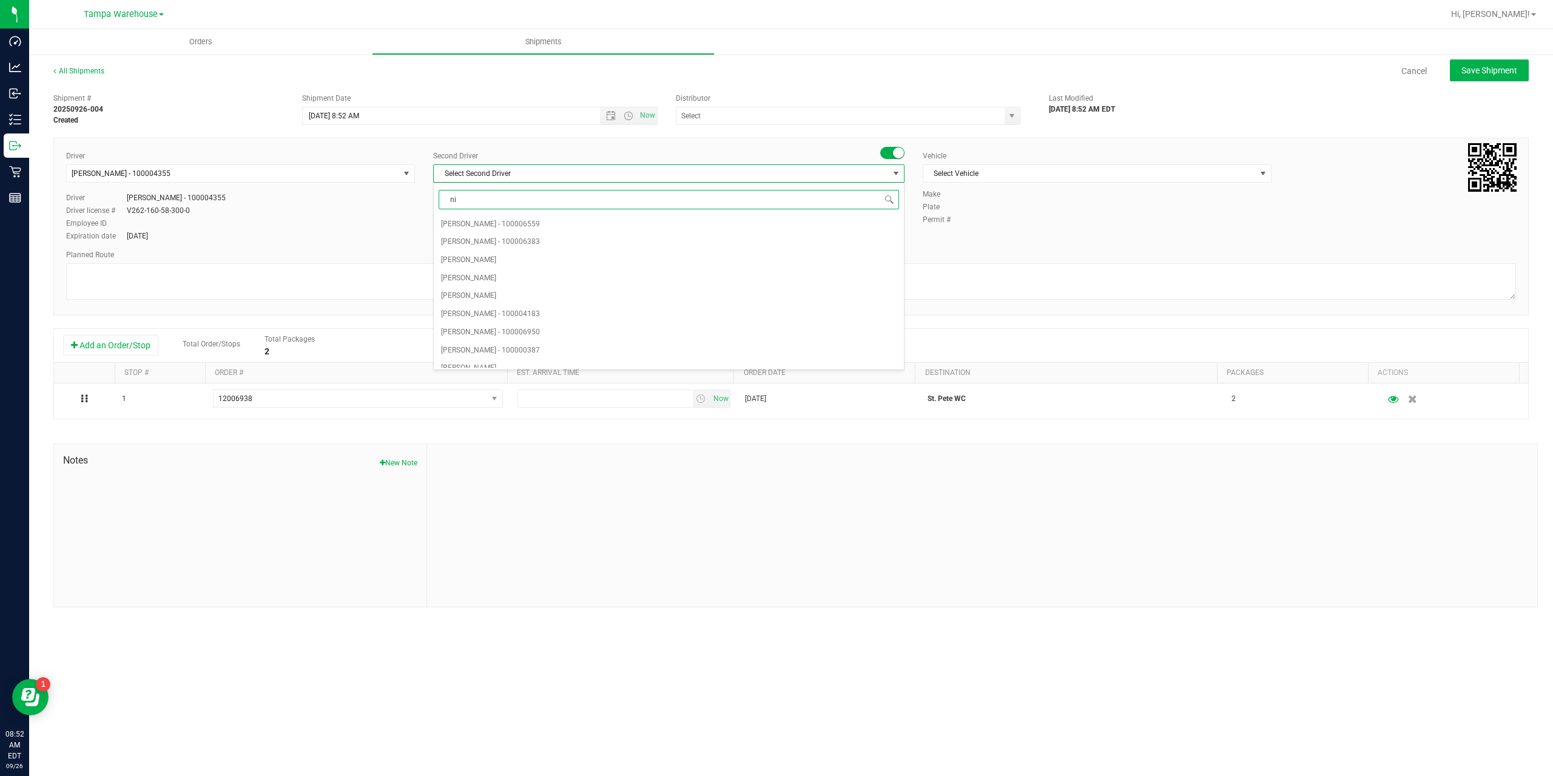
type input "nic"
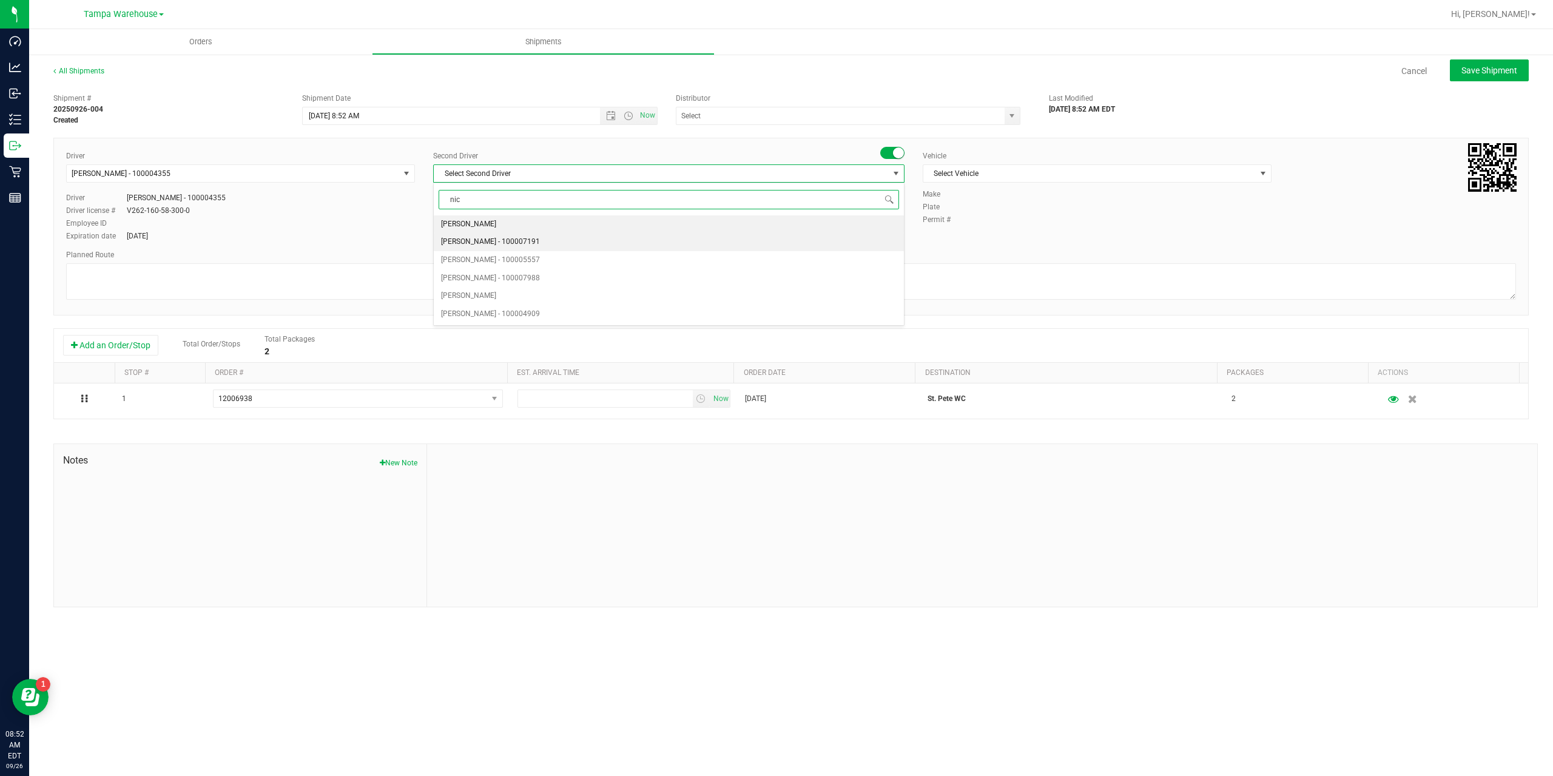
click at [485, 239] on span "Nicholas Pinero - 100007191" at bounding box center [490, 242] width 99 height 16
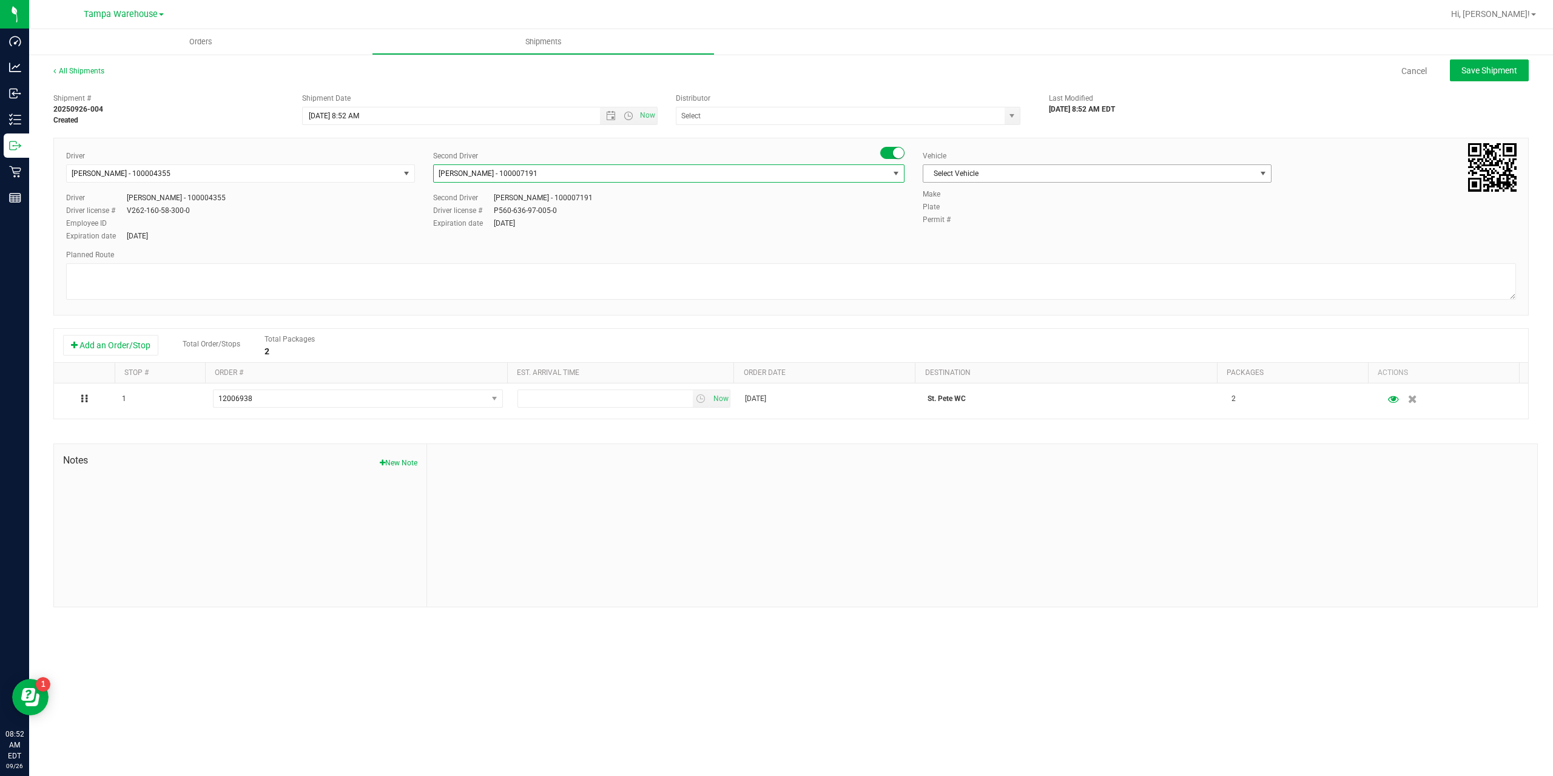
click at [1143, 172] on span "Select Vehicle" at bounding box center [1089, 173] width 332 height 17
click at [997, 242] on li "FL-EXPRESS-03" at bounding box center [1097, 242] width 348 height 18
click at [655, 270] on textarea at bounding box center [791, 281] width 1450 height 36
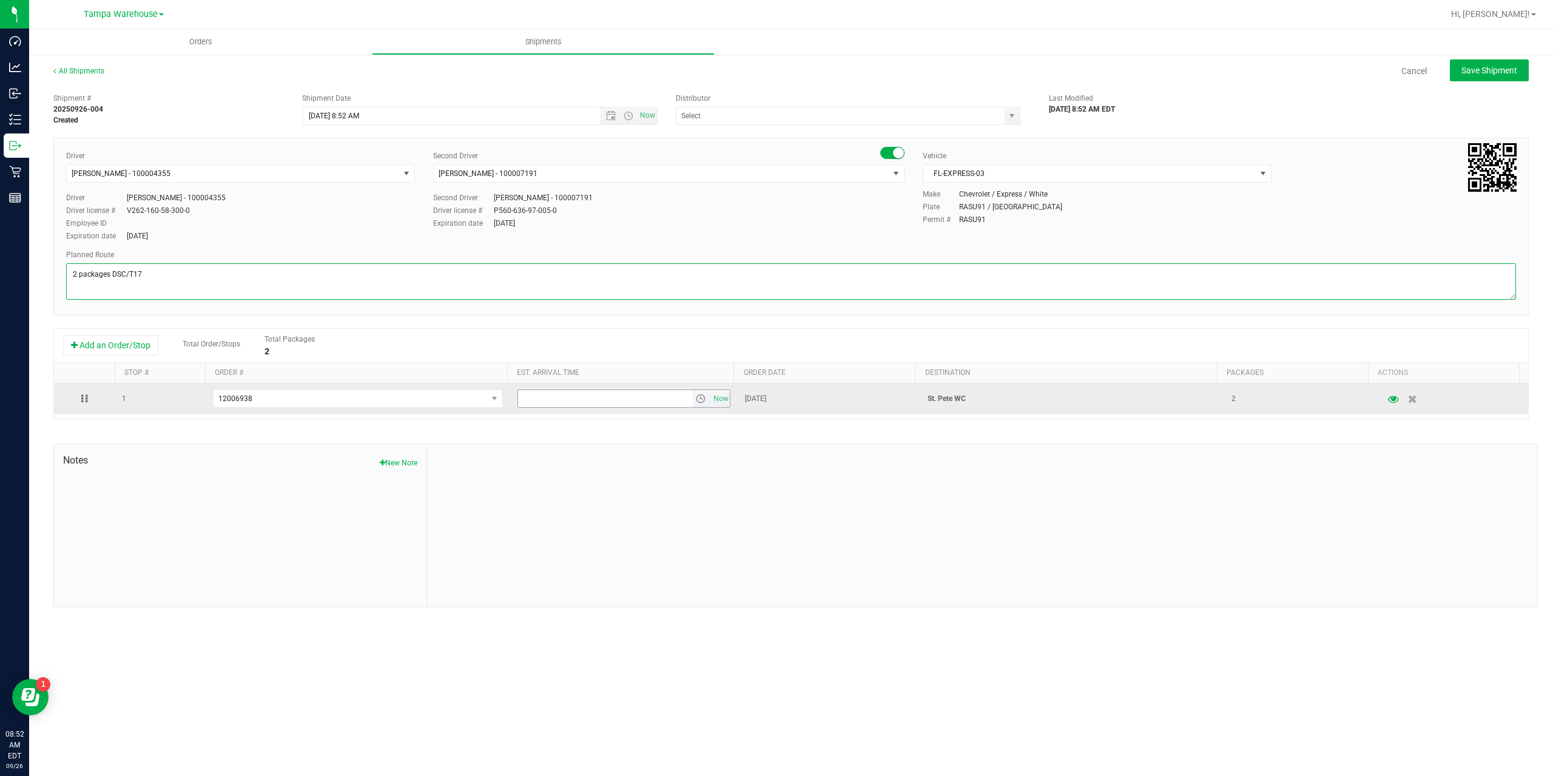
click at [696, 400] on span "select" at bounding box center [701, 399] width 10 height 10
type textarea "2 packages DSC/T17"
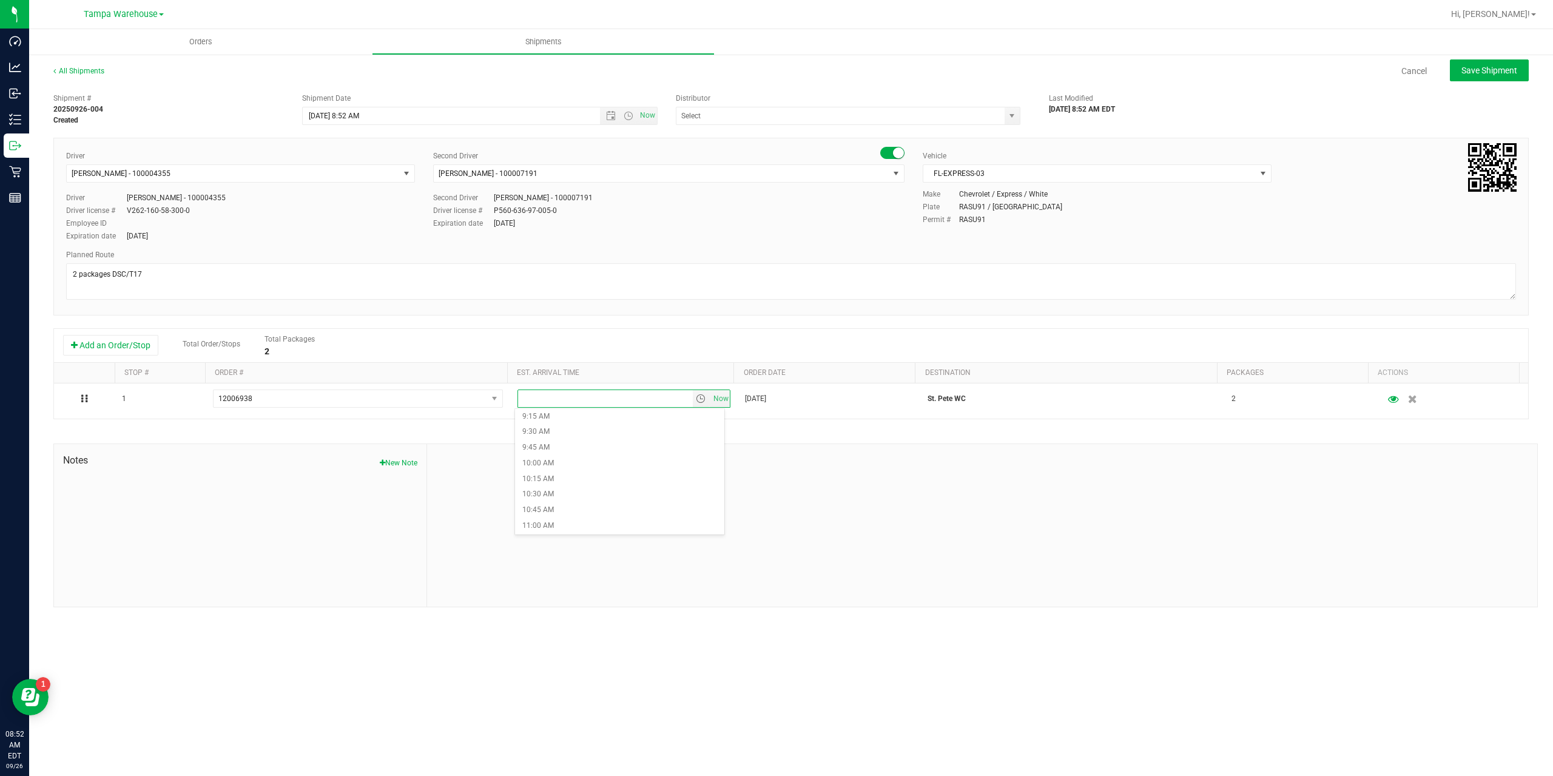
scroll to position [607, 0]
click at [570, 437] on li "10:00 AM" at bounding box center [619, 436] width 209 height 16
click at [610, 118] on span "Open the date view" at bounding box center [611, 116] width 10 height 10
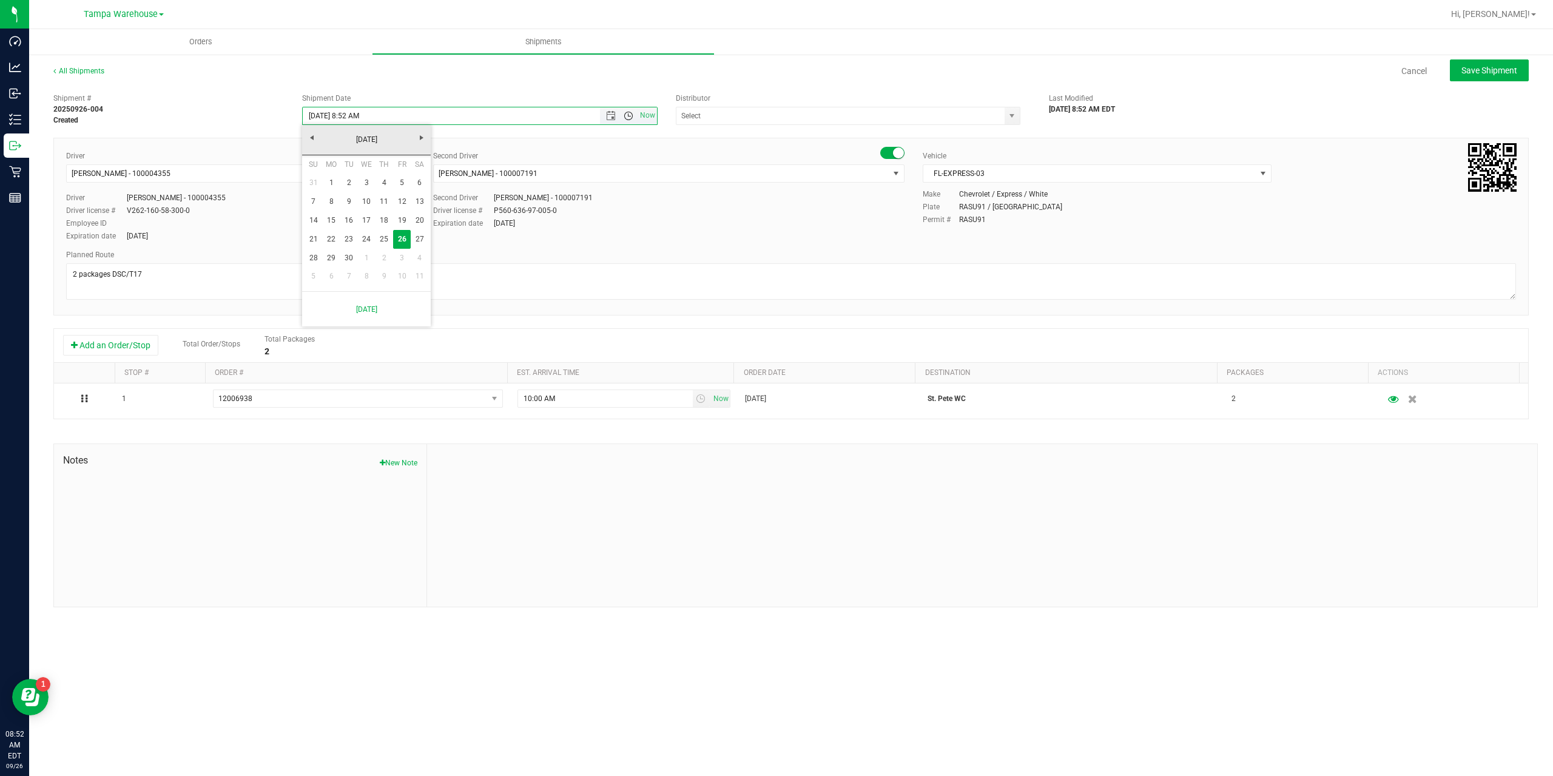
click at [625, 116] on span "Open the time view" at bounding box center [629, 116] width 10 height 10
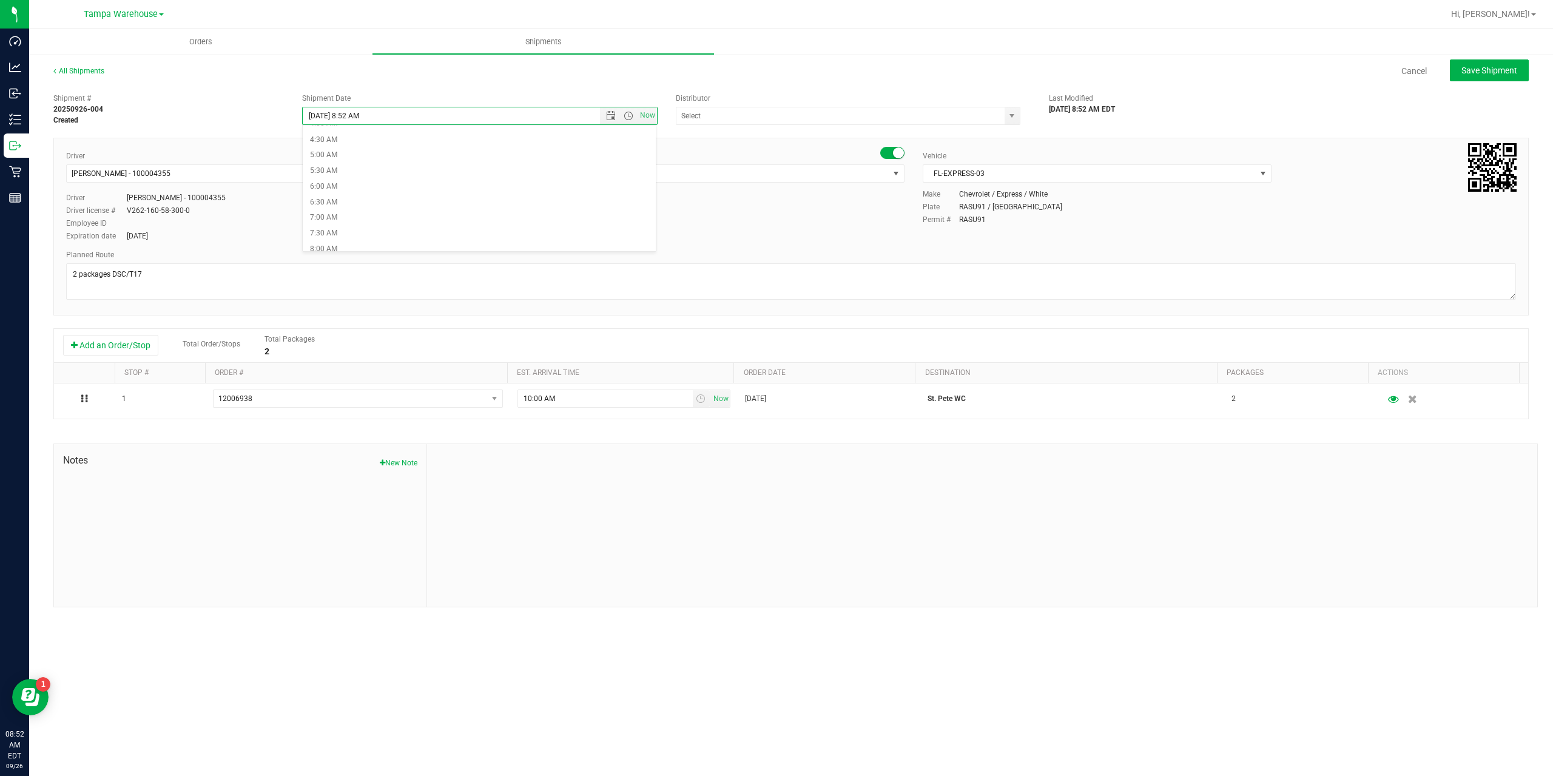
scroll to position [182, 0]
click at [359, 227] on li "9:00 AM" at bounding box center [479, 234] width 353 height 16
type input "9/26/2025 9:00 AM"
click at [881, 62] on div "Cancel Save Shipment" at bounding box center [827, 70] width 1402 height 22
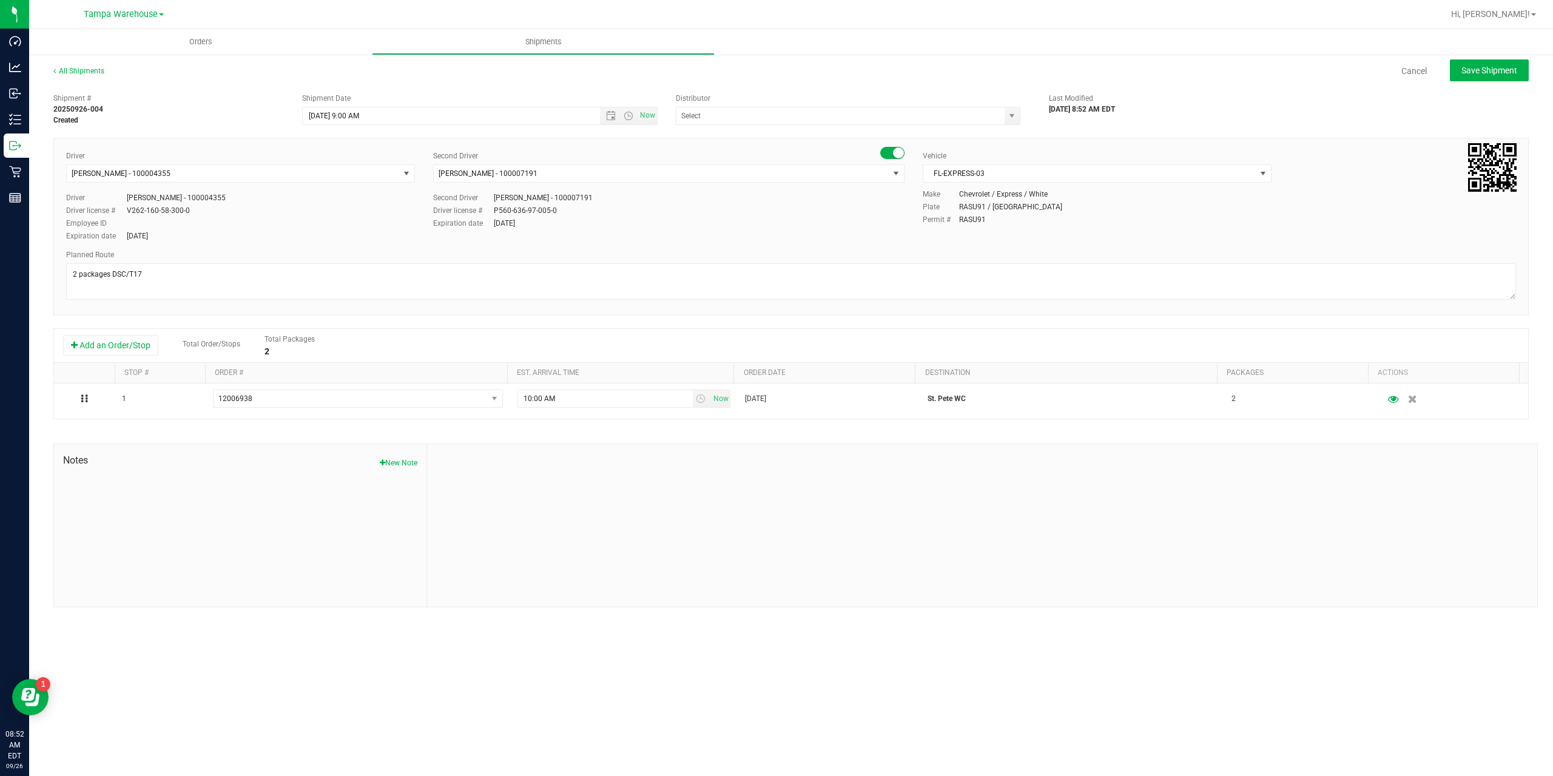
click at [826, 126] on div "Shipment # 20250926-004 Created Shipment Date 9/26/2025 9:00 AM Now Distributor…" at bounding box center [790, 347] width 1475 height 520
click at [832, 109] on input "text" at bounding box center [835, 115] width 318 height 17
click at [715, 157] on li "Tampa Warehouse" at bounding box center [847, 155] width 343 height 18
type input "Tampa Warehouse"
click at [1227, 126] on div "Shipment # 20250926-004 Created Shipment Date 9/26/2025 9:00 AM Now Distributor…" at bounding box center [790, 347] width 1475 height 520
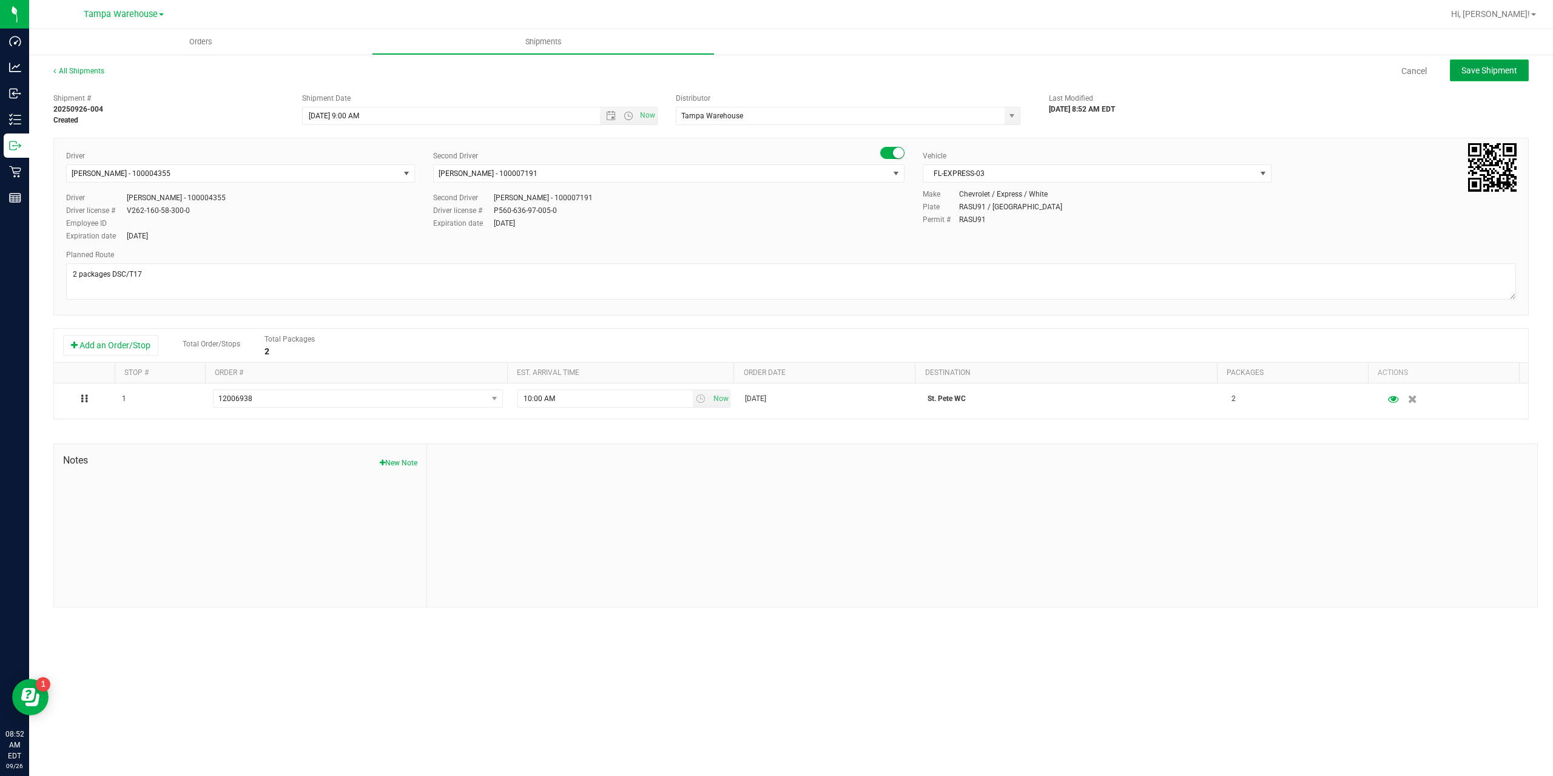
click at [1498, 78] on button "Save Shipment" at bounding box center [1489, 70] width 79 height 22
type input "9/26/2025 1:00 PM"
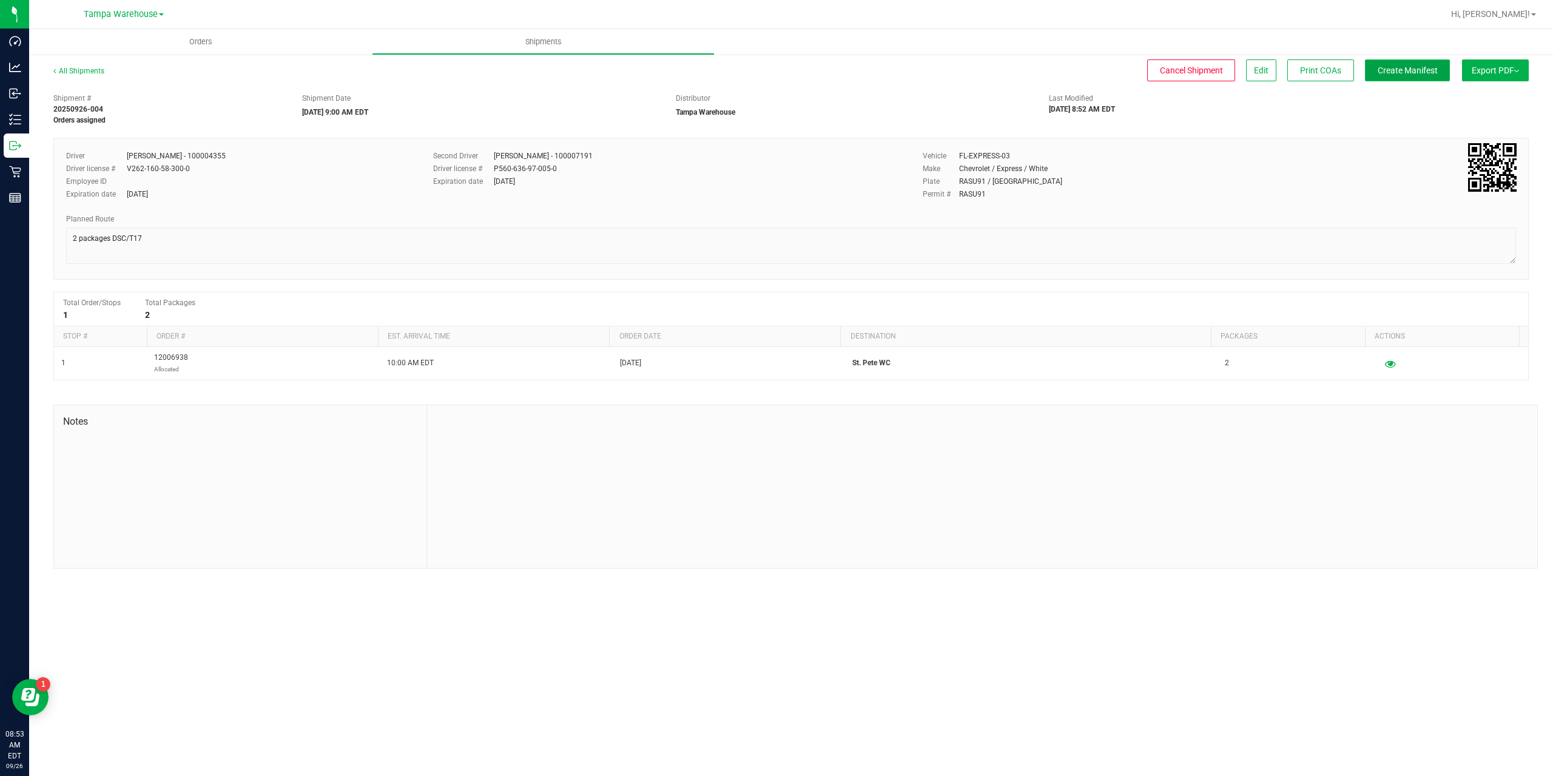
click at [1412, 70] on span "Create Manifest" at bounding box center [1408, 71] width 60 height 10
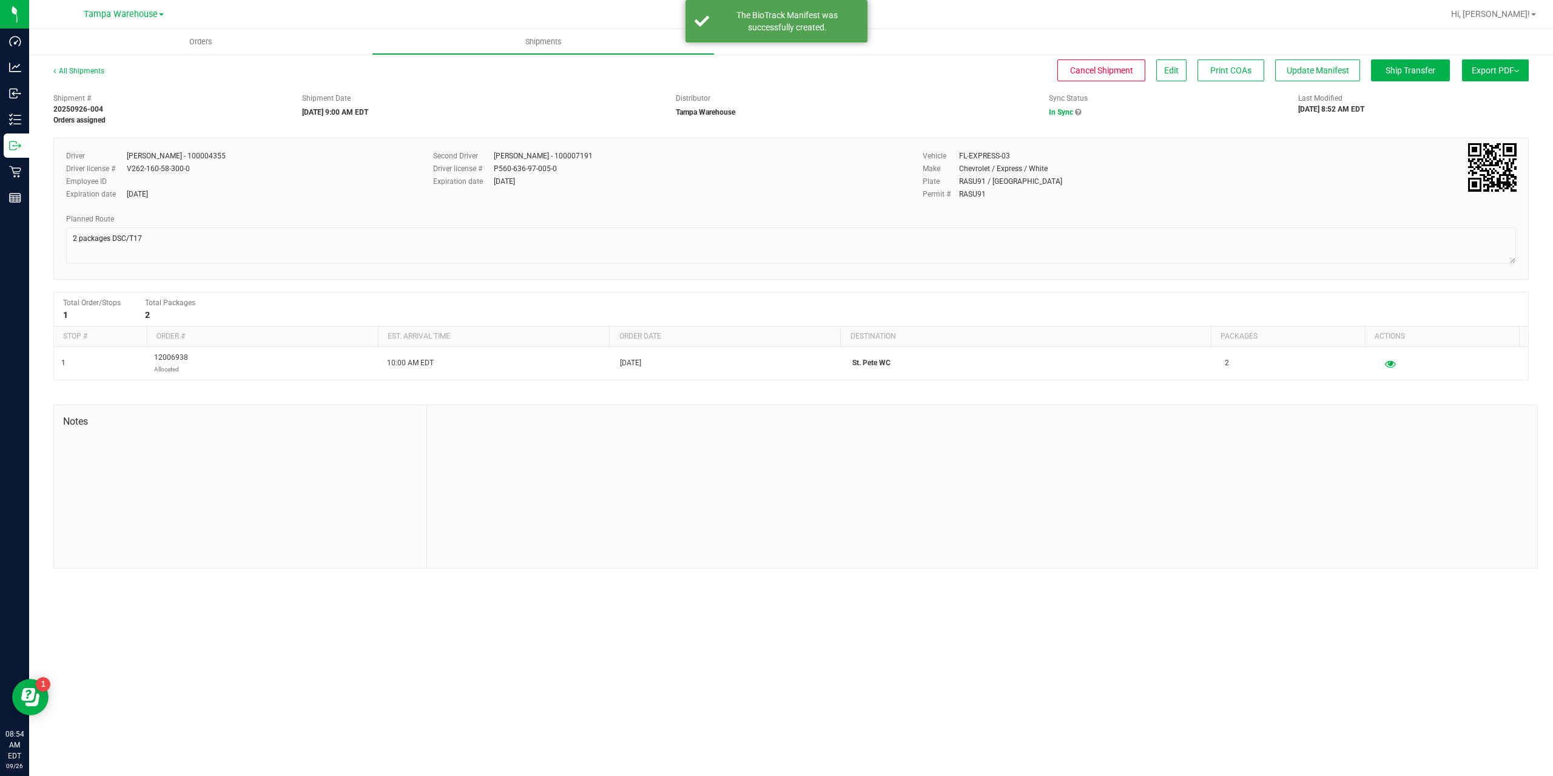
click at [1179, 214] on div "Planned Route" at bounding box center [791, 219] width 1450 height 11
click at [1415, 62] on button "Ship Transfer" at bounding box center [1410, 70] width 79 height 22
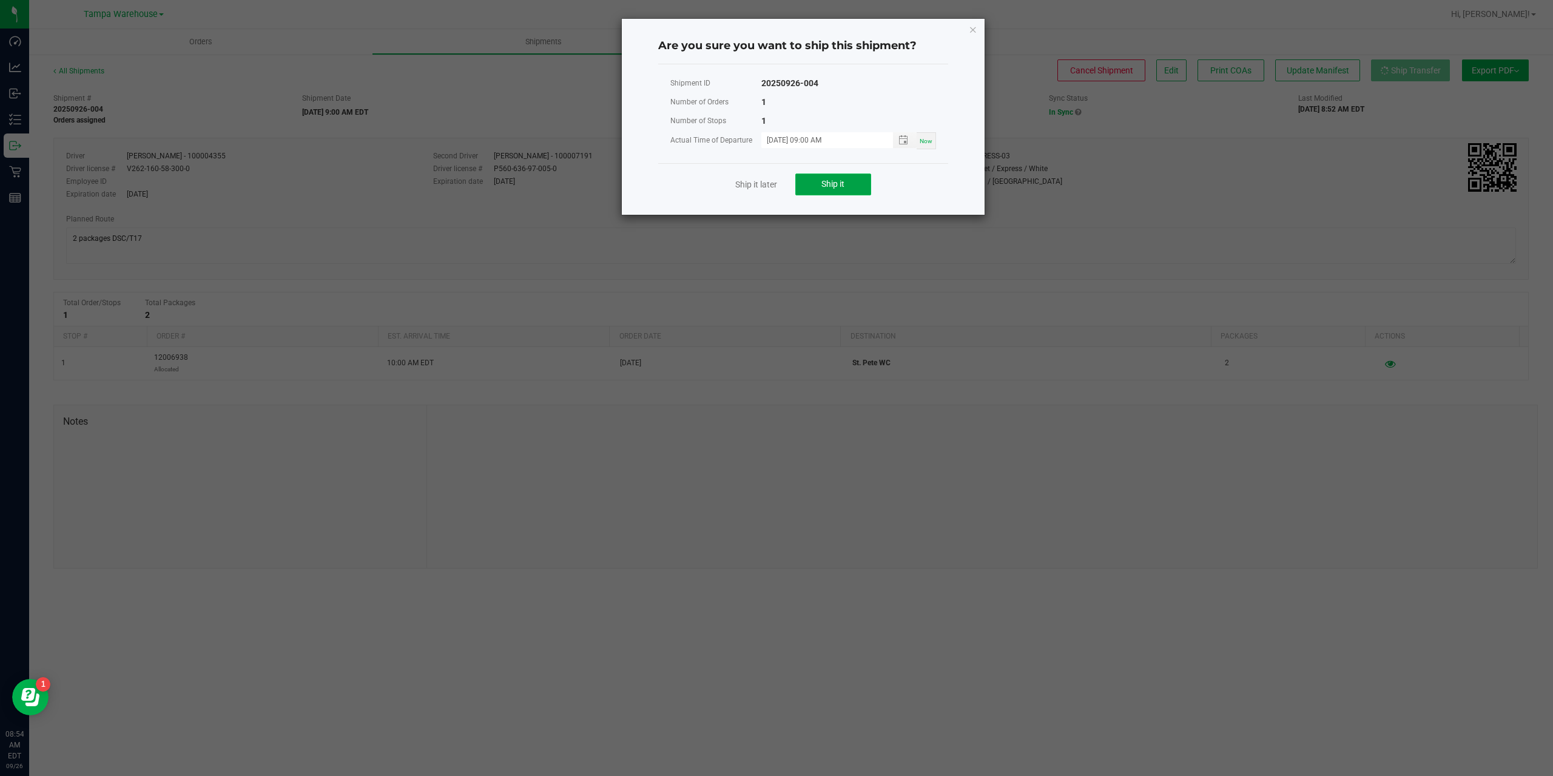
click at [847, 190] on button "Ship it" at bounding box center [833, 184] width 76 height 22
